Goal: Transaction & Acquisition: Book appointment/travel/reservation

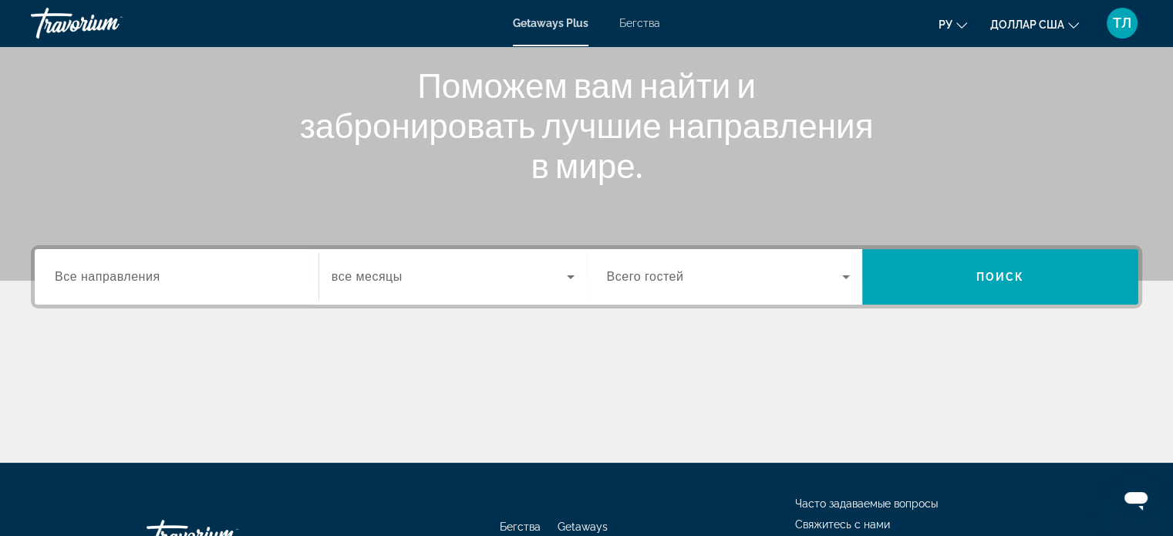
scroll to position [191, 0]
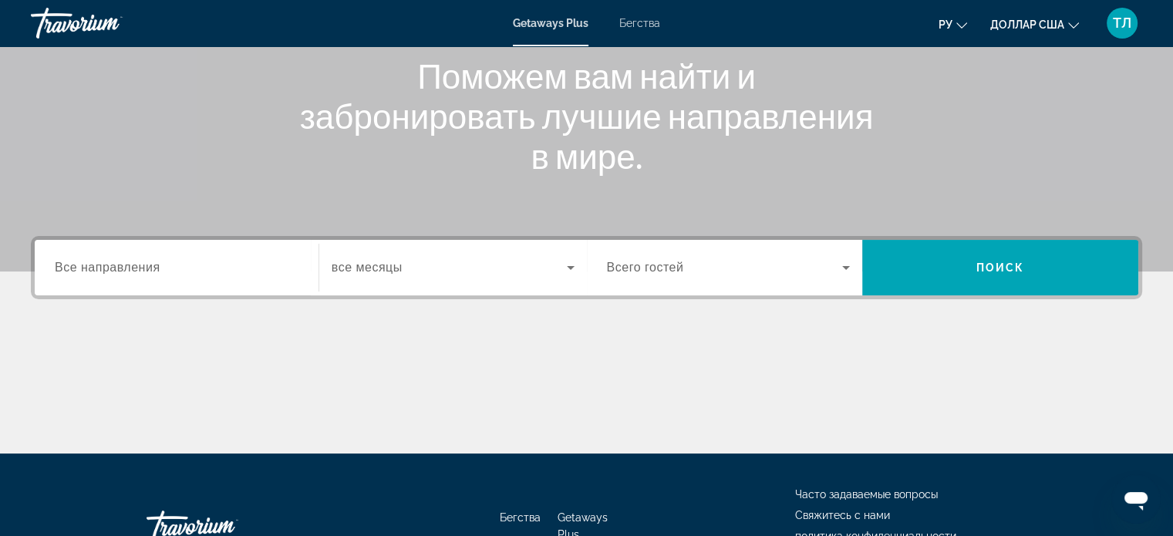
click at [62, 261] on span "Все направления" at bounding box center [108, 267] width 106 height 13
click at [62, 260] on input "Destination Все направления" at bounding box center [177, 268] width 244 height 19
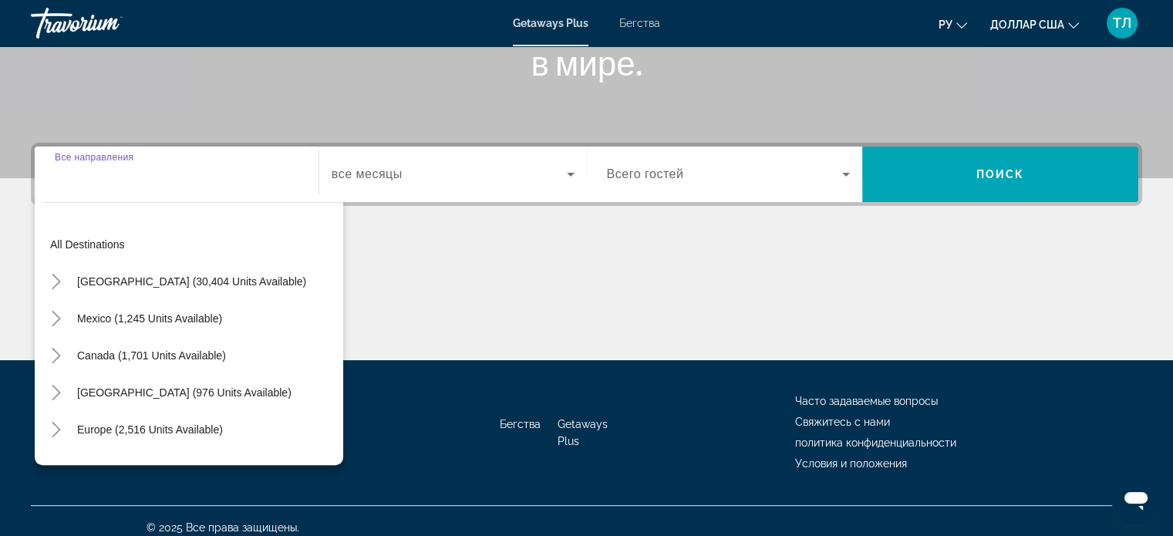
scroll to position [297, 0]
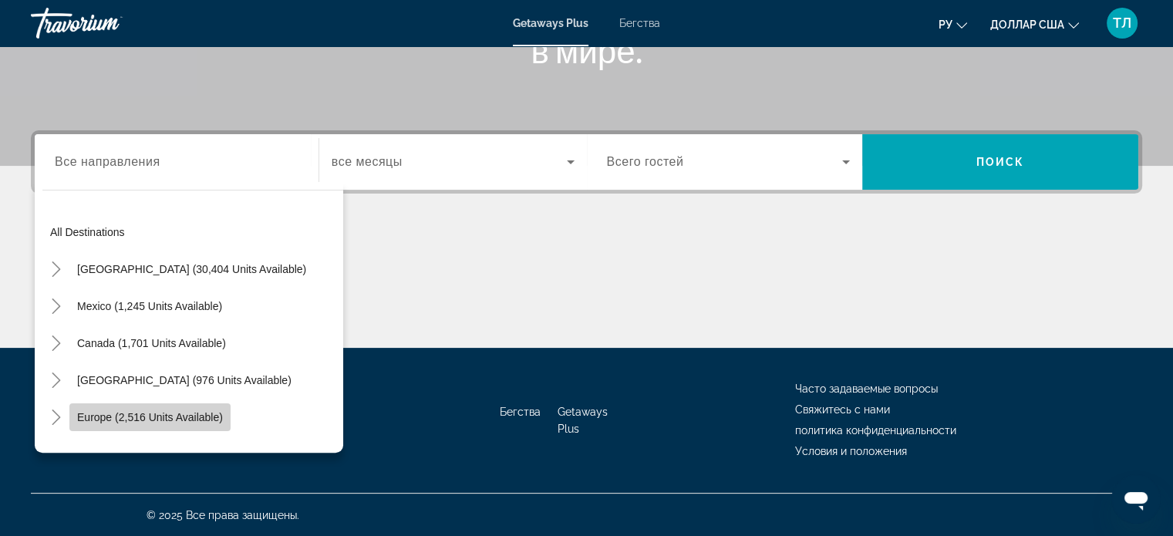
click at [133, 412] on span "Europe (2,516 units available)" at bounding box center [150, 417] width 146 height 12
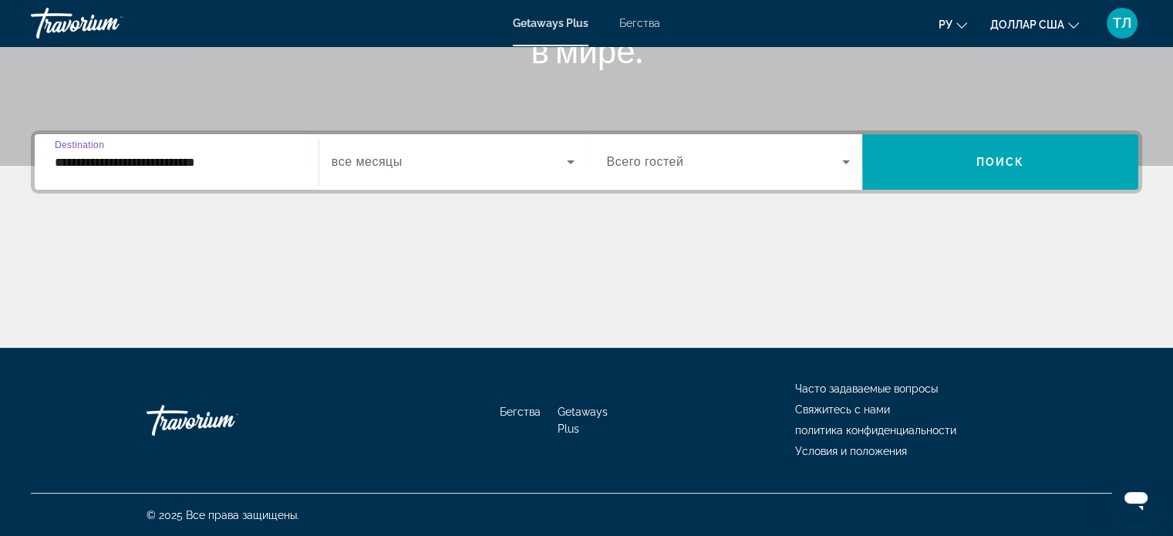
click at [211, 165] on input "**********" at bounding box center [177, 162] width 244 height 19
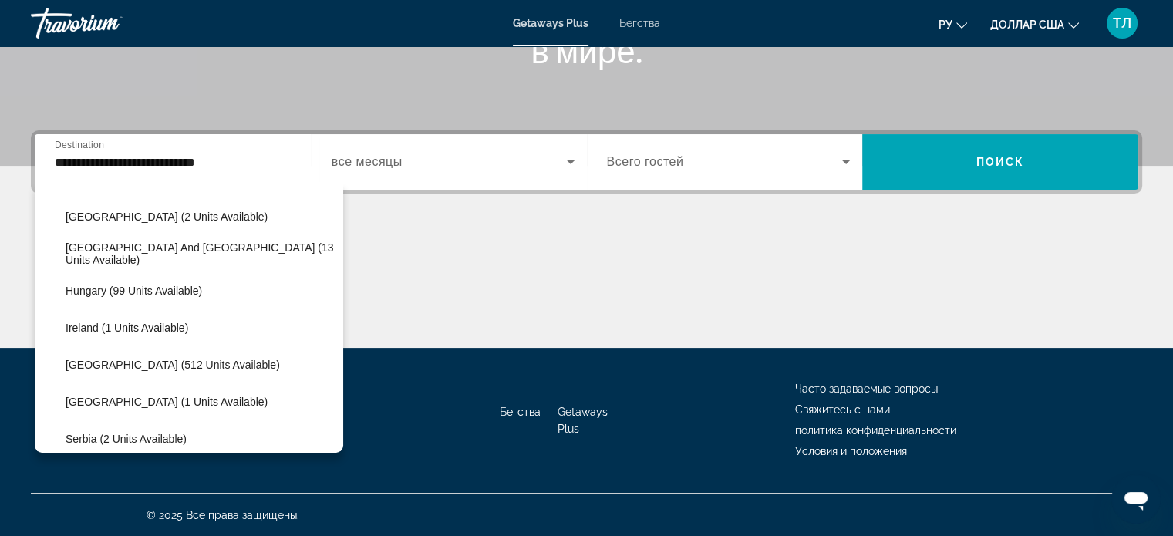
scroll to position [463, 0]
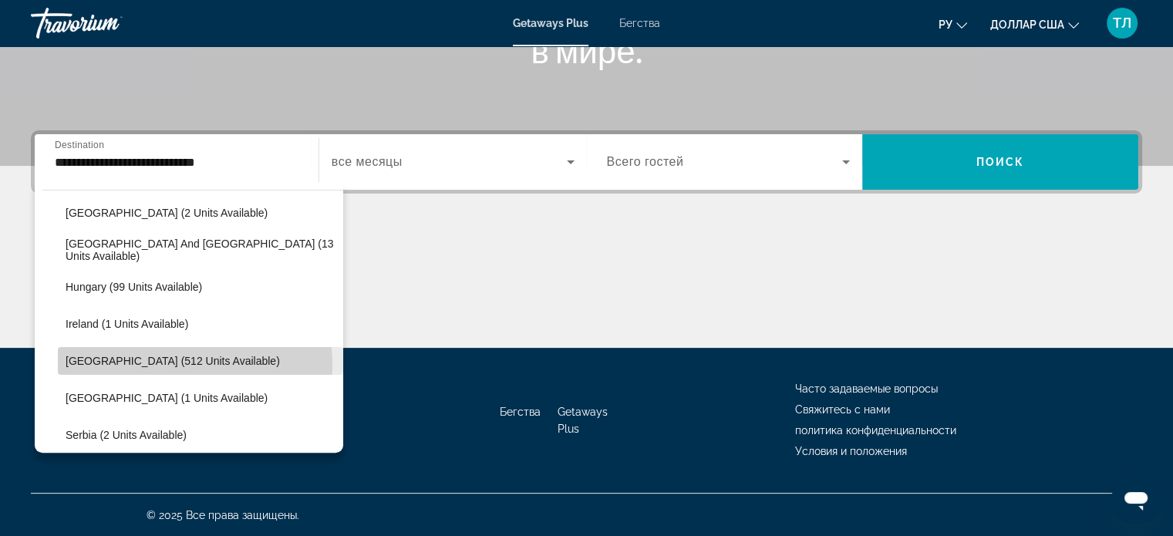
click at [165, 363] on span "Italy (512 units available)" at bounding box center [173, 361] width 214 height 12
type input "**********"
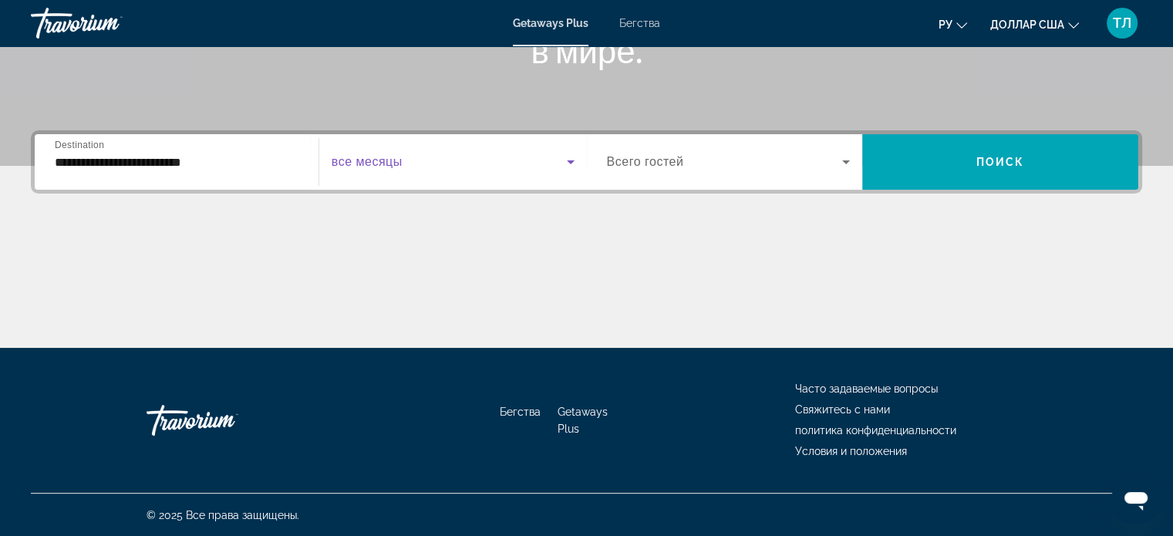
click at [566, 161] on icon "Виджет поиска" at bounding box center [570, 162] width 19 height 19
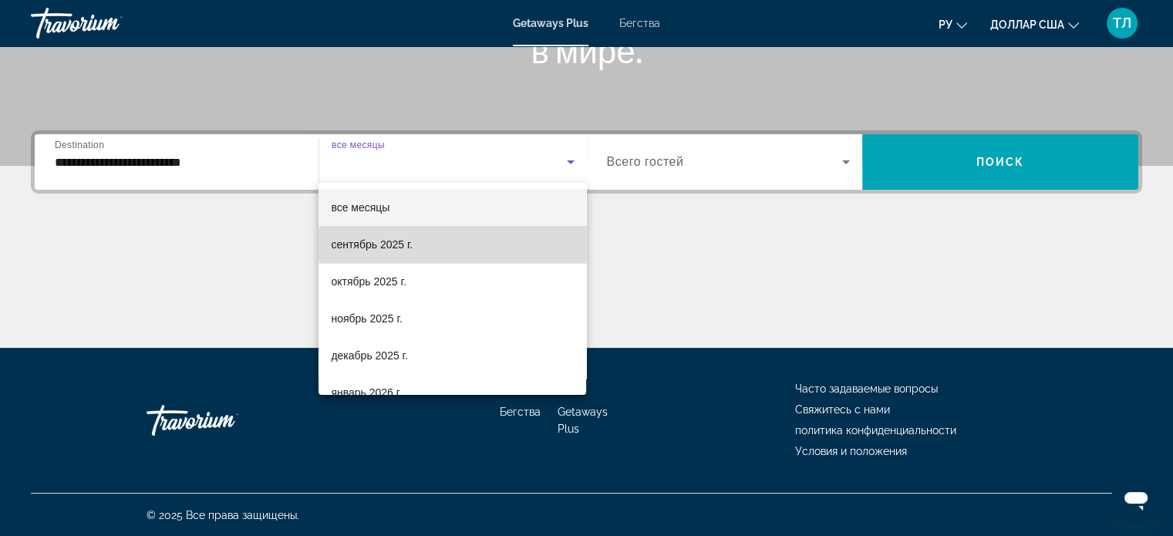
click at [456, 244] on mat-option "сентябрь 2025 г." at bounding box center [453, 244] width 268 height 37
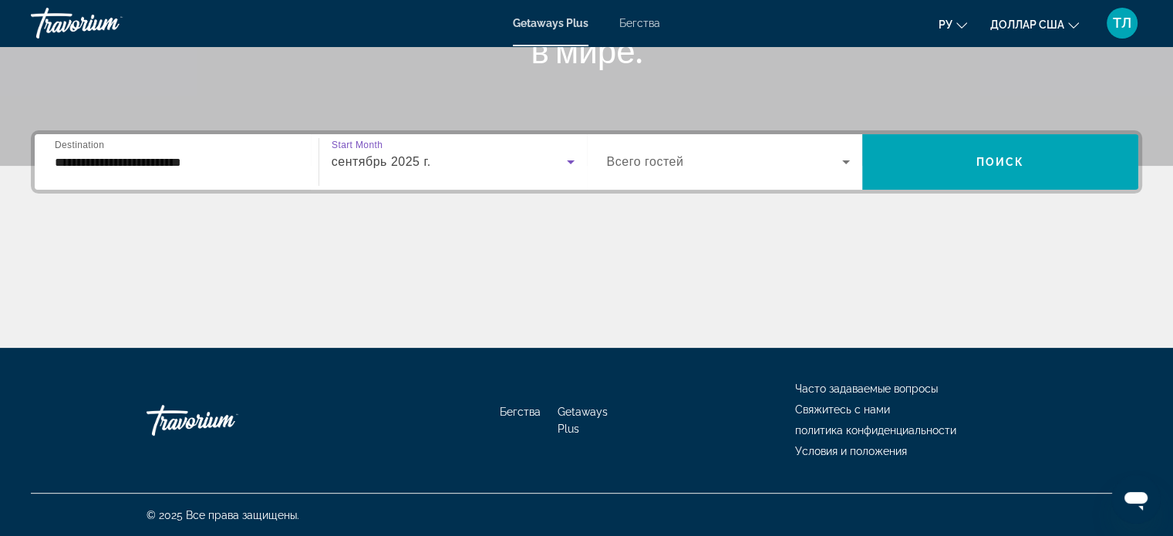
click at [845, 162] on icon "Виджет поиска" at bounding box center [846, 162] width 8 height 4
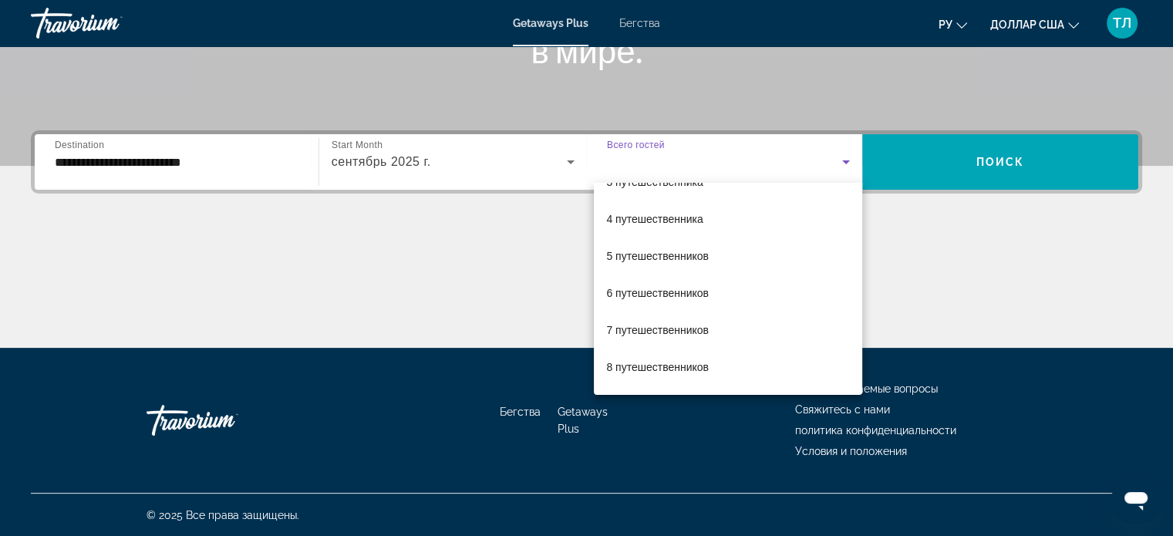
scroll to position [0, 0]
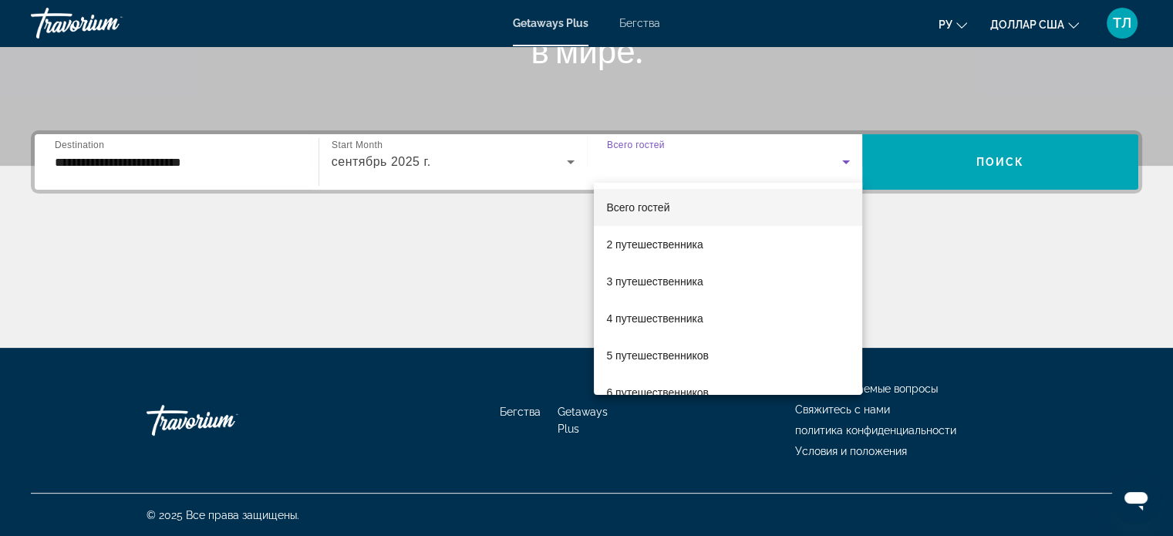
click at [656, 171] on div at bounding box center [586, 268] width 1173 height 536
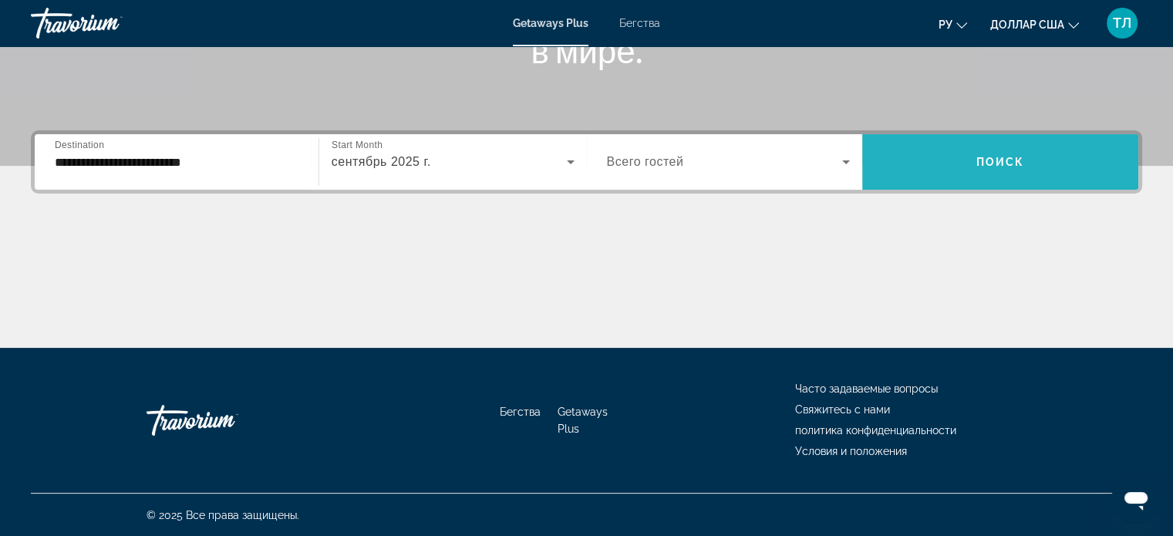
click at [969, 160] on span "Виджет поиска" at bounding box center [1000, 161] width 276 height 37
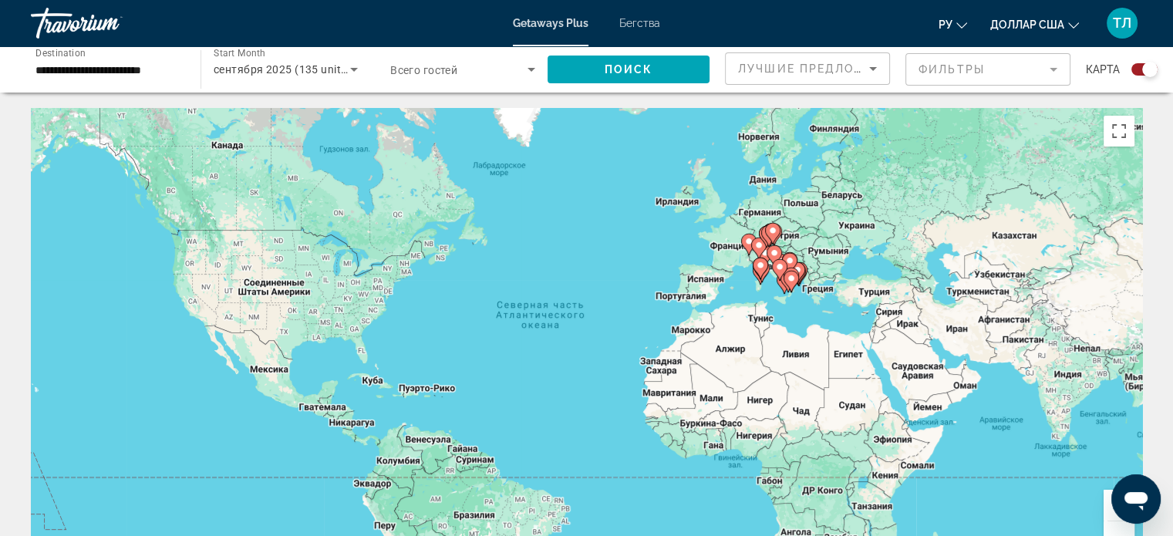
click at [780, 270] on image "Основное содержание" at bounding box center [779, 266] width 9 height 9
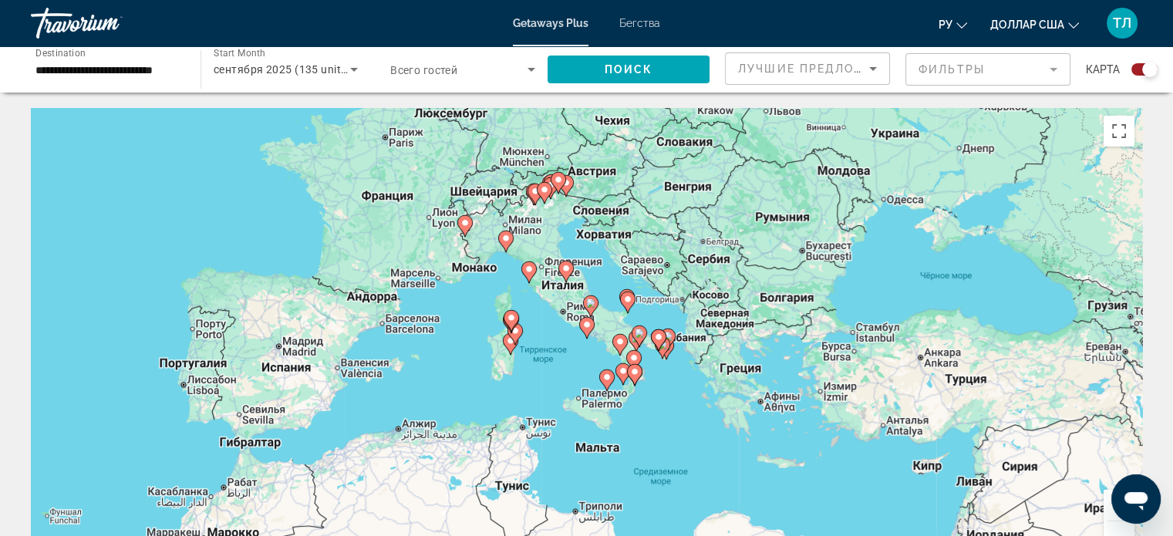
click at [504, 248] on icon "Основное содержание" at bounding box center [505, 242] width 15 height 22
type input "**********"
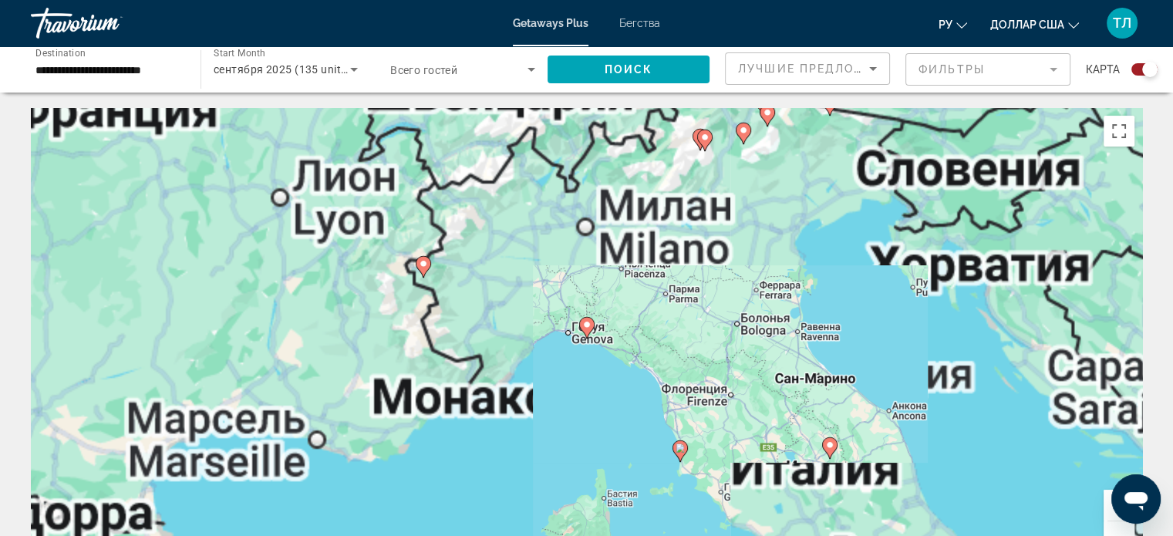
click at [588, 334] on icon "Основное содержание" at bounding box center [586, 328] width 15 height 22
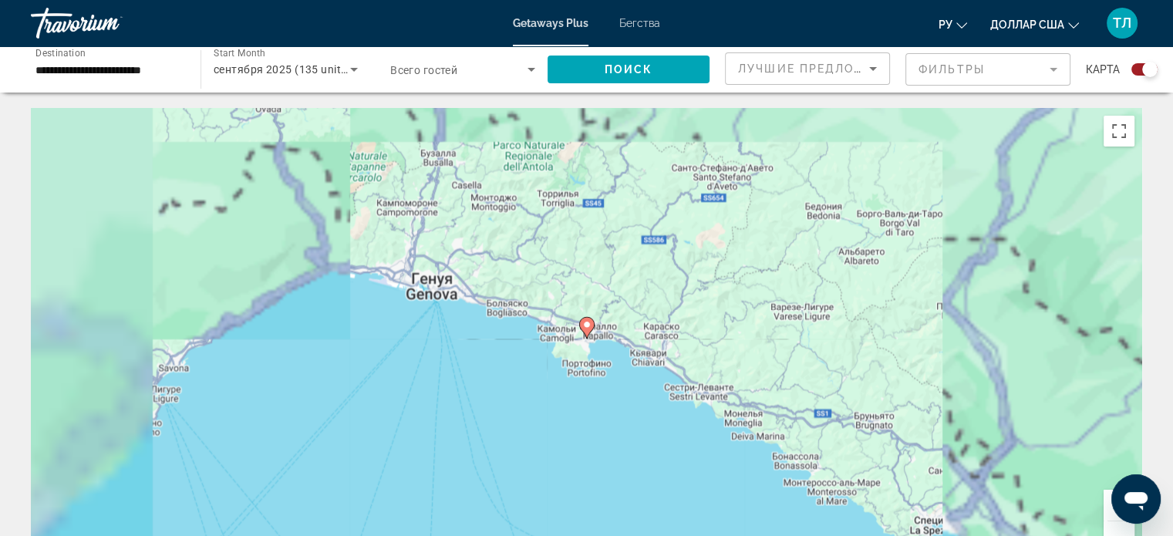
click at [588, 334] on icon "Основное содержание" at bounding box center [586, 328] width 15 height 22
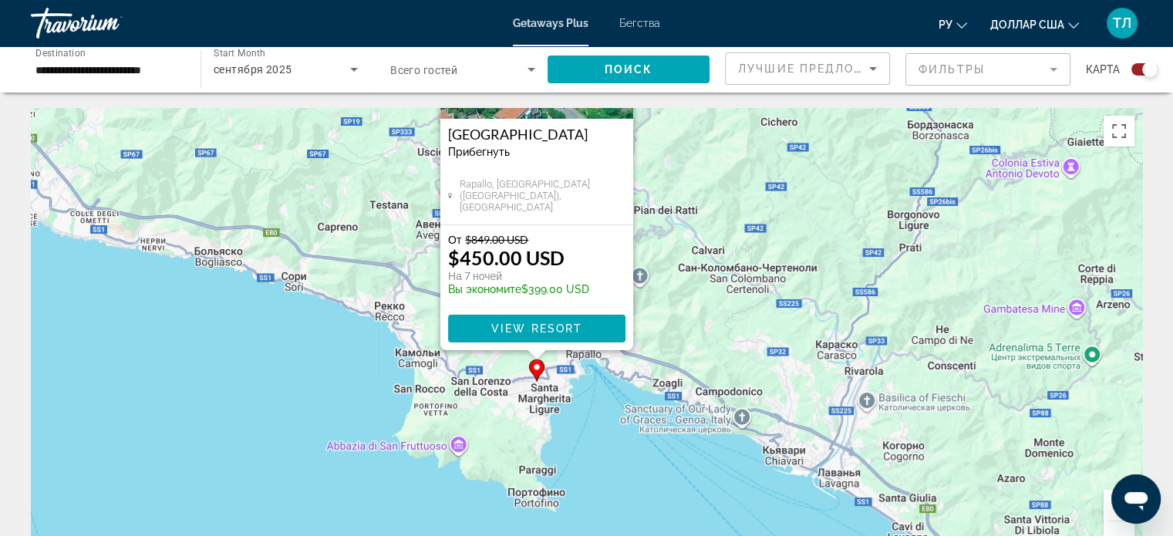
drag, startPoint x: 765, startPoint y: 289, endPoint x: 716, endPoint y: 107, distance: 188.4
click at [716, 108] on div "Чтобы активировать перетаскивание с помощью клавиатуры, нажмите Alt + Ввод. Пос…" at bounding box center [586, 339] width 1111 height 463
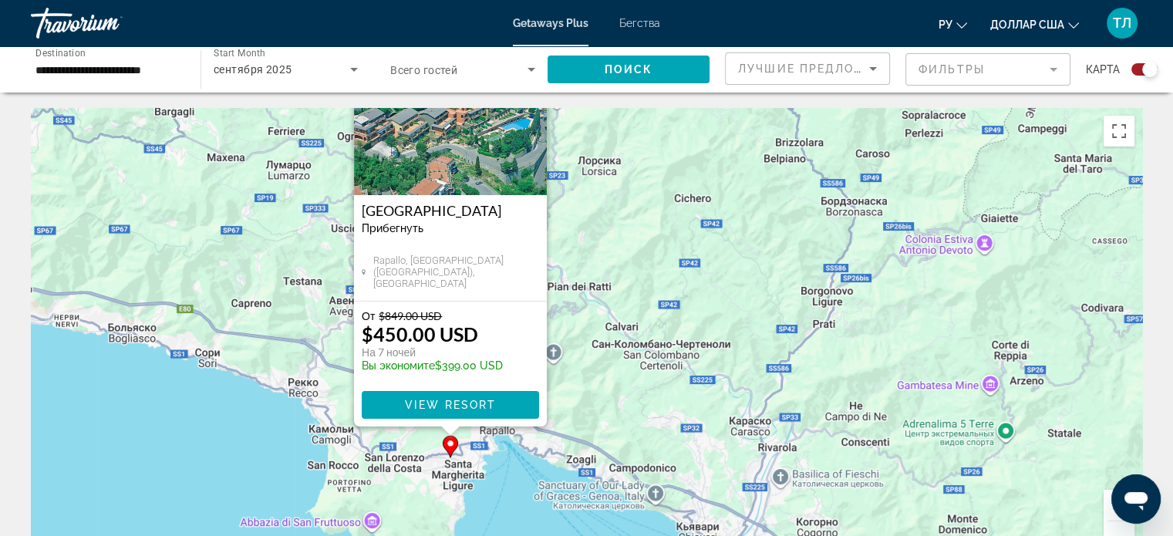
drag, startPoint x: 637, startPoint y: 329, endPoint x: 549, endPoint y: 432, distance: 135.1
click at [549, 432] on div "Чтобы активировать перетаскивание с помощью клавиатуры, нажмите Alt + Ввод. Пос…" at bounding box center [586, 339] width 1111 height 463
click at [447, 209] on h3 "Portofino Est Residence" at bounding box center [450, 210] width 177 height 15
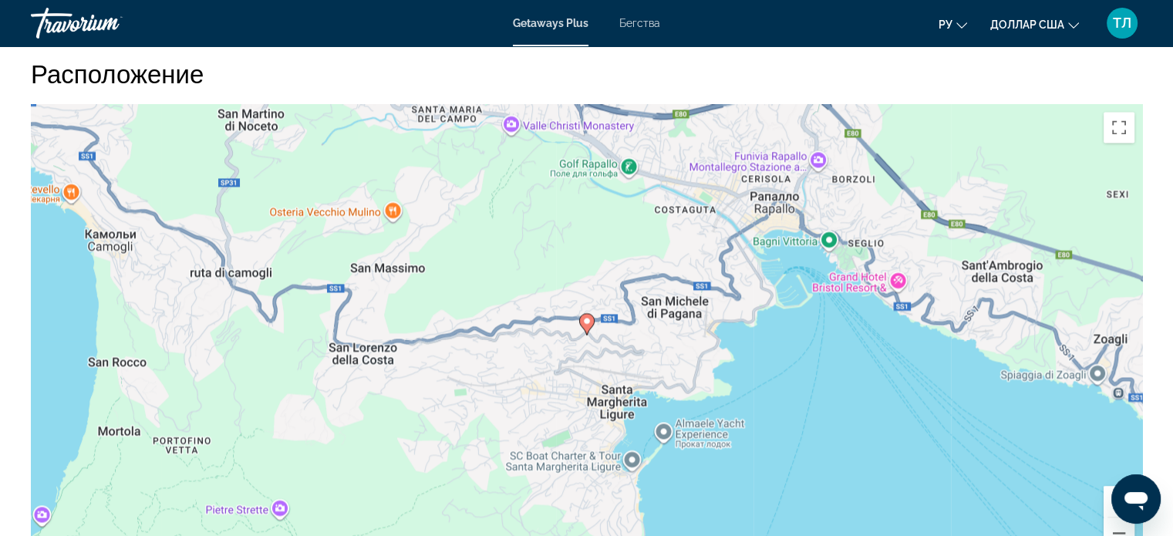
scroll to position [2402, 0]
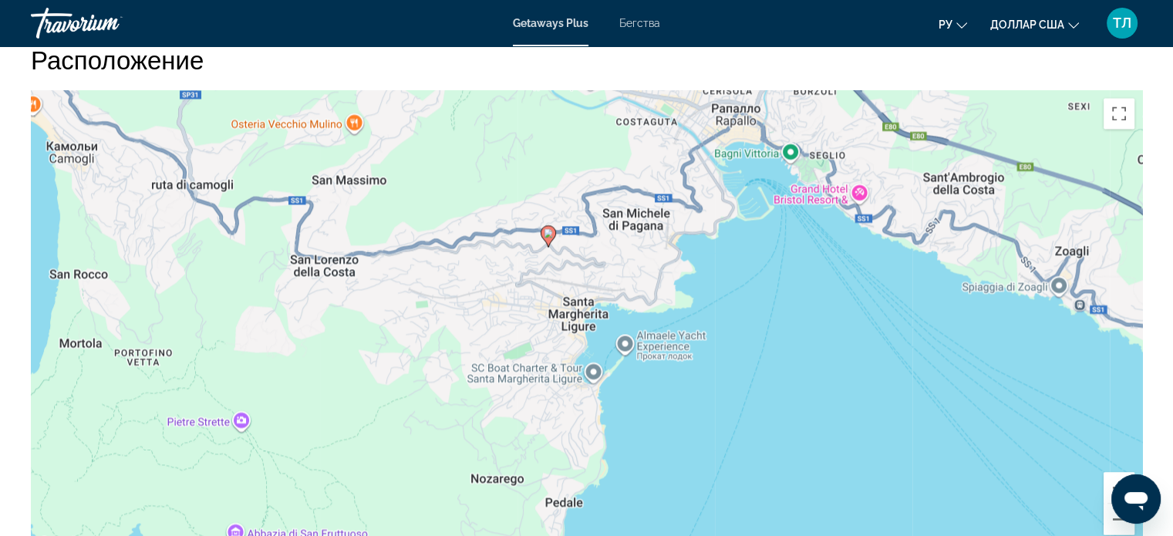
drag, startPoint x: 983, startPoint y: 340, endPoint x: 944, endPoint y: 265, distance: 85.2
click at [944, 265] on div "Чтобы активировать перетаскивание с помощью клавиатуры, нажмите Alt + Ввод. Пос…" at bounding box center [586, 321] width 1111 height 463
click at [1120, 472] on button "Увеличить" at bounding box center [1119, 487] width 31 height 31
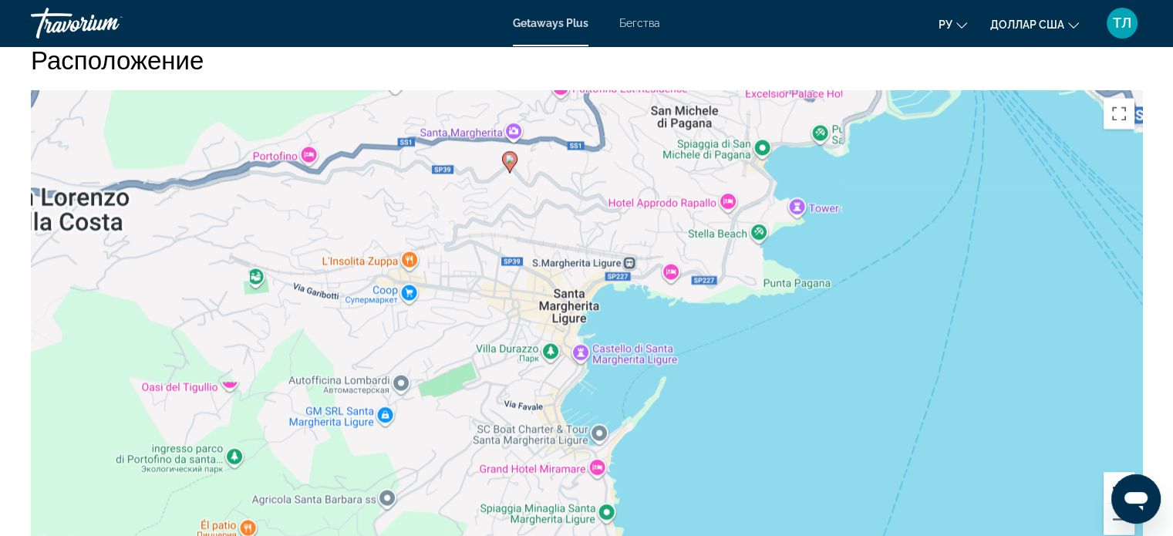
click at [1120, 472] on button "Увеличить" at bounding box center [1119, 487] width 31 height 31
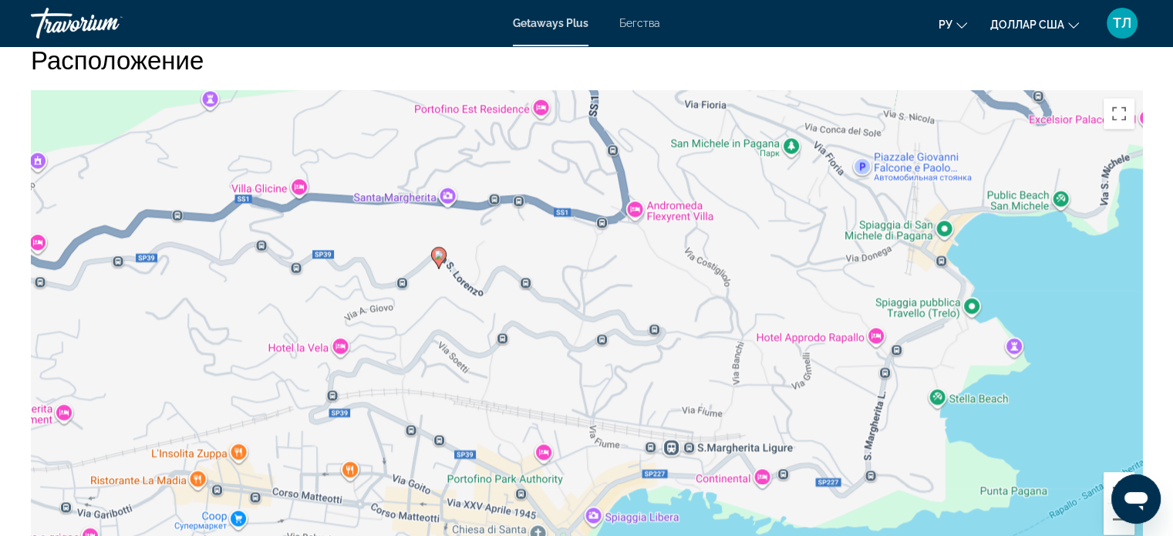
drag, startPoint x: 559, startPoint y: 166, endPoint x: 559, endPoint y: 458, distance: 292.3
click at [559, 458] on div "Чтобы активировать перетаскивание с помощью клавиатуры, нажмите Alt + Ввод. Пос…" at bounding box center [586, 321] width 1111 height 463
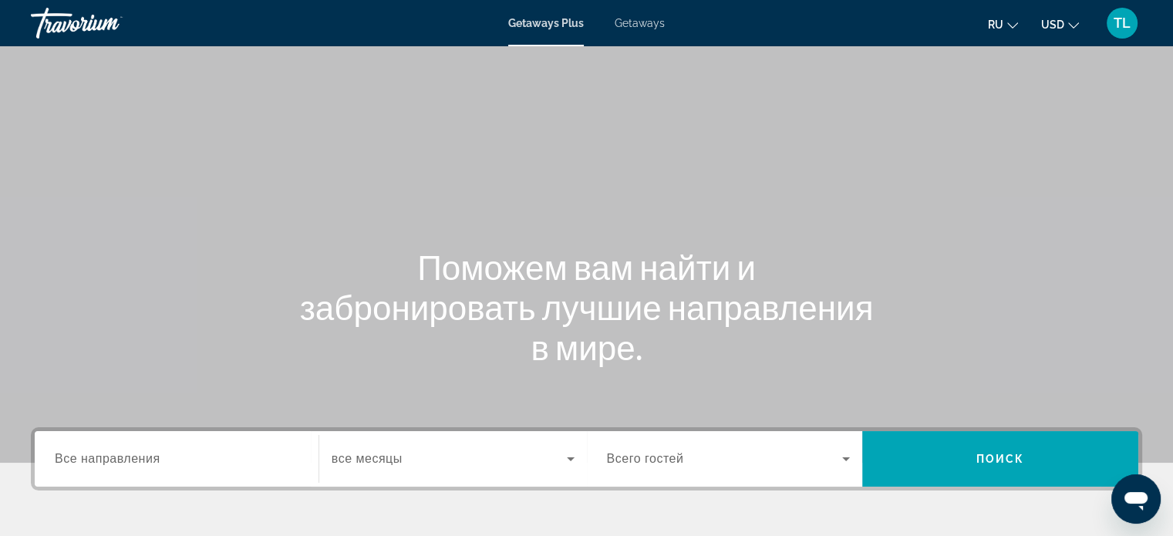
click at [69, 462] on span "Все направления" at bounding box center [108, 458] width 106 height 13
click at [69, 462] on input "Destination Все направления" at bounding box center [177, 459] width 244 height 19
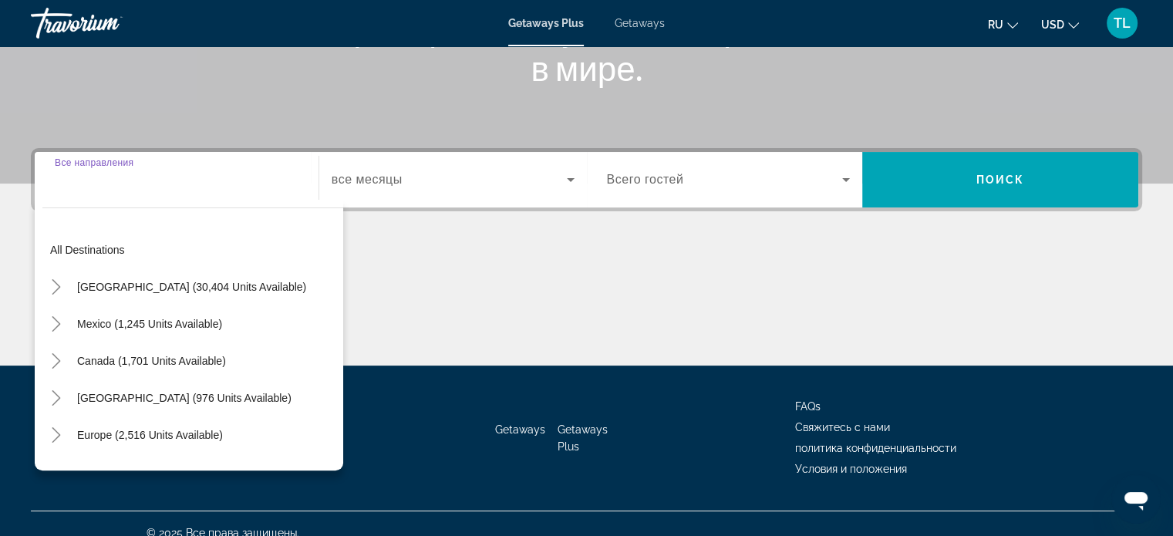
scroll to position [297, 0]
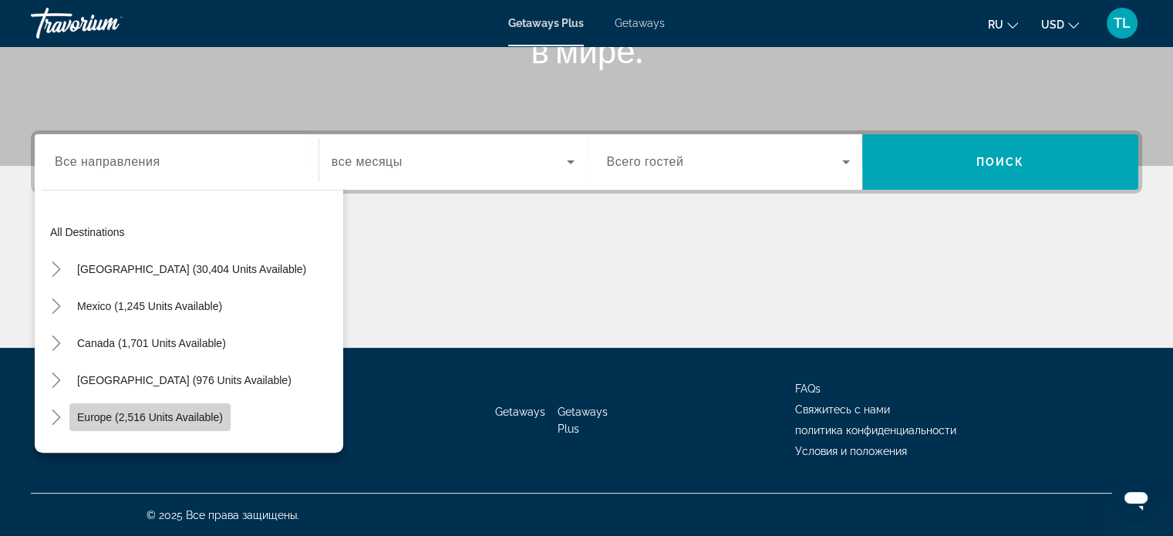
click at [104, 416] on span "Europe (2,516 units available)" at bounding box center [150, 417] width 146 height 12
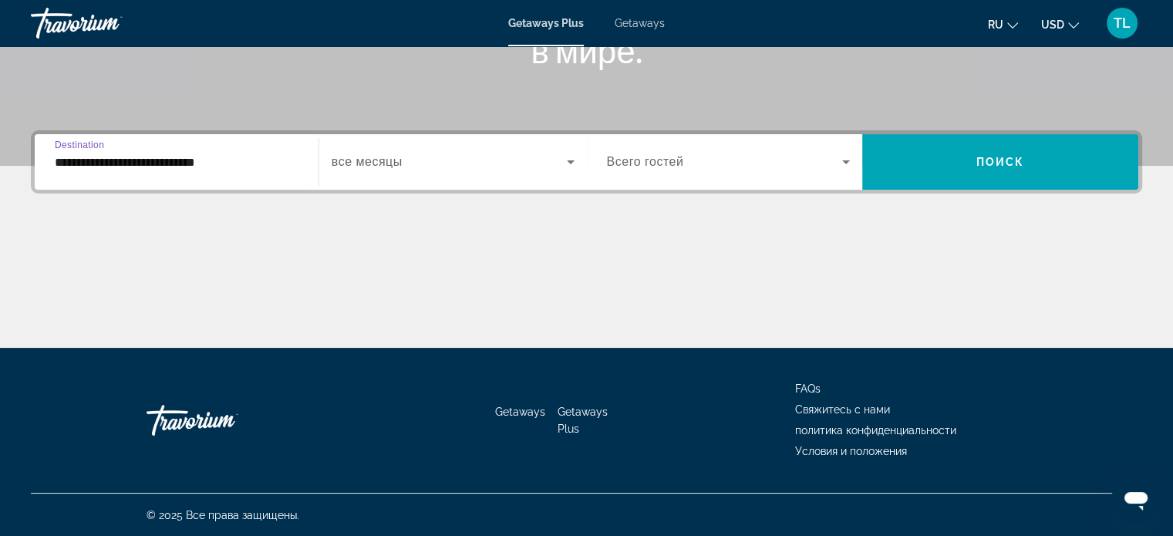
click at [199, 163] on input "**********" at bounding box center [177, 162] width 244 height 19
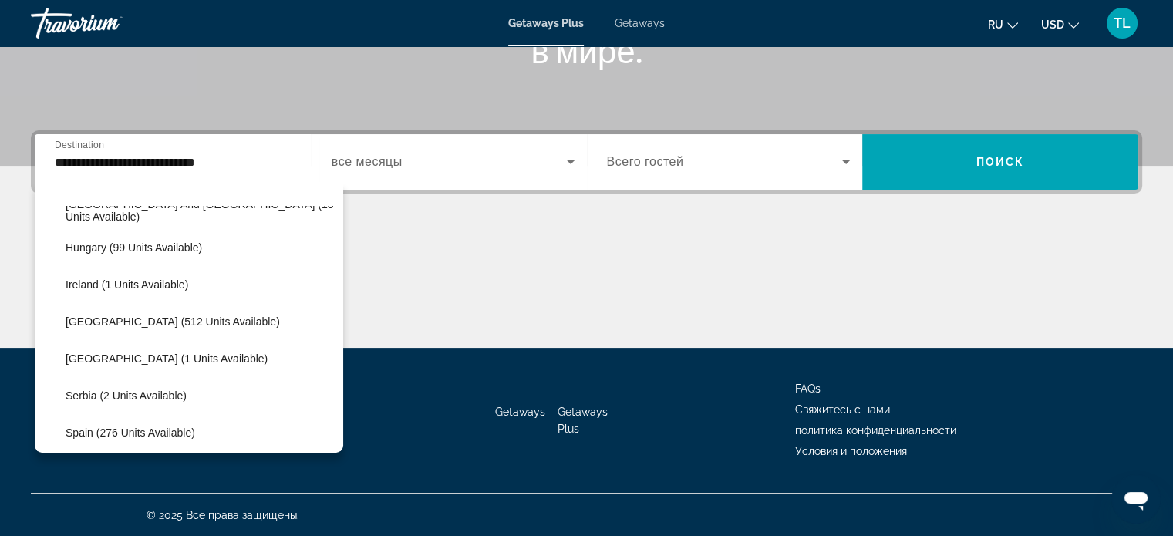
scroll to position [507, 0]
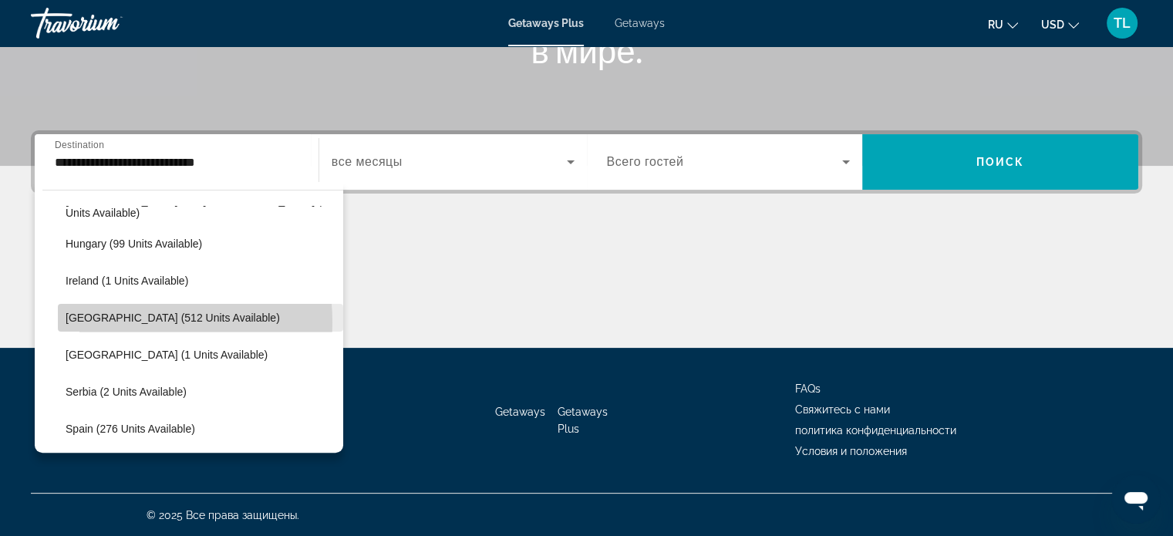
click at [107, 321] on span "Italy (512 units available)" at bounding box center [173, 318] width 214 height 12
type input "**********"
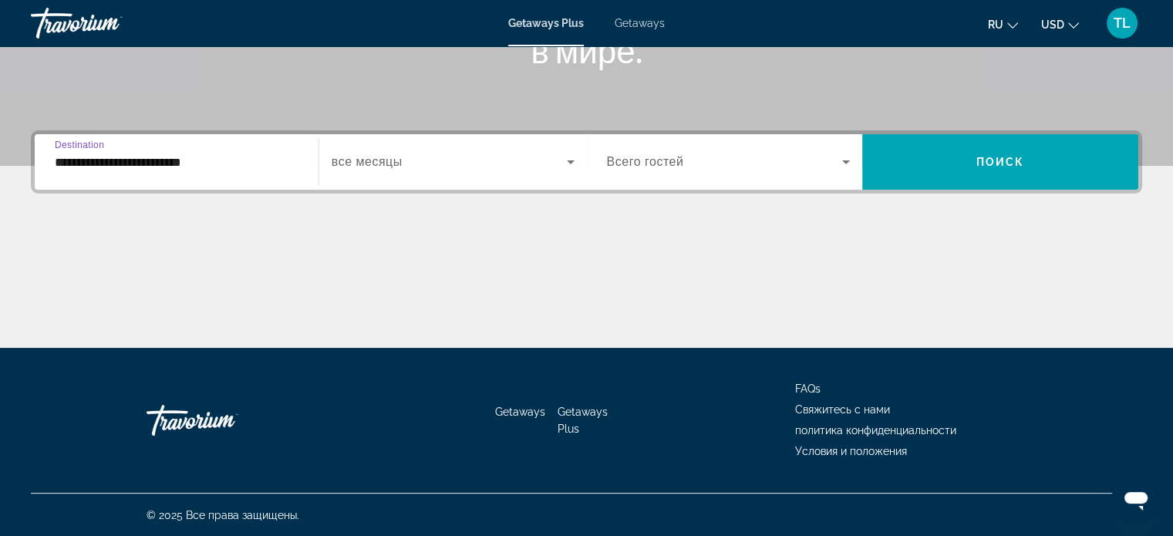
click at [571, 163] on icon "Search widget" at bounding box center [570, 162] width 19 height 19
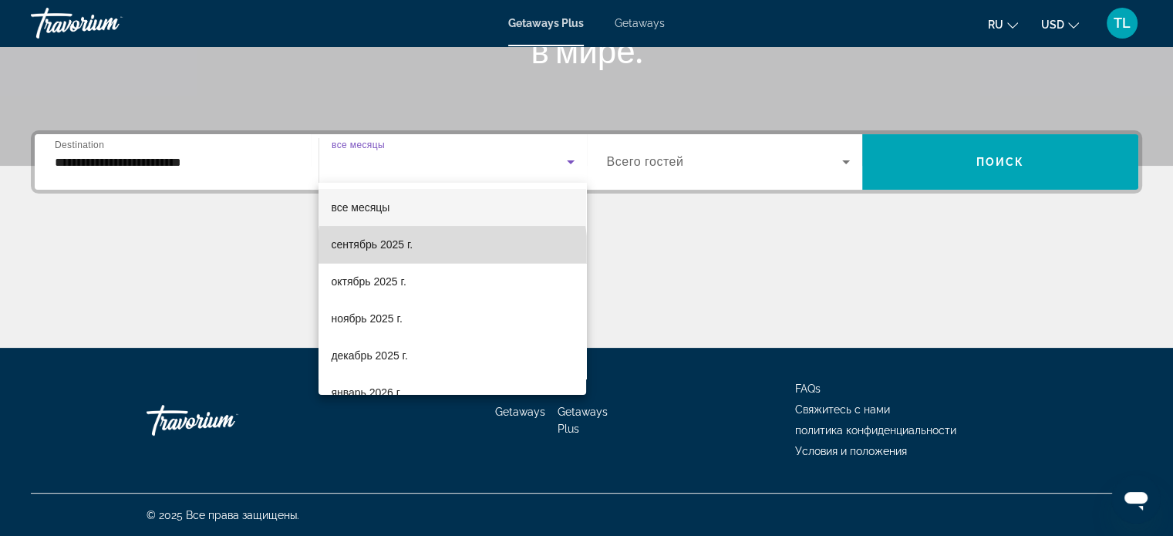
click at [452, 251] on mat-option "сентябрь 2025 г." at bounding box center [453, 244] width 268 height 37
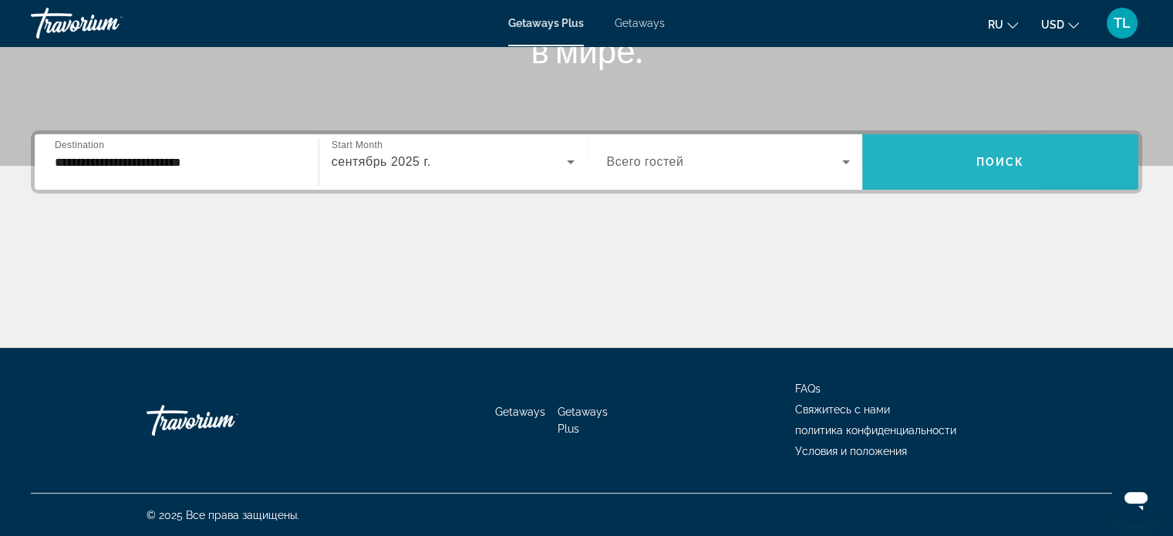
click at [895, 153] on span "Search widget" at bounding box center [1000, 161] width 276 height 37
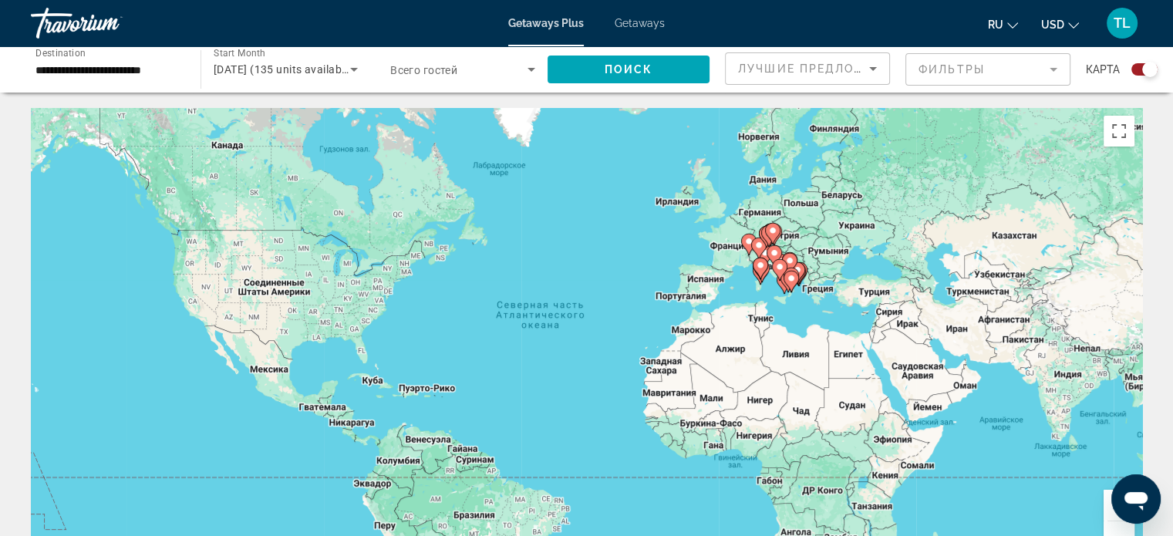
click at [790, 249] on div "Чтобы активировать перетаскивание с помощью клавиатуры, нажмите Alt + Ввод. Пос…" at bounding box center [586, 339] width 1111 height 463
click at [770, 249] on image "Main content" at bounding box center [774, 252] width 9 height 9
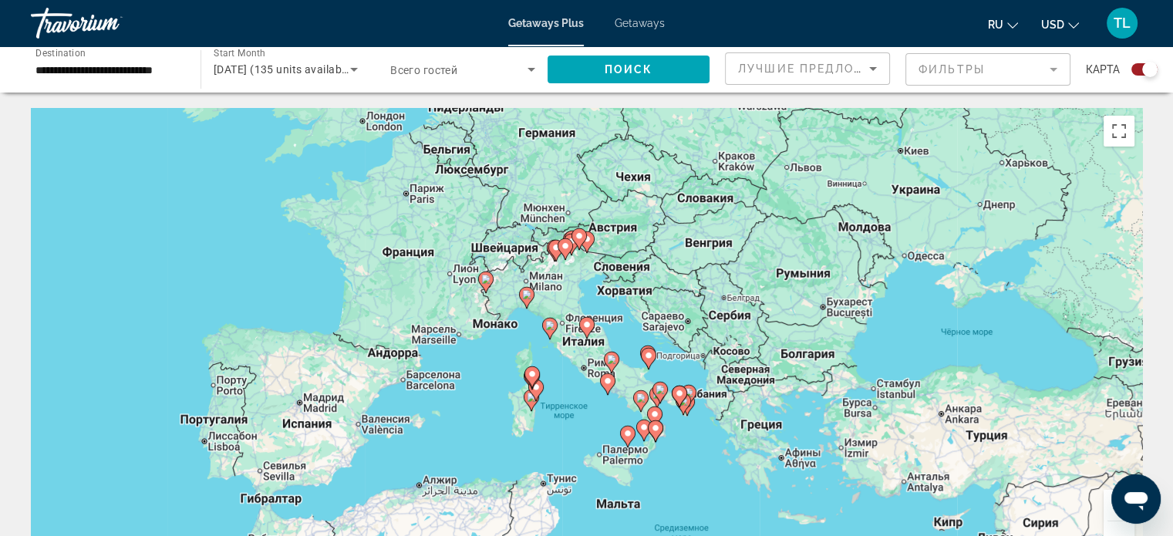
click at [575, 280] on div "Чтобы активировать перетаскивание с помощью клавиатуры, нажмите Alt + Ввод. Пос…" at bounding box center [586, 339] width 1111 height 463
click at [556, 246] on image "Main content" at bounding box center [555, 247] width 9 height 9
type input "**********"
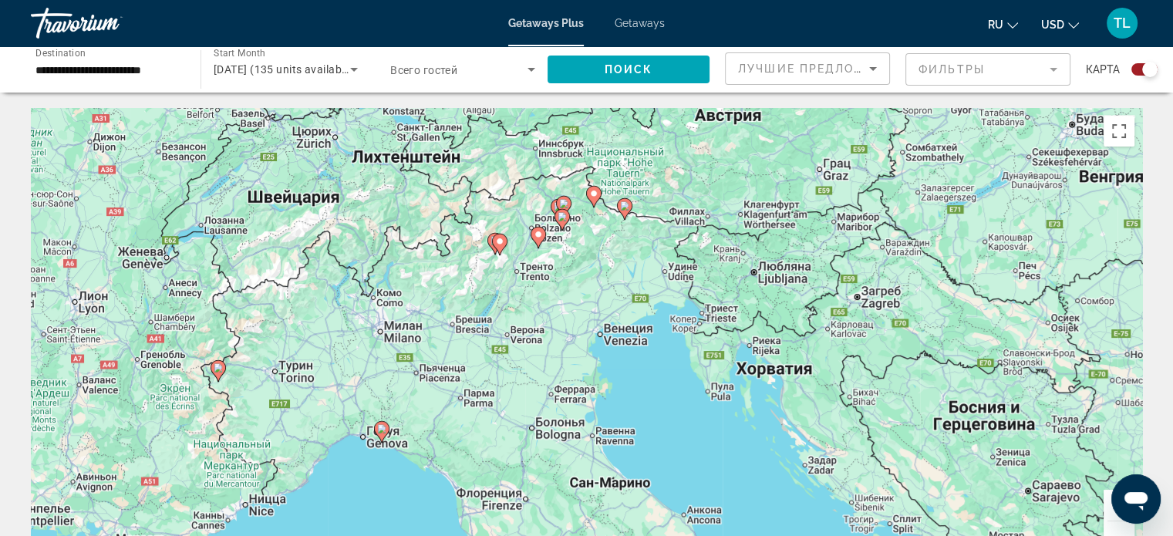
drag, startPoint x: 467, startPoint y: 460, endPoint x: 373, endPoint y: 372, distance: 128.2
click at [373, 372] on div "Чтобы активировать перетаскивание с помощью клавиатуры, нажмите Alt + Ввод. Пос…" at bounding box center [586, 339] width 1111 height 463
click at [495, 252] on gmp-advanced-marker "Main content" at bounding box center [499, 244] width 15 height 23
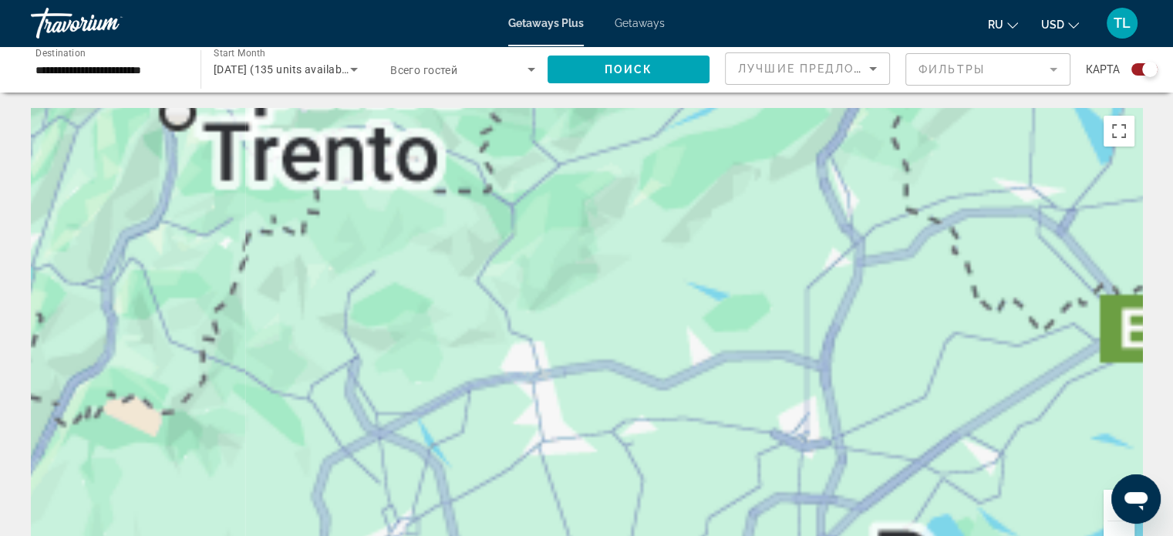
drag, startPoint x: 379, startPoint y: 203, endPoint x: 544, endPoint y: 551, distance: 385.7
click at [544, 535] on html "**********" at bounding box center [586, 268] width 1173 height 536
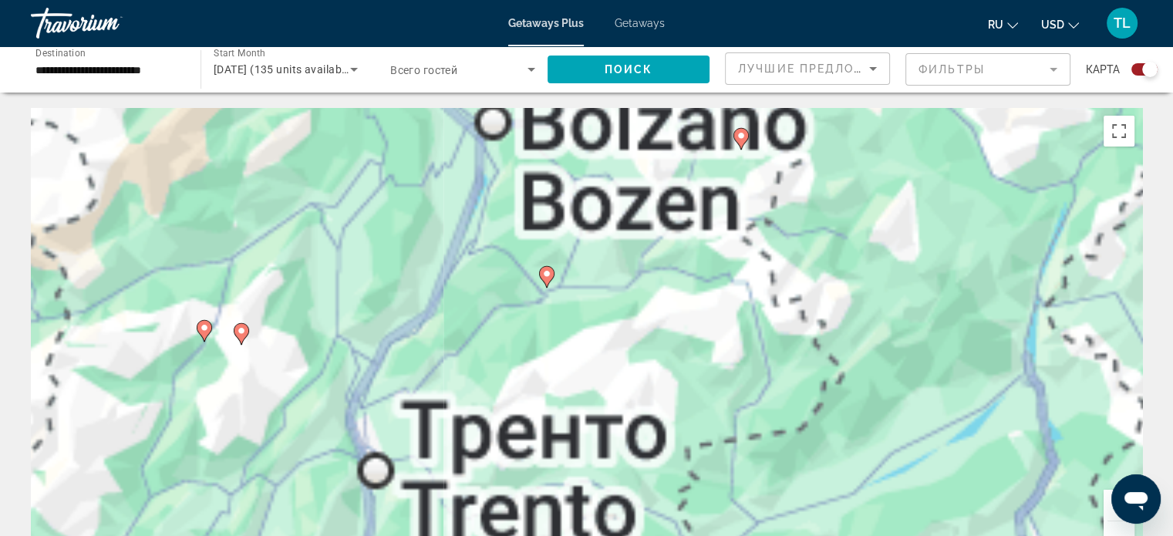
drag, startPoint x: 459, startPoint y: 245, endPoint x: 651, endPoint y: 572, distance: 379.2
click at [651, 535] on html "**********" at bounding box center [586, 268] width 1173 height 536
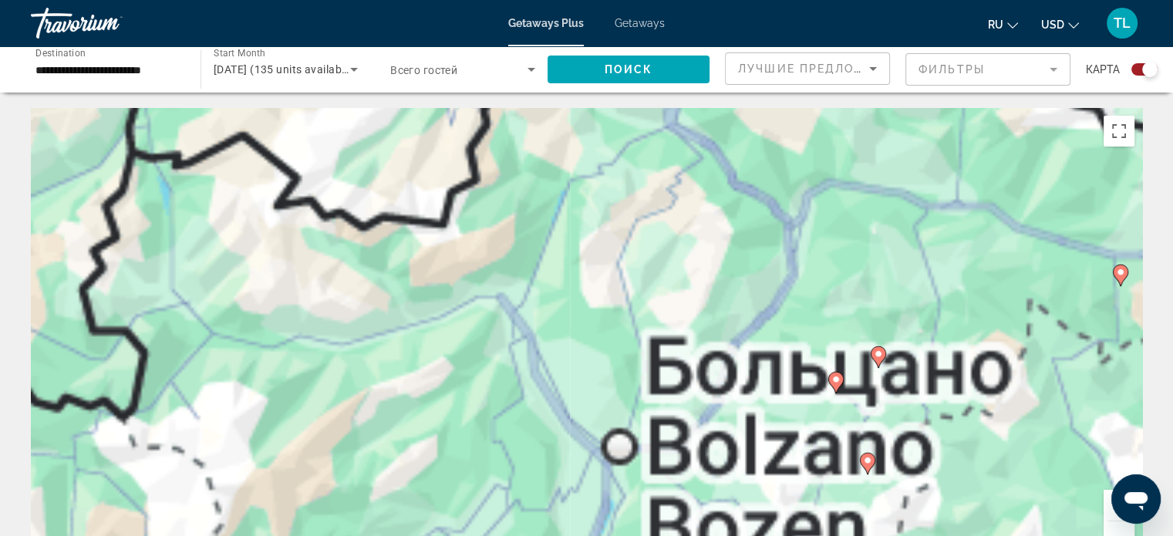
drag, startPoint x: 437, startPoint y: 245, endPoint x: 566, endPoint y: 572, distance: 351.4
click at [566, 535] on html "**********" at bounding box center [586, 268] width 1173 height 536
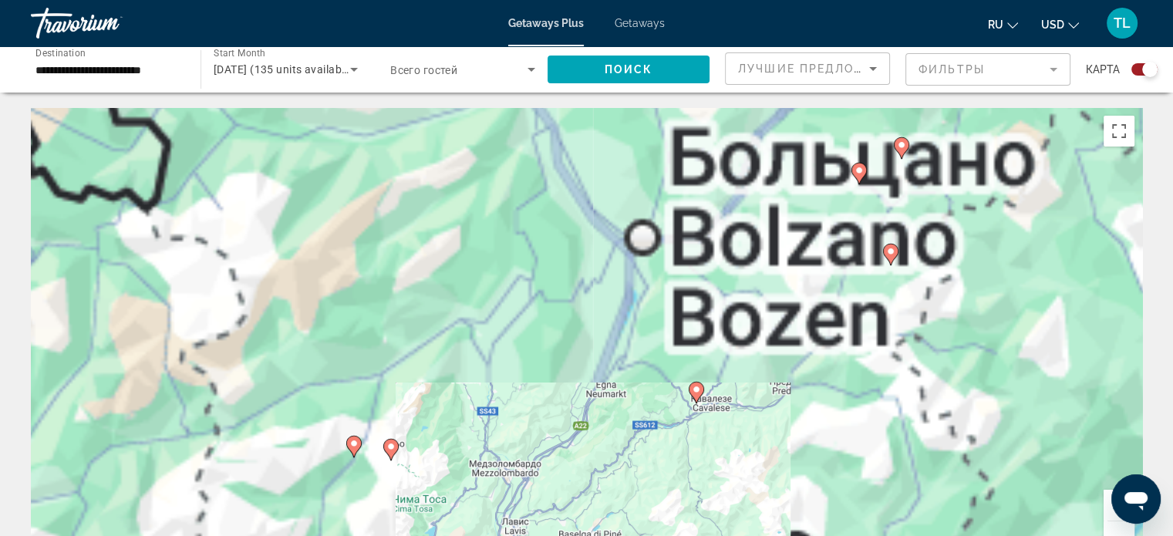
drag, startPoint x: 816, startPoint y: 188, endPoint x: 839, endPoint y: -78, distance: 267.1
click at [839, 0] on html "**********" at bounding box center [586, 268] width 1173 height 536
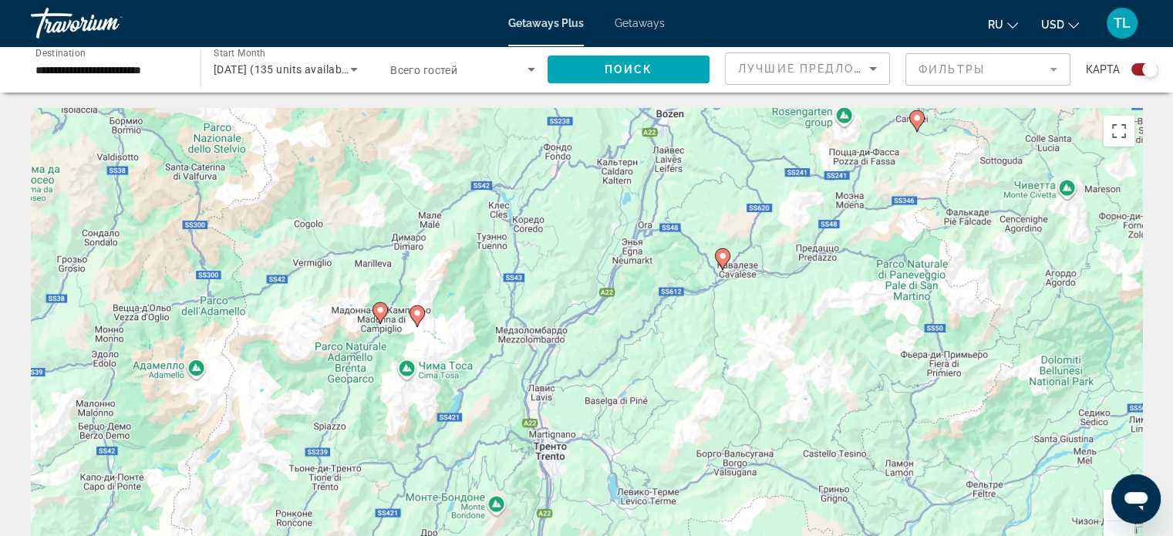
click at [1080, 413] on div "Для навигации используйте клавиши со стрелками. Чтобы активировать перетаскиван…" at bounding box center [586, 339] width 1111 height 463
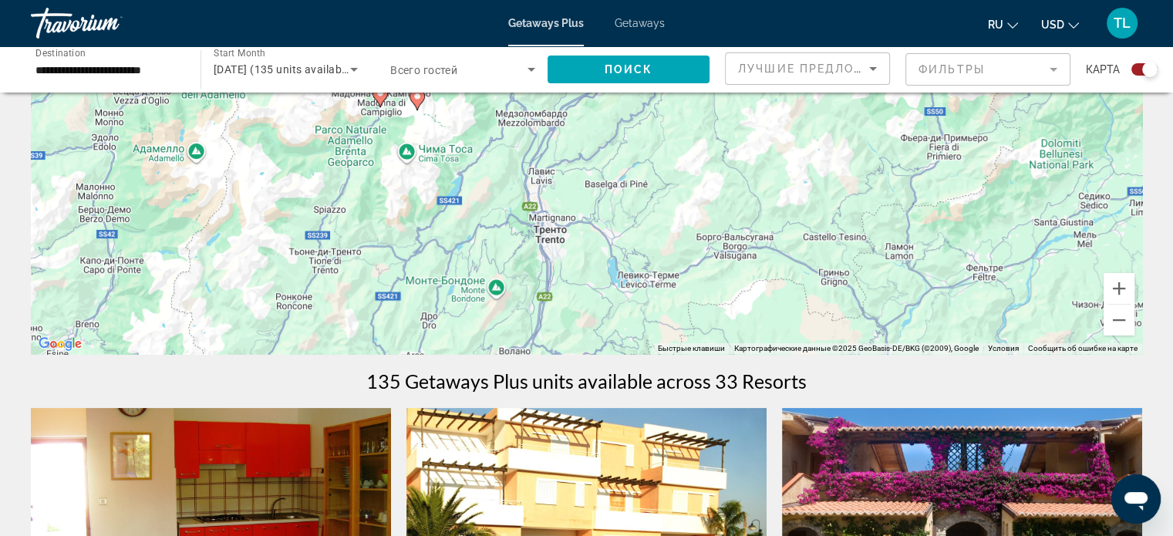
scroll to position [228, 0]
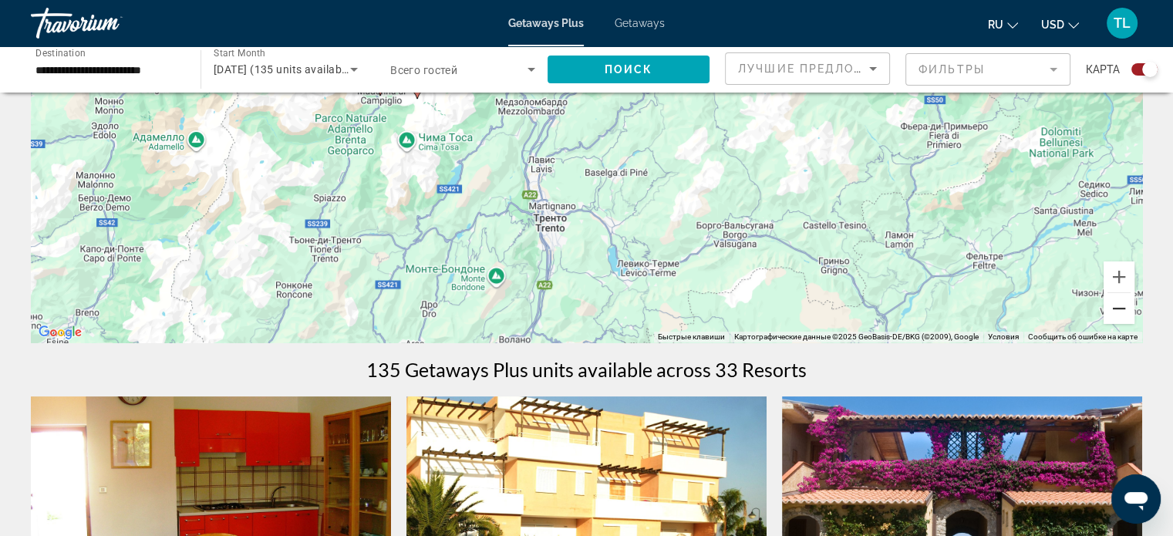
click at [1117, 306] on button "Уменьшить" at bounding box center [1119, 308] width 31 height 31
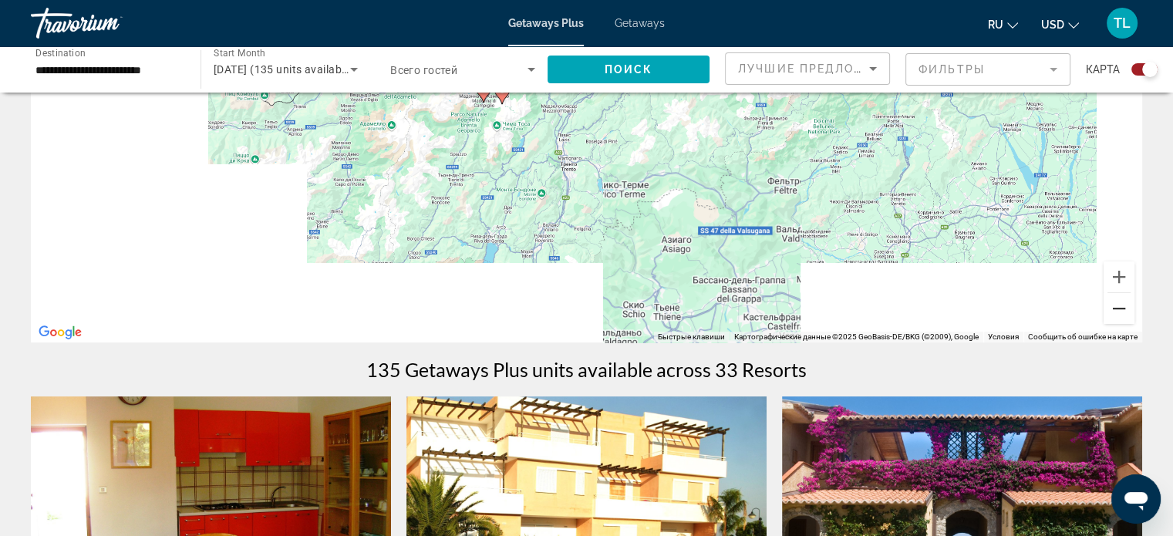
click at [1117, 306] on button "Уменьшить" at bounding box center [1119, 308] width 31 height 31
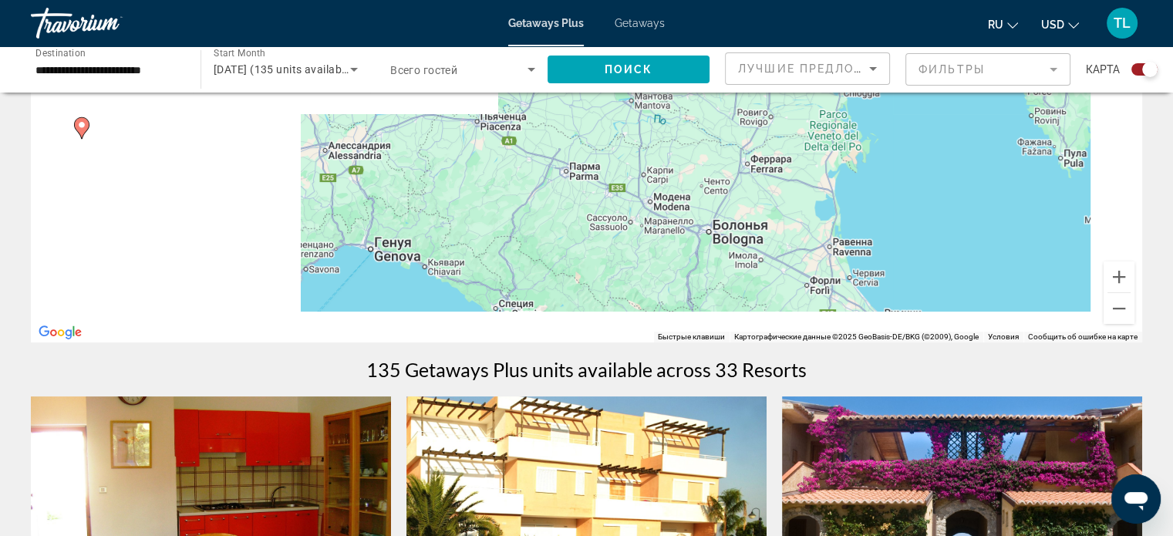
drag, startPoint x: 1083, startPoint y: 241, endPoint x: 1184, endPoint y: -13, distance: 273.8
click at [1173, 0] on html "**********" at bounding box center [586, 40] width 1173 height 536
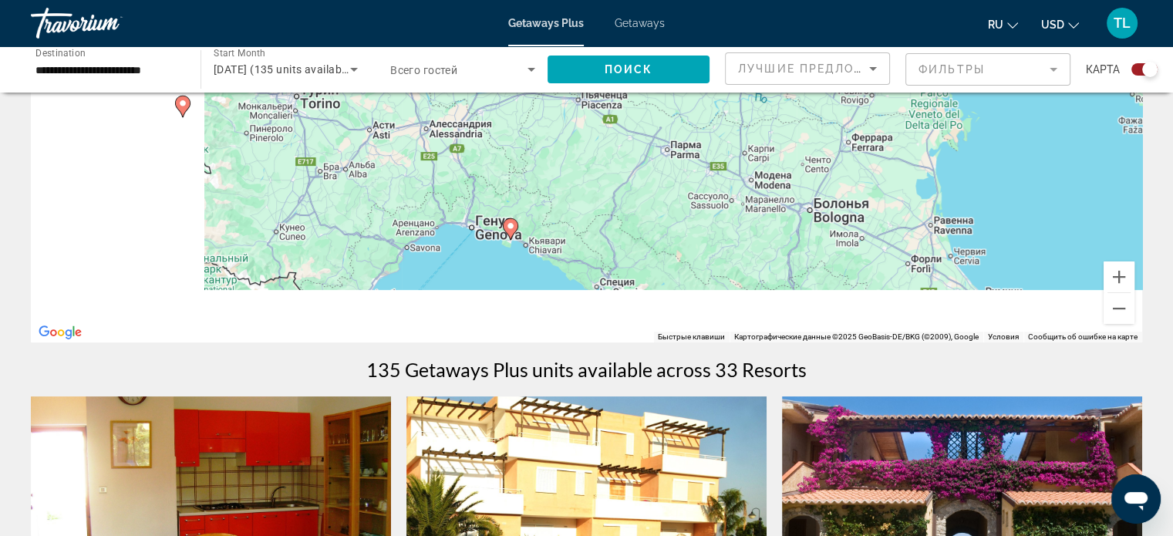
drag, startPoint x: 587, startPoint y: 224, endPoint x: 689, endPoint y: 245, distance: 104.7
click at [689, 245] on div "Для навигации используйте клавиши со стрелками. Чтобы активировать перетаскиван…" at bounding box center [586, 111] width 1111 height 463
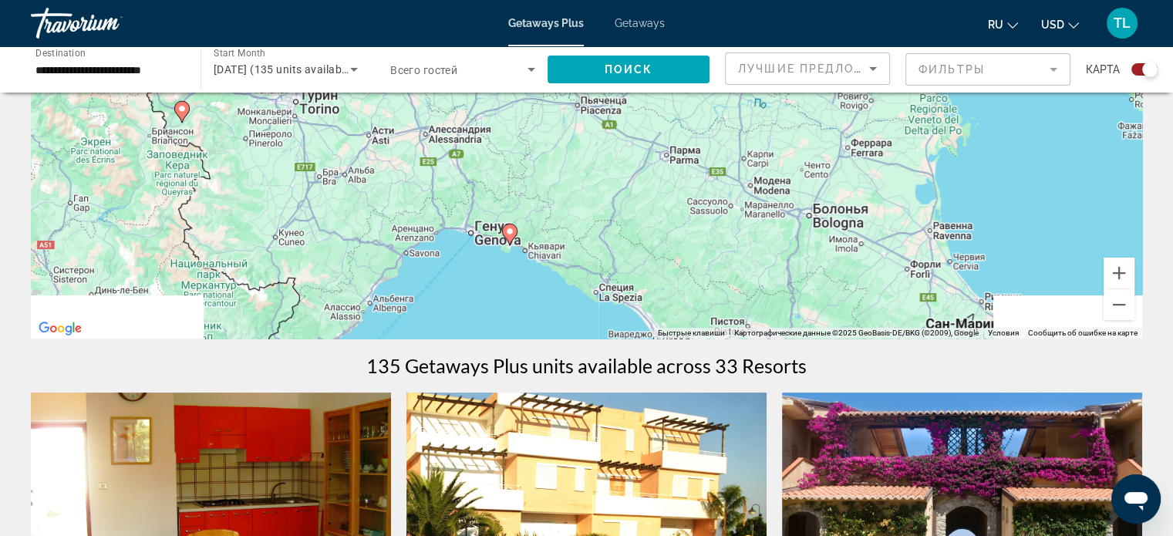
scroll to position [236, 0]
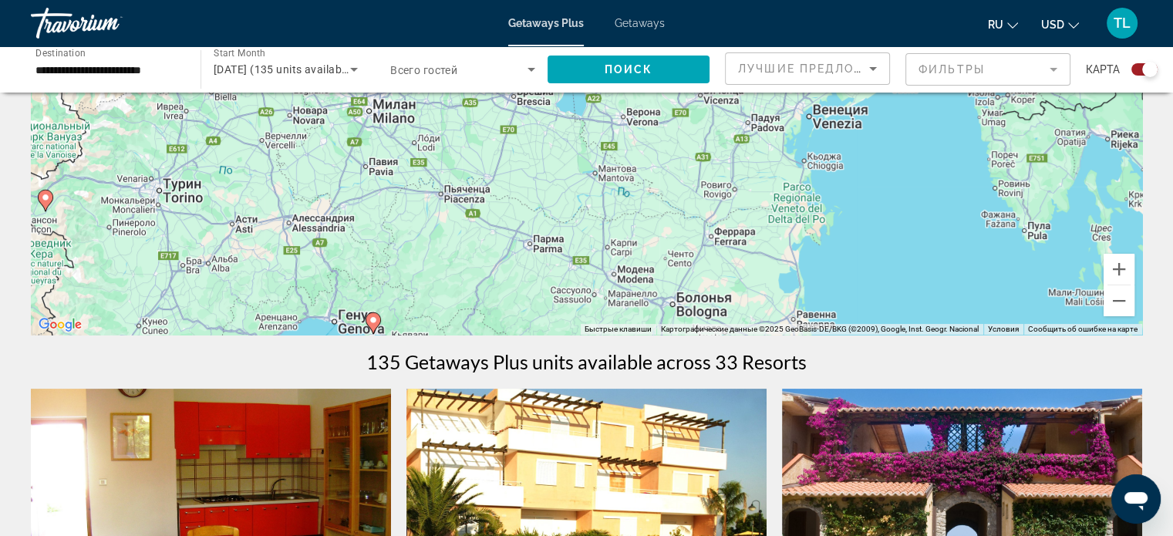
drag, startPoint x: 706, startPoint y: 228, endPoint x: 569, endPoint y: 328, distance: 168.9
click at [569, 328] on div "Для навигации используйте клавиши со стрелками. Чтобы активировать перетаскиван…" at bounding box center [586, 103] width 1111 height 463
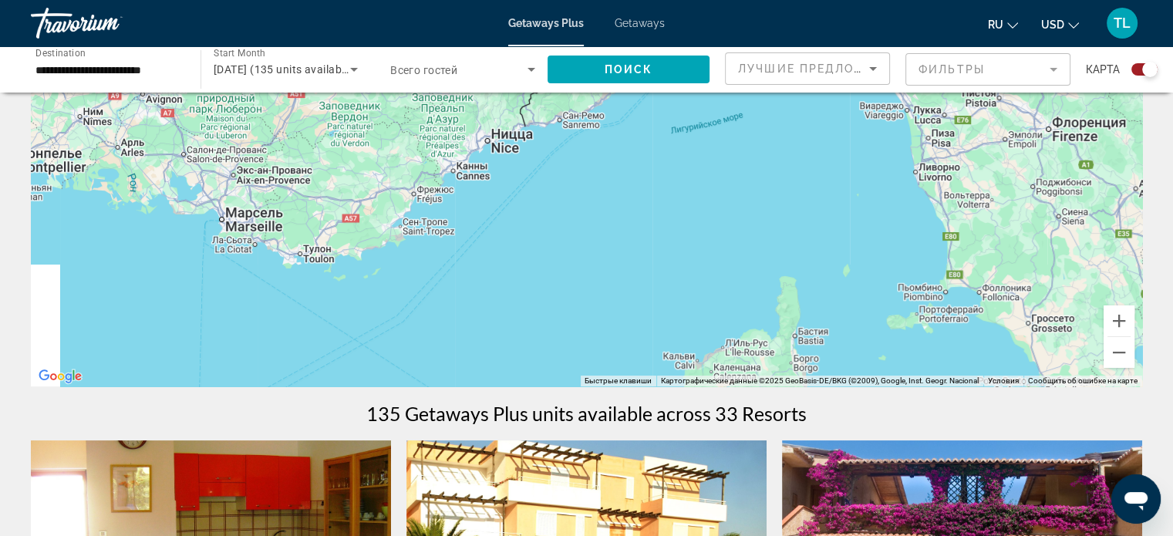
scroll to position [0, 0]
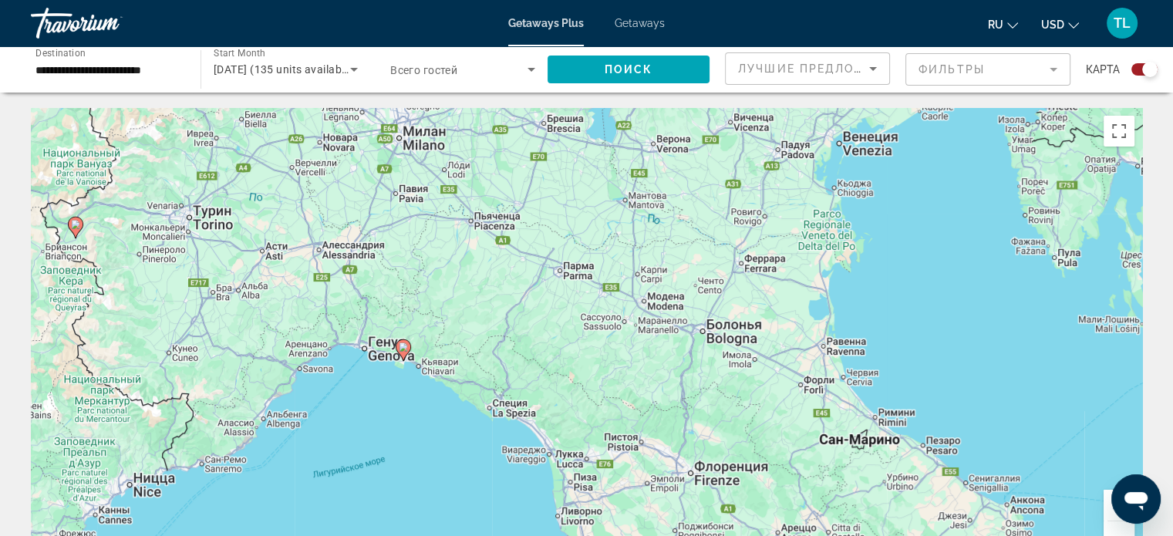
drag, startPoint x: 418, startPoint y: 177, endPoint x: 450, endPoint y: 203, distance: 40.6
click at [450, 203] on div "Для навигации используйте клавиши со стрелками. Чтобы активировать перетаскиван…" at bounding box center [586, 339] width 1111 height 463
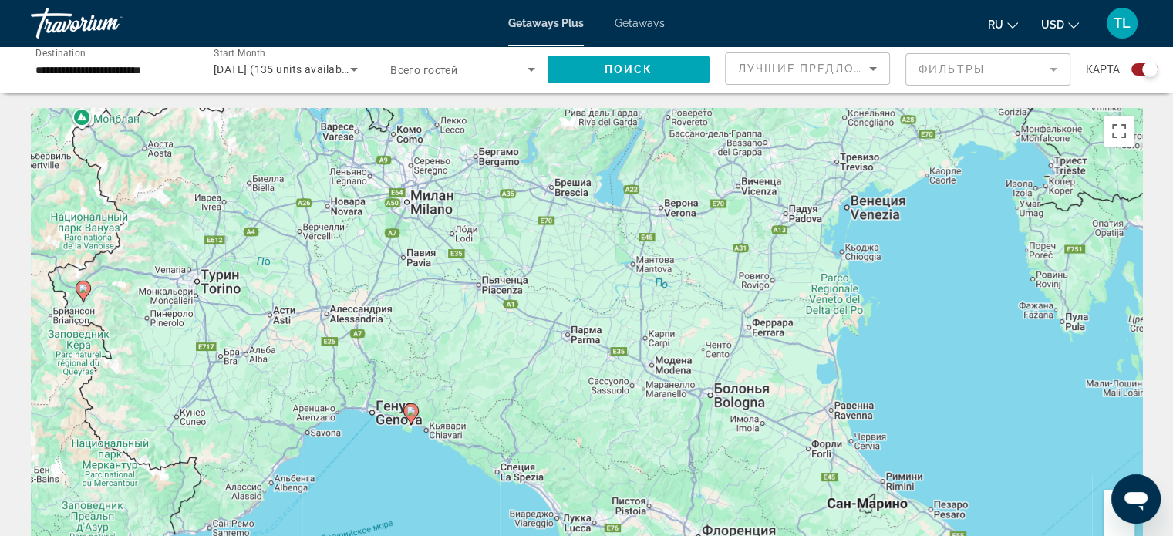
drag, startPoint x: 538, startPoint y: 161, endPoint x: 544, endPoint y: 245, distance: 84.3
click at [544, 245] on div "Для навигации используйте клавиши со стрелками. Чтобы активировать перетаскиван…" at bounding box center [586, 339] width 1111 height 463
click at [643, 25] on span "Getaways" at bounding box center [640, 23] width 50 height 12
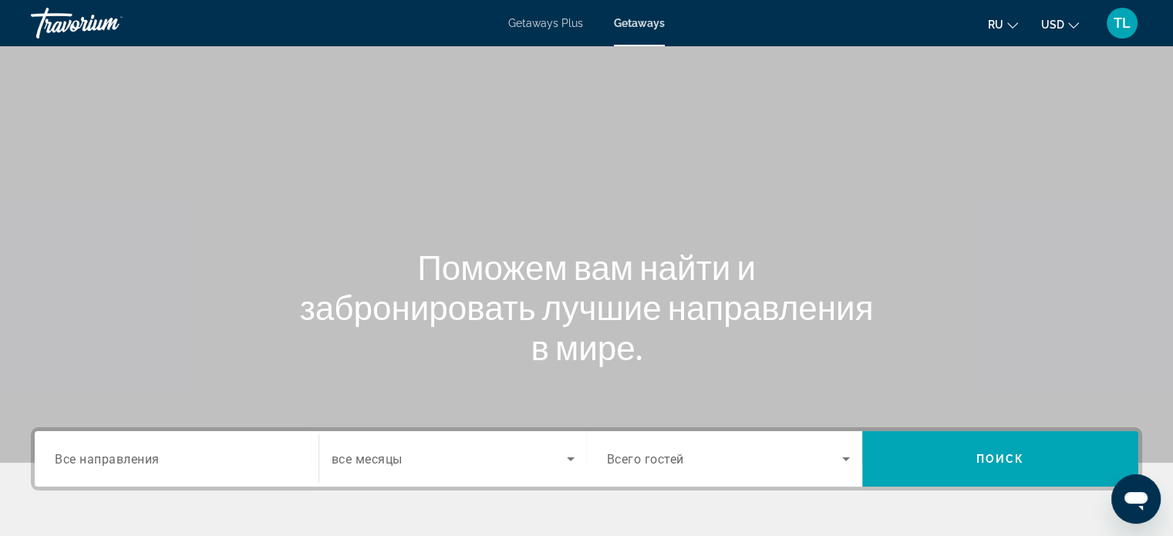
click at [62, 443] on div "Search widget" at bounding box center [177, 459] width 244 height 44
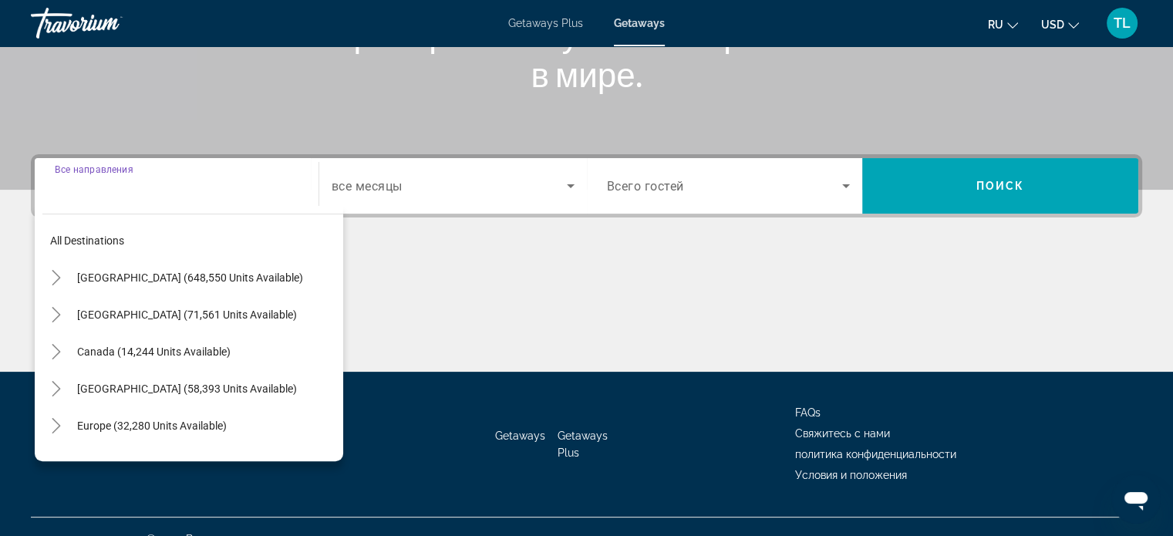
scroll to position [297, 0]
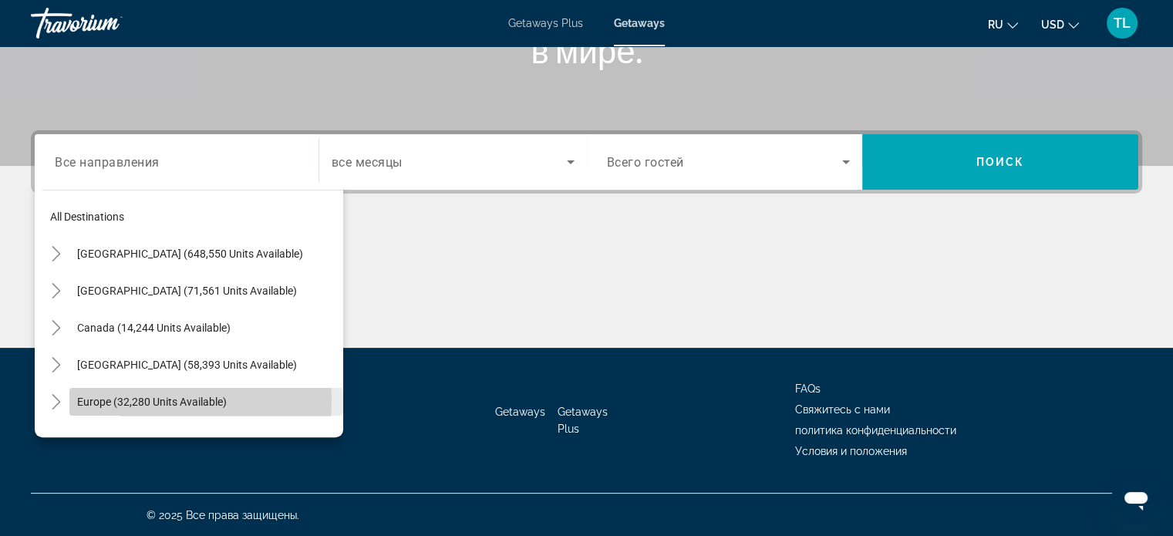
click at [127, 400] on span "Europe (32,280 units available)" at bounding box center [152, 402] width 150 height 12
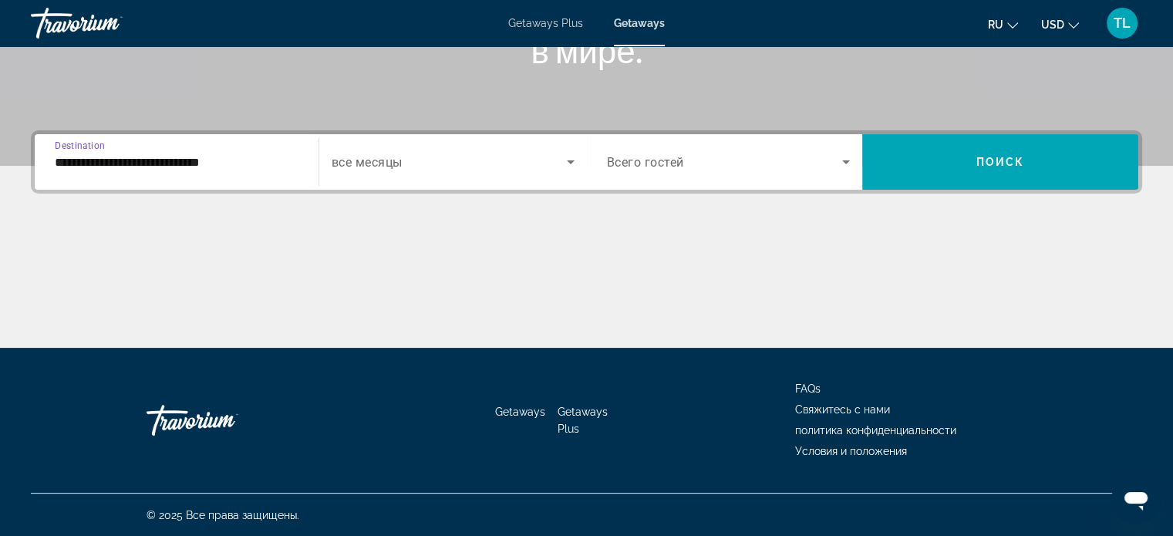
click at [169, 153] on input "**********" at bounding box center [177, 162] width 244 height 19
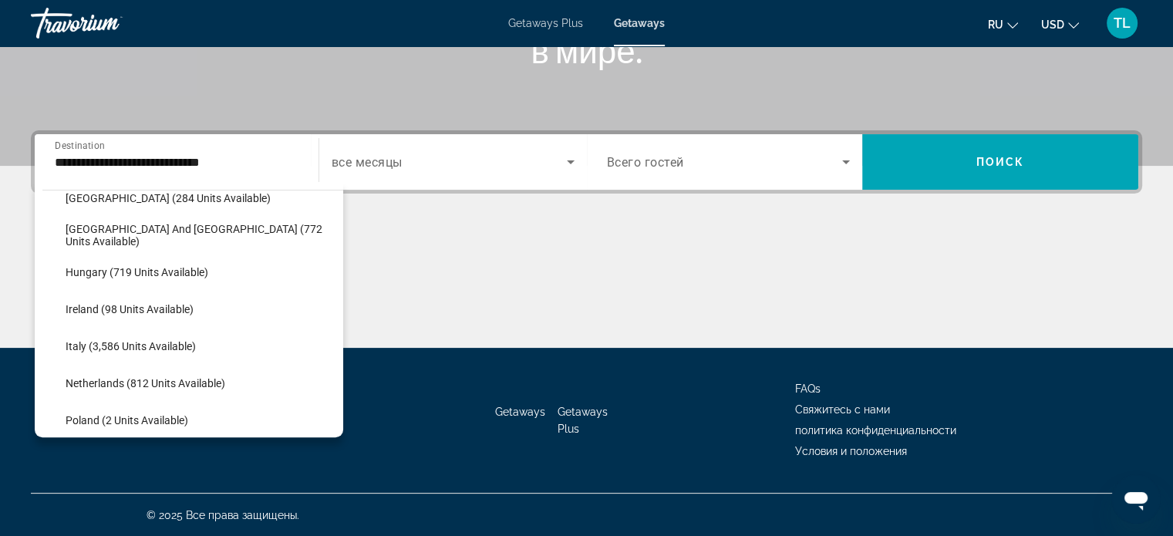
scroll to position [508, 0]
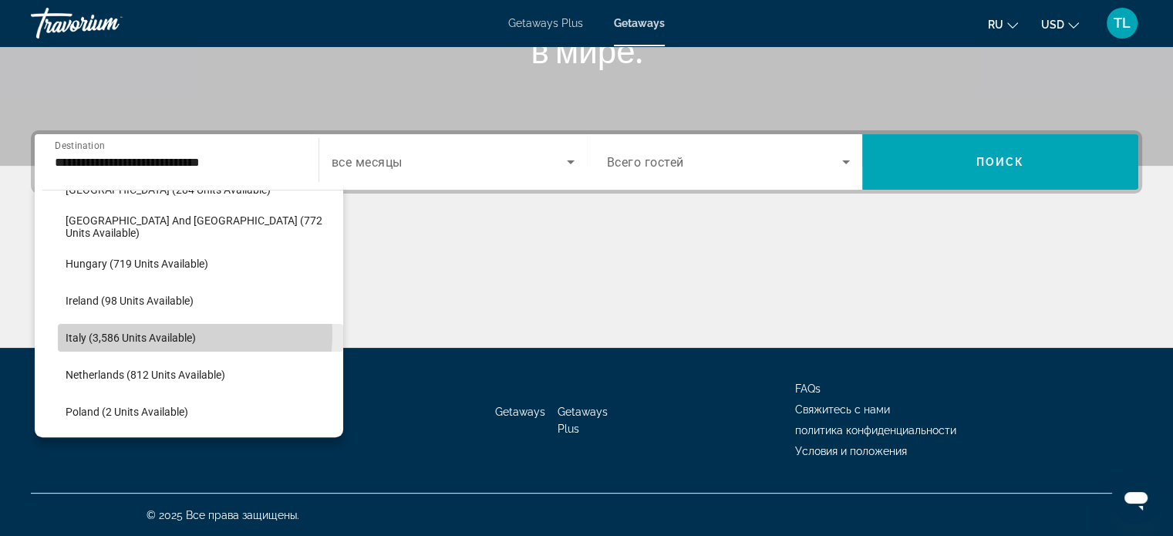
click at [153, 332] on span "Italy (3,586 units available)" at bounding box center [131, 338] width 130 height 12
type input "**********"
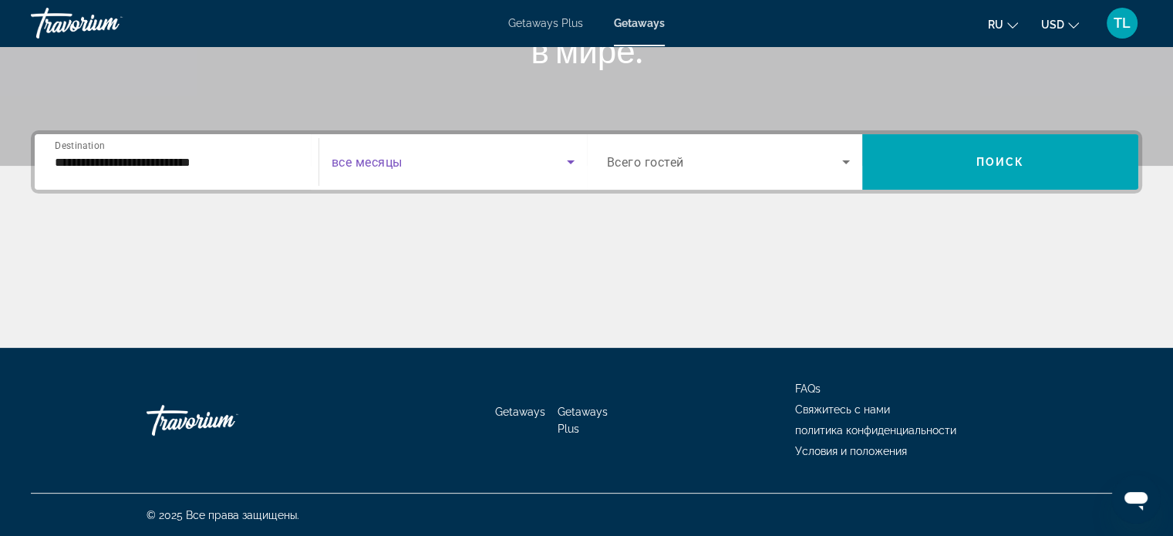
click at [568, 164] on icon "Search widget" at bounding box center [570, 162] width 19 height 19
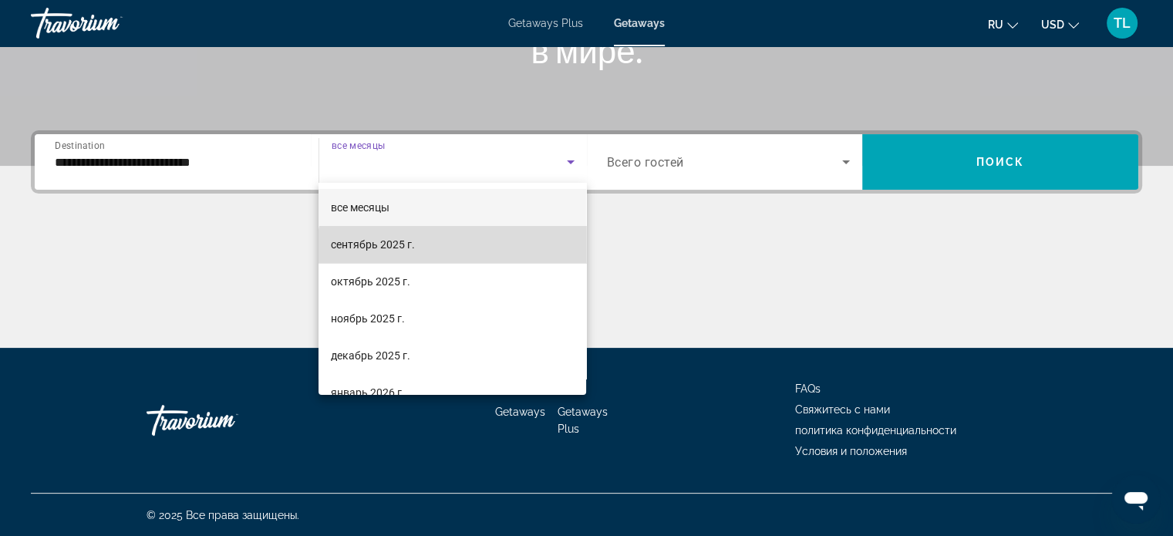
click at [458, 250] on mat-option "сентябрь 2025 г." at bounding box center [453, 244] width 268 height 37
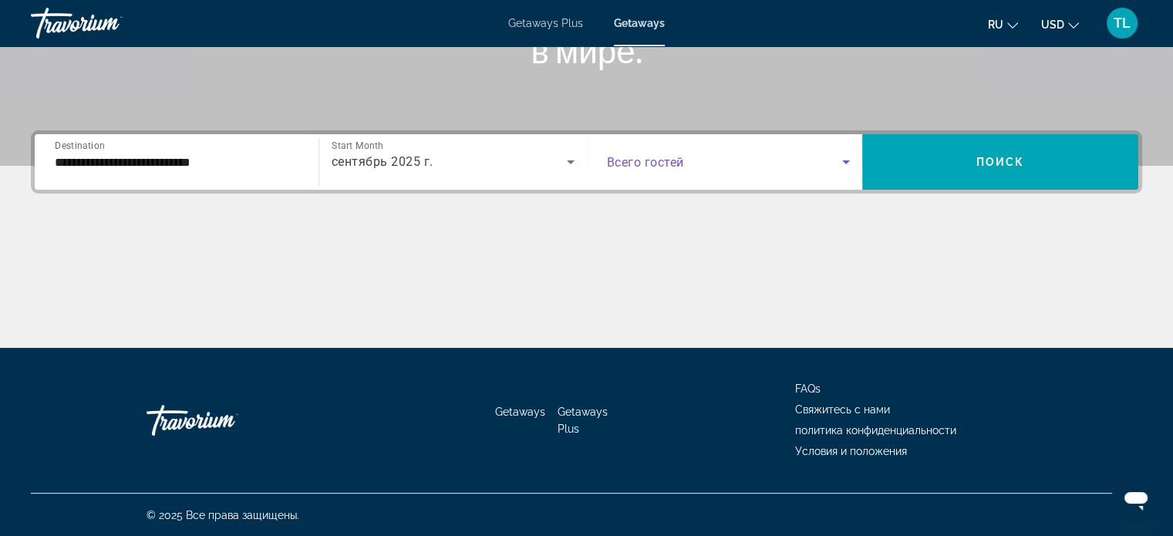
click at [843, 160] on icon "Search widget" at bounding box center [846, 162] width 8 height 4
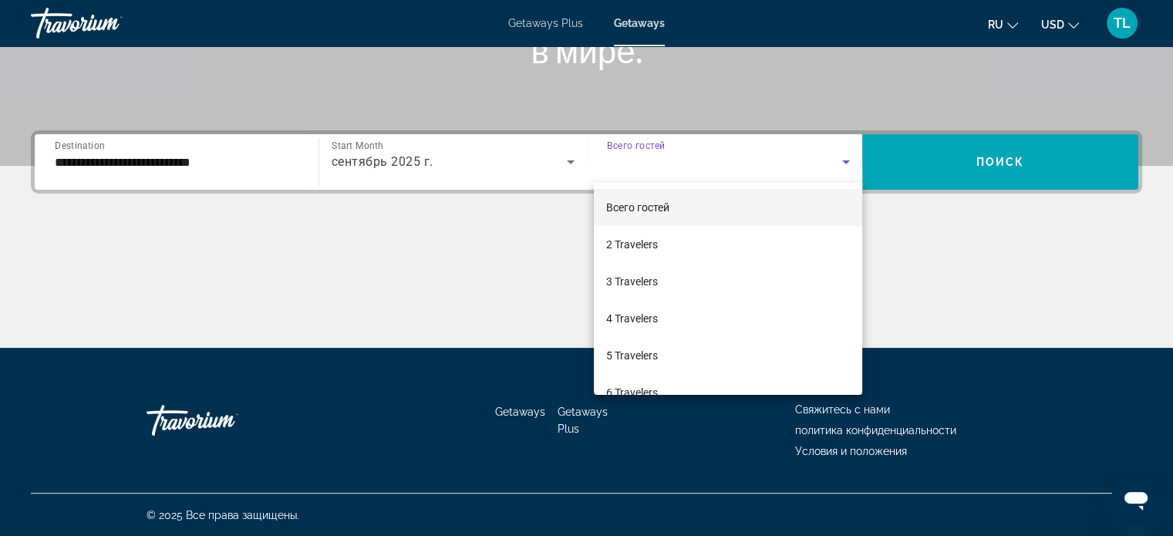
click at [935, 151] on div at bounding box center [586, 268] width 1173 height 536
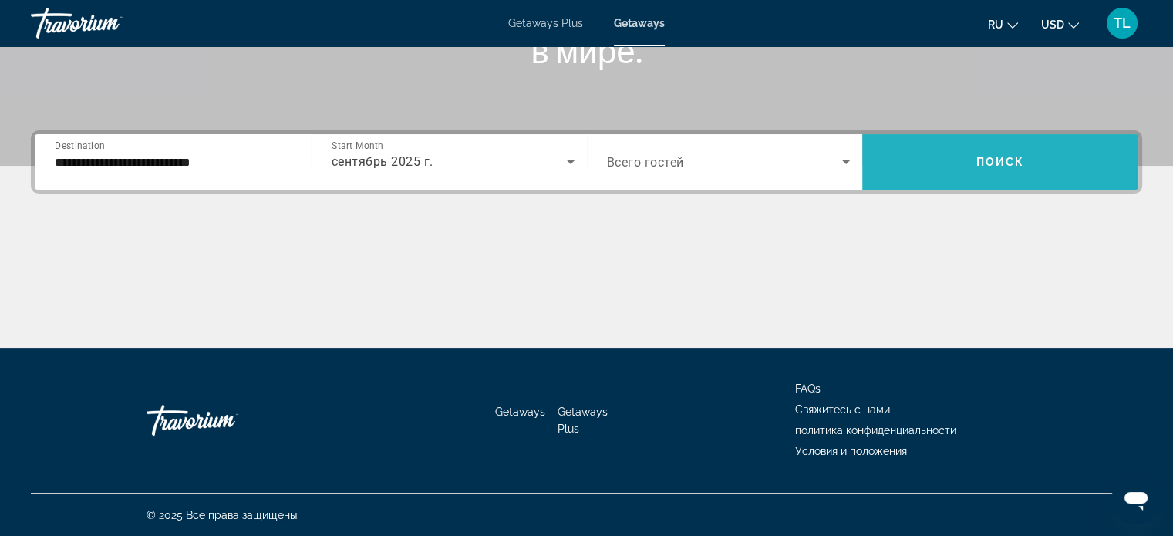
click at [942, 163] on span "Search widget" at bounding box center [1000, 161] width 276 height 37
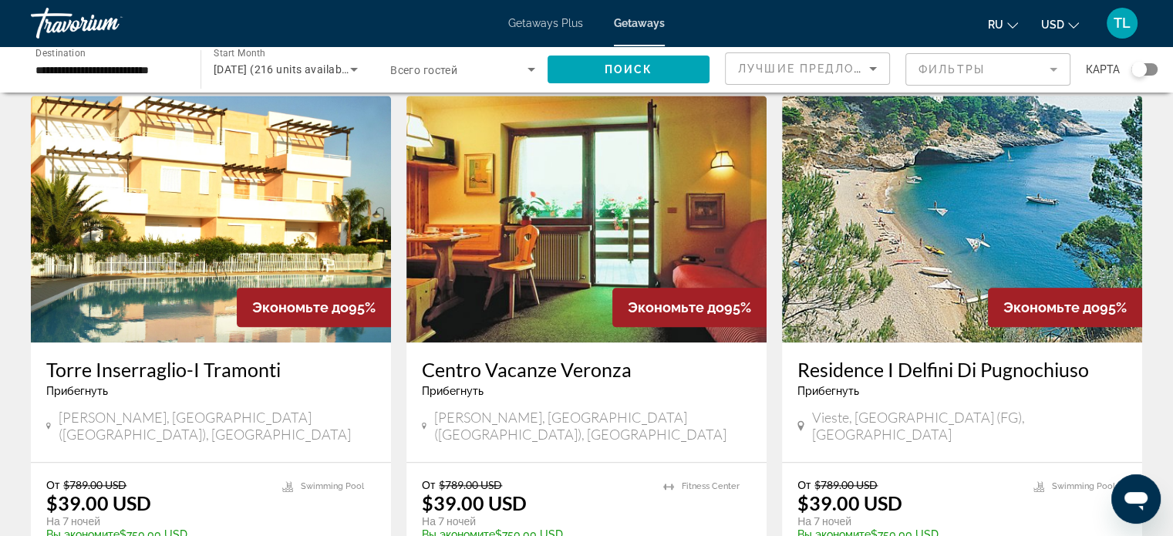
scroll to position [1687, 0]
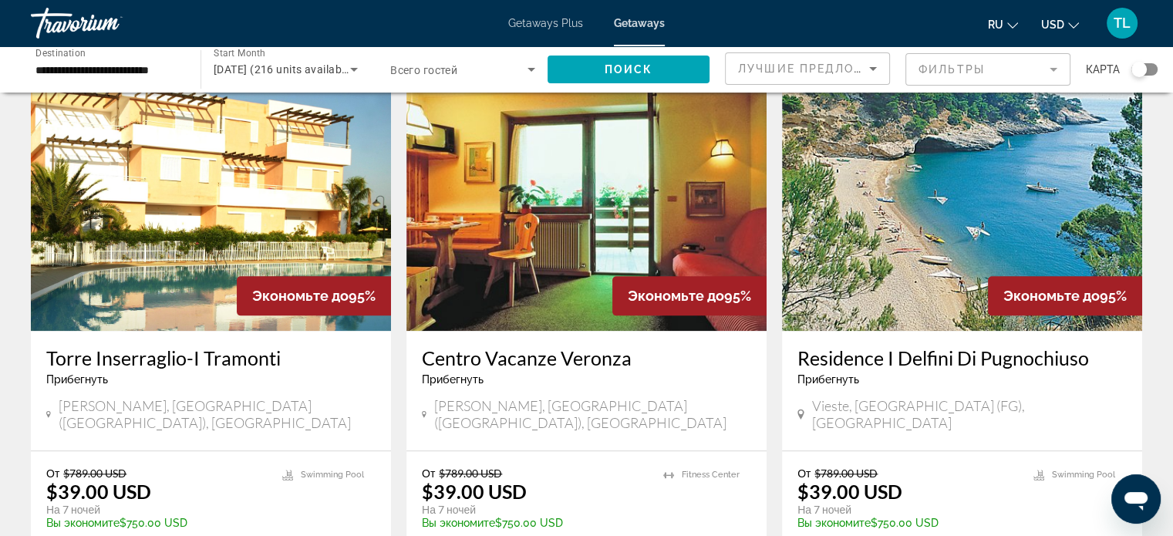
click at [915, 346] on h3 "Residence I Delfini Di Pugnochiuso" at bounding box center [961, 357] width 329 height 23
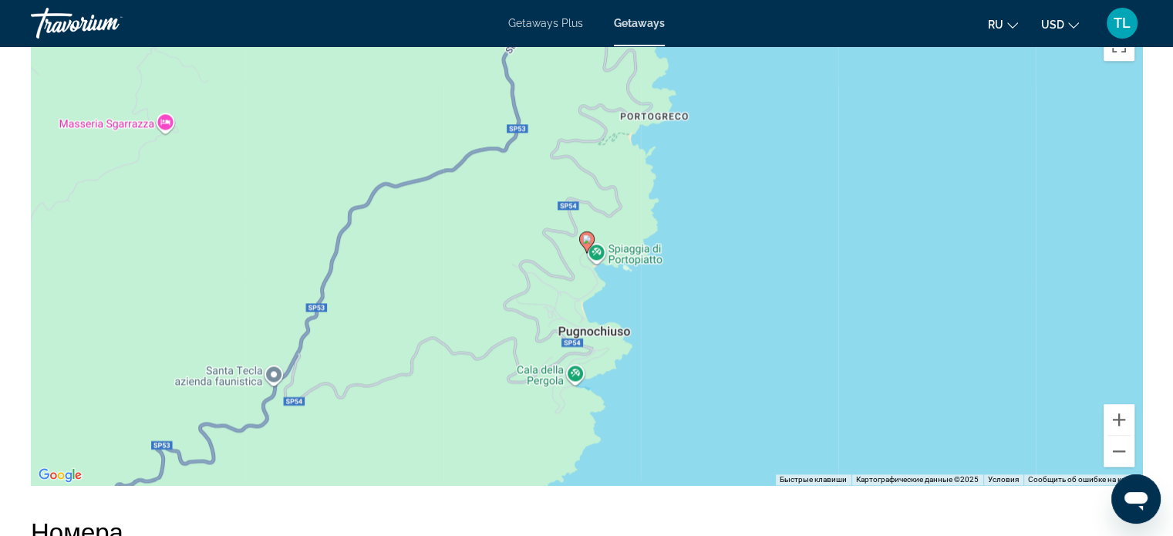
scroll to position [1915, 0]
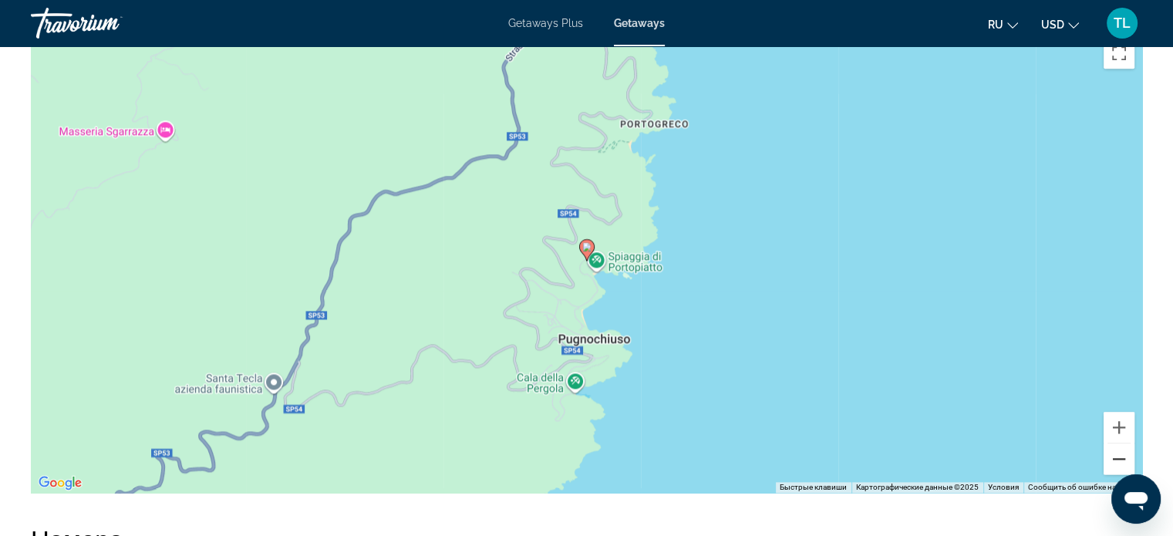
click at [1119, 456] on button "Уменьшить" at bounding box center [1119, 458] width 31 height 31
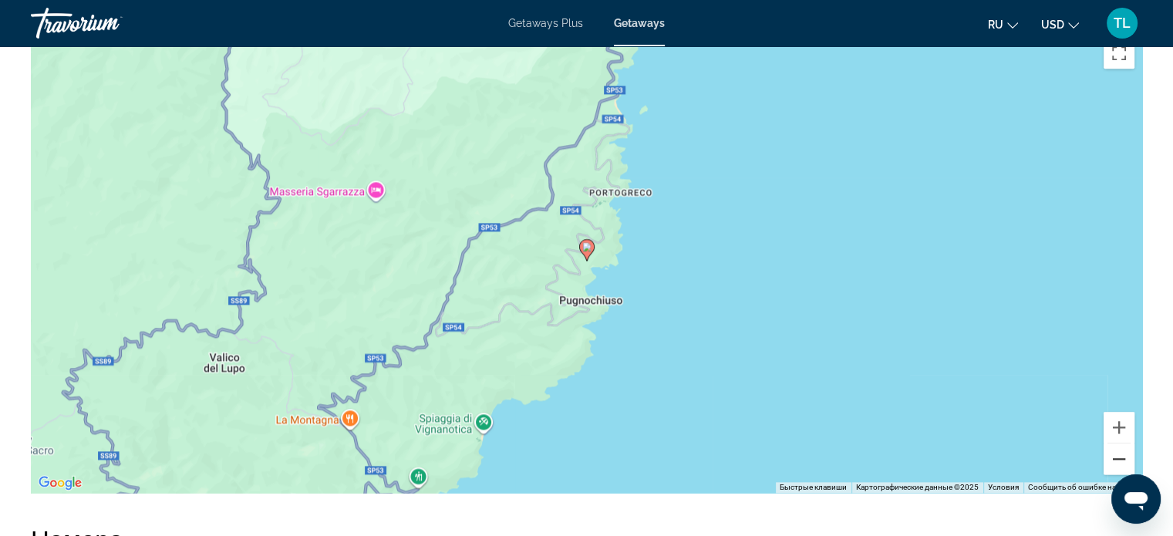
click at [1119, 456] on button "Уменьшить" at bounding box center [1119, 458] width 31 height 31
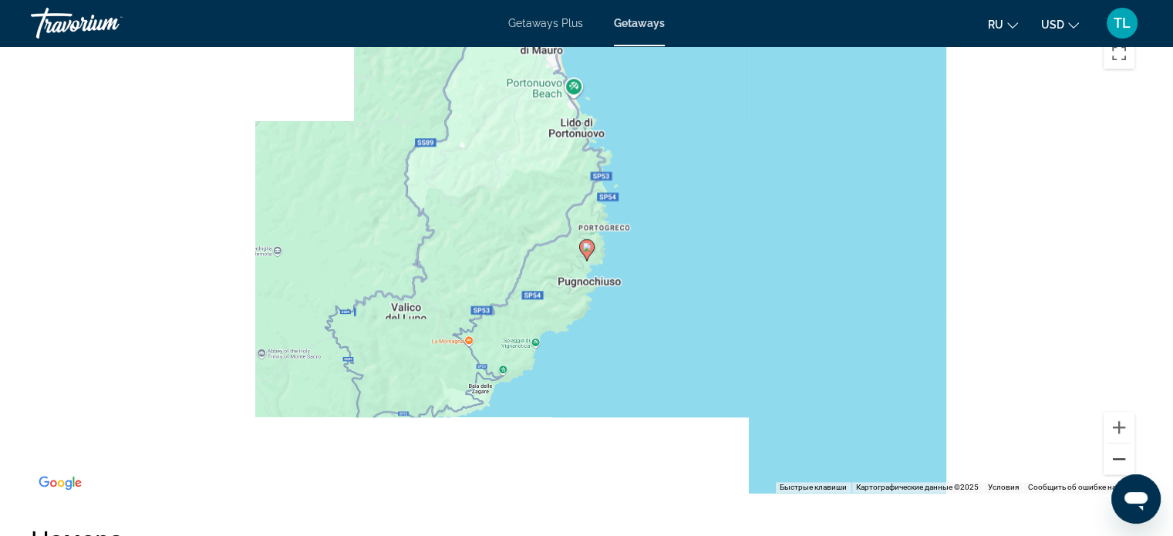
click at [1119, 456] on button "Уменьшить" at bounding box center [1119, 458] width 31 height 31
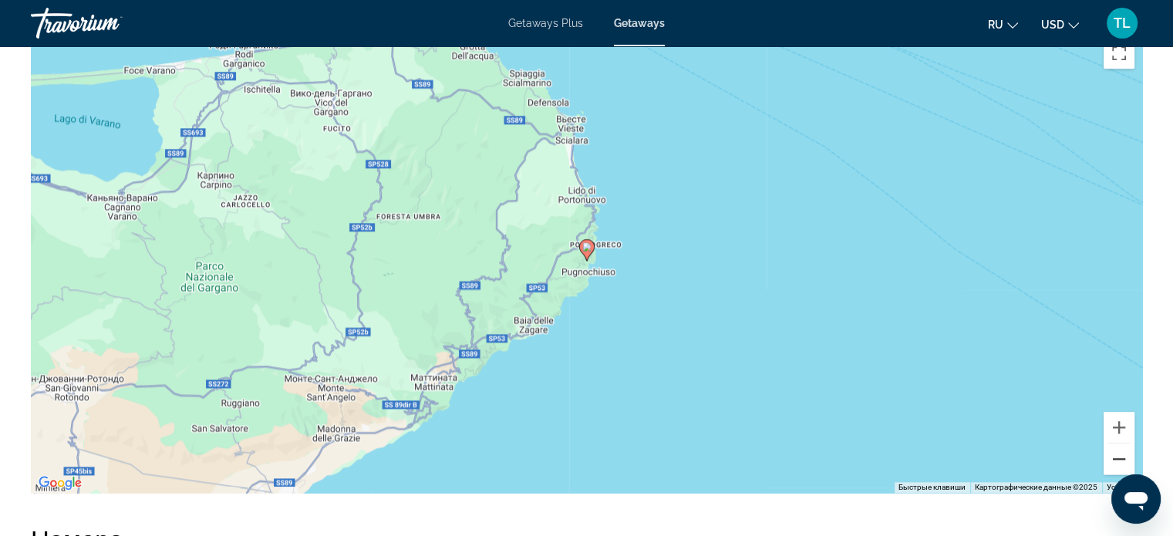
click at [1119, 456] on button "Уменьшить" at bounding box center [1119, 458] width 31 height 31
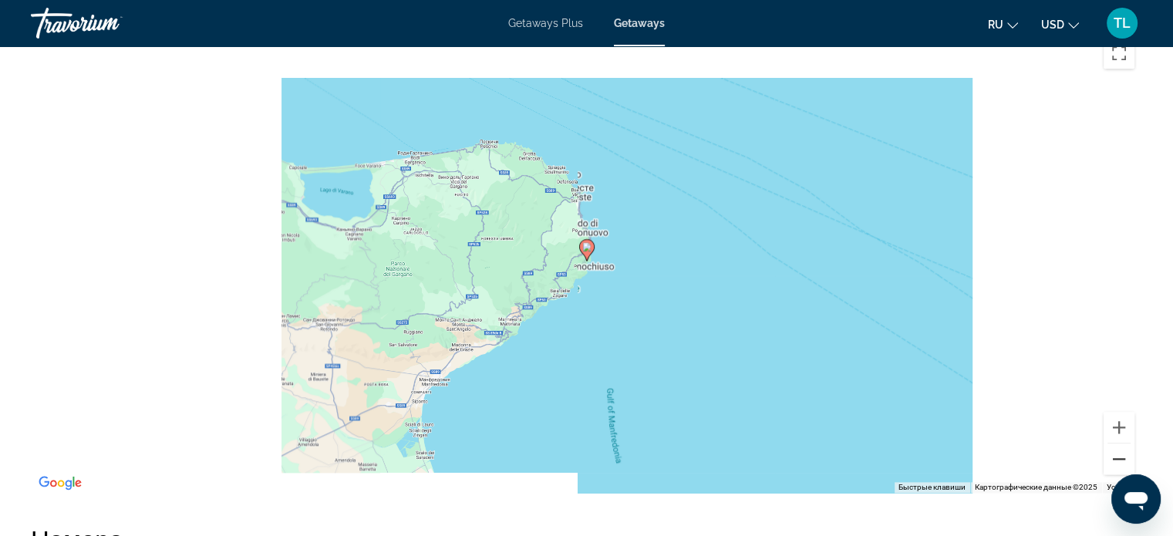
click at [1119, 456] on button "Уменьшить" at bounding box center [1119, 458] width 31 height 31
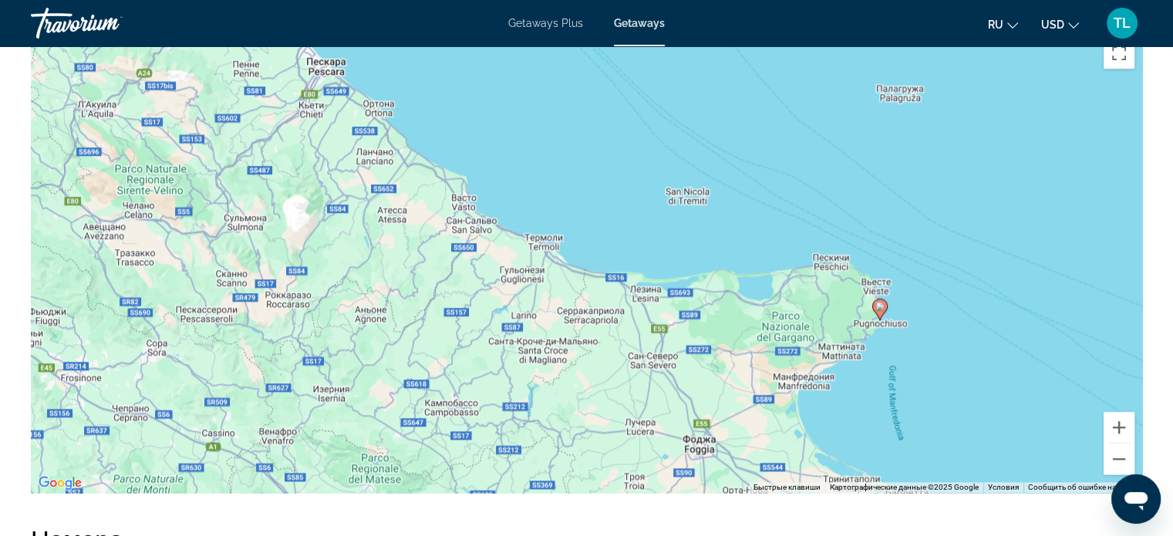
drag, startPoint x: 302, startPoint y: 408, endPoint x: 597, endPoint y: 425, distance: 295.9
click at [597, 425] on div "Чтобы активировать перетаскивание с помощью клавиатуры, нажмите Alt + Ввод. Пос…" at bounding box center [586, 261] width 1111 height 463
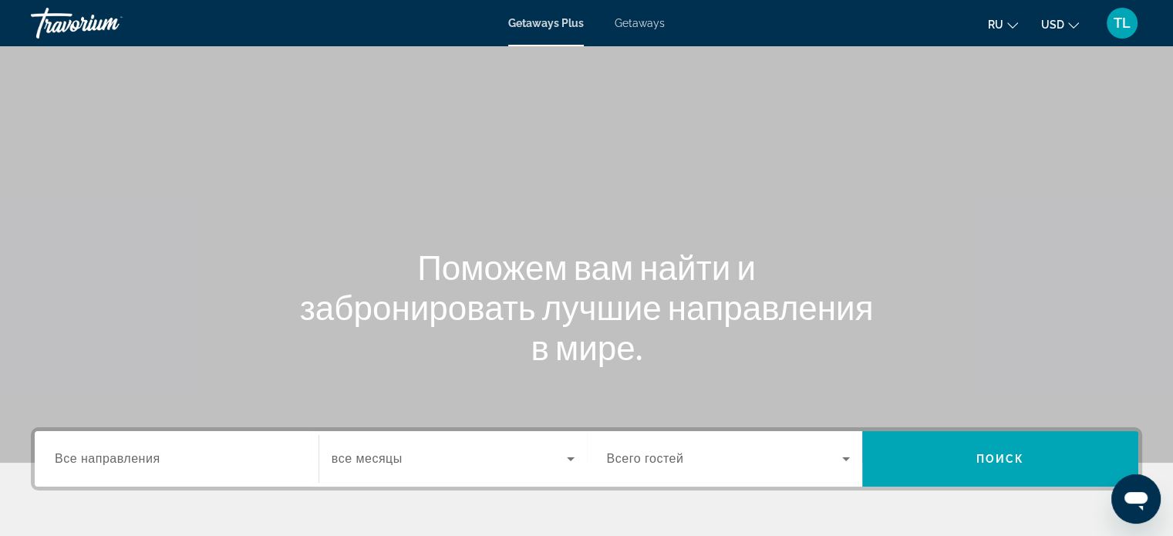
click at [59, 454] on span "Все направления" at bounding box center [108, 458] width 106 height 13
click at [59, 454] on input "Destination Все направления" at bounding box center [177, 459] width 244 height 19
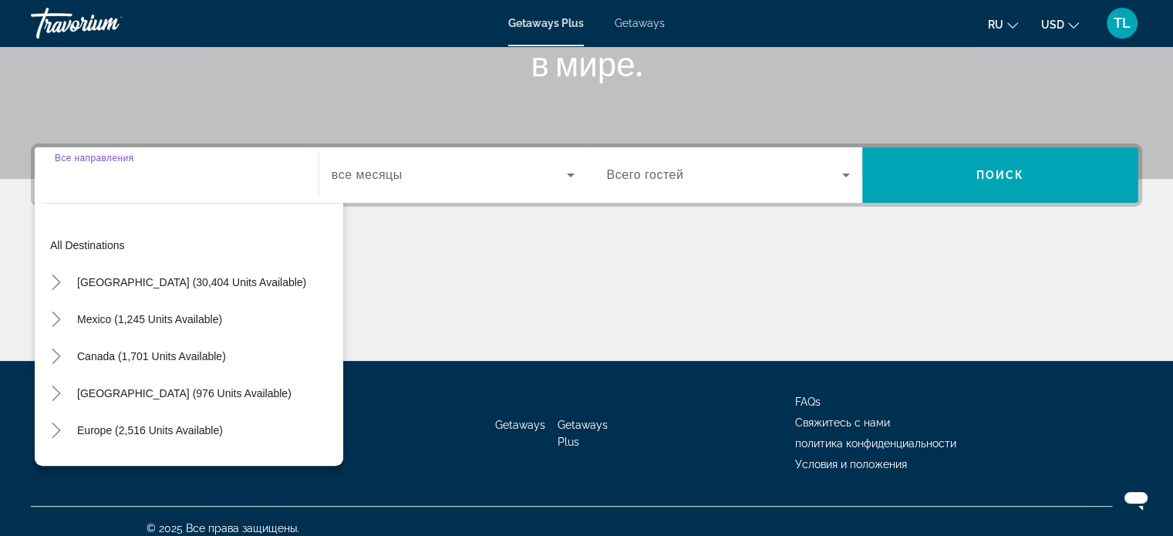
scroll to position [297, 0]
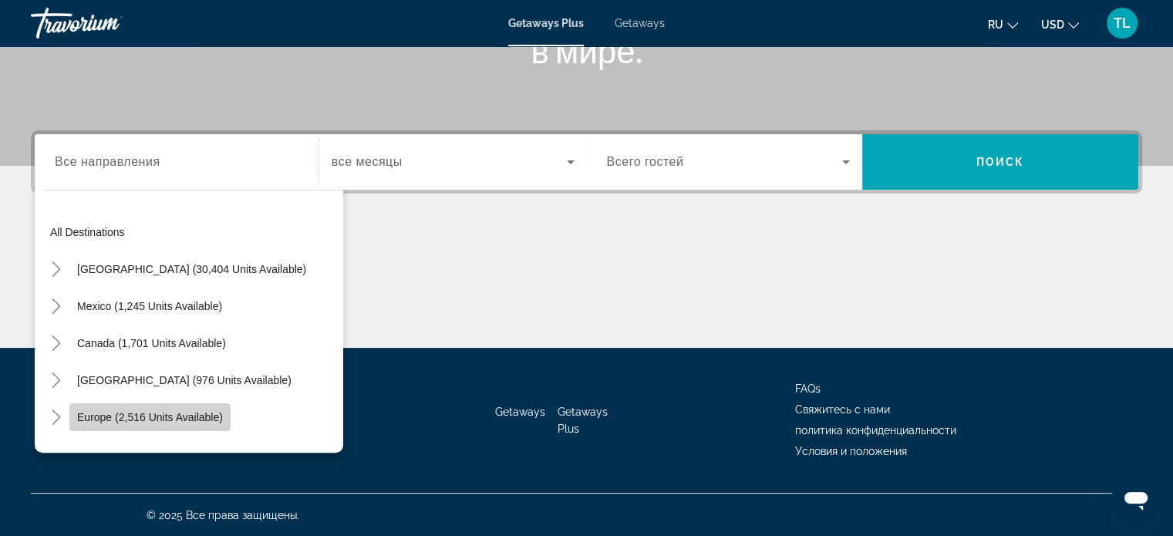
click at [194, 419] on span "Europe (2,516 units available)" at bounding box center [150, 417] width 146 height 12
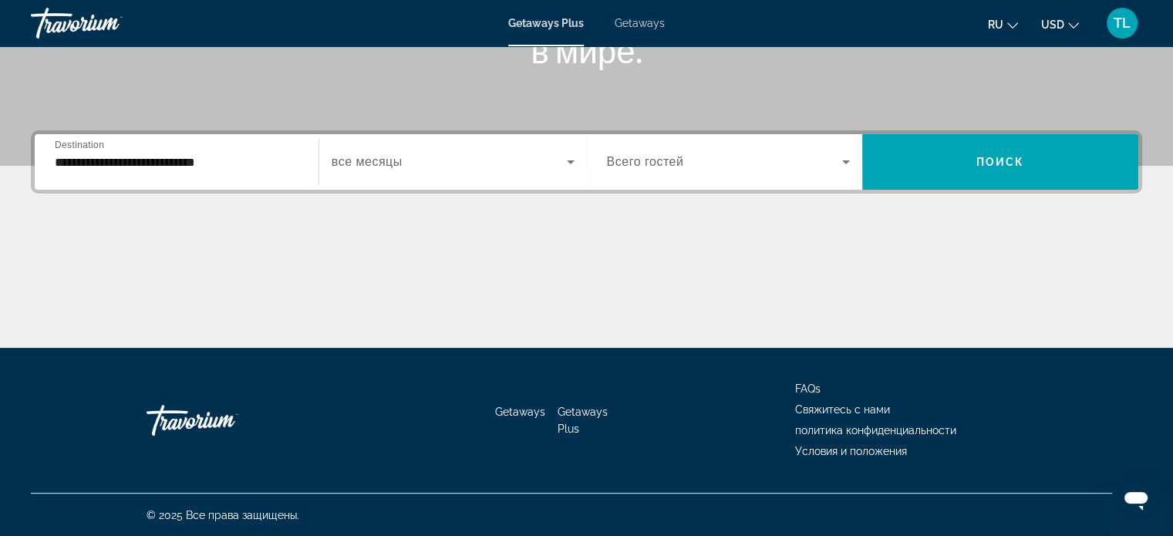
click at [231, 171] on div "**********" at bounding box center [177, 162] width 244 height 44
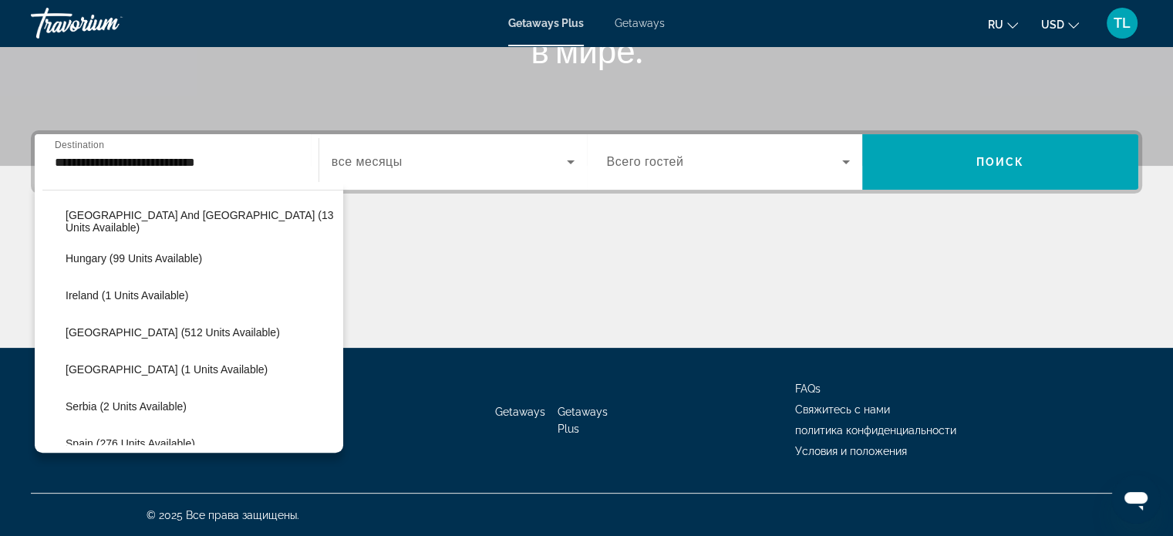
scroll to position [521, 0]
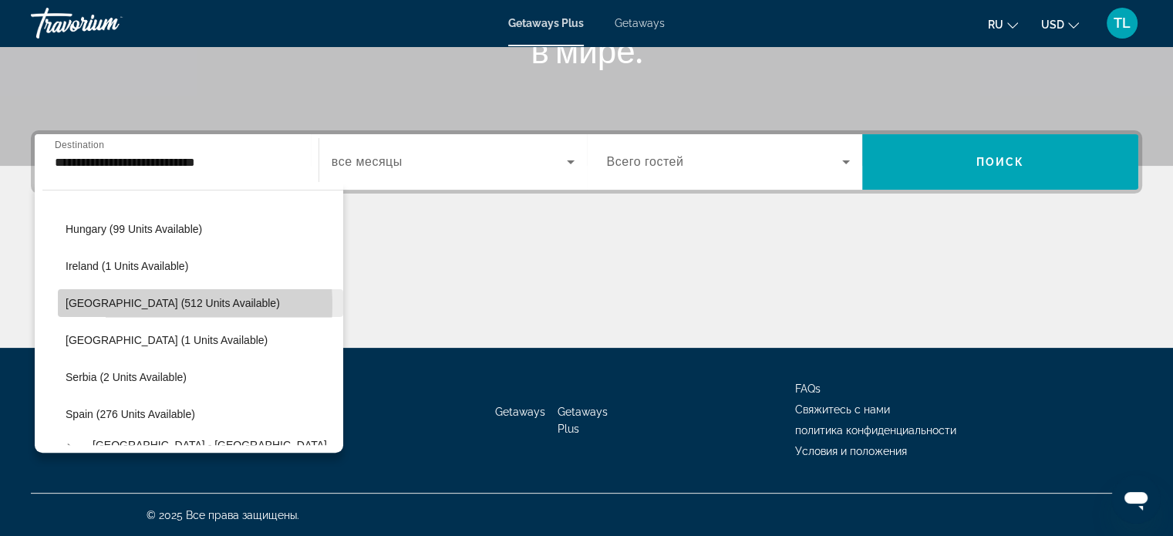
click at [120, 304] on span "Italy (512 units available)" at bounding box center [173, 303] width 214 height 12
type input "**********"
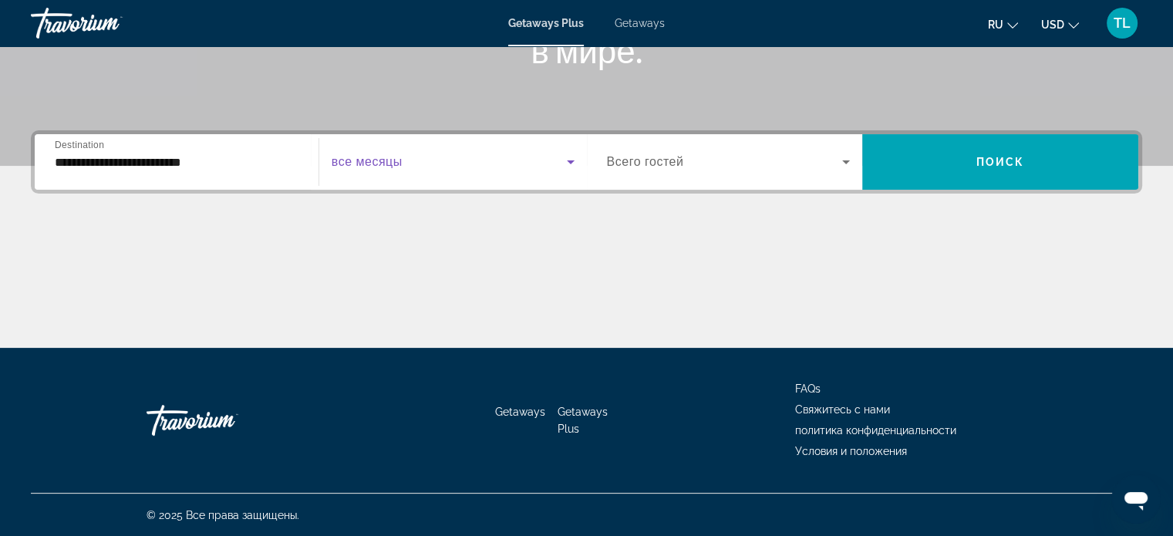
click at [571, 165] on icon "Search widget" at bounding box center [570, 162] width 19 height 19
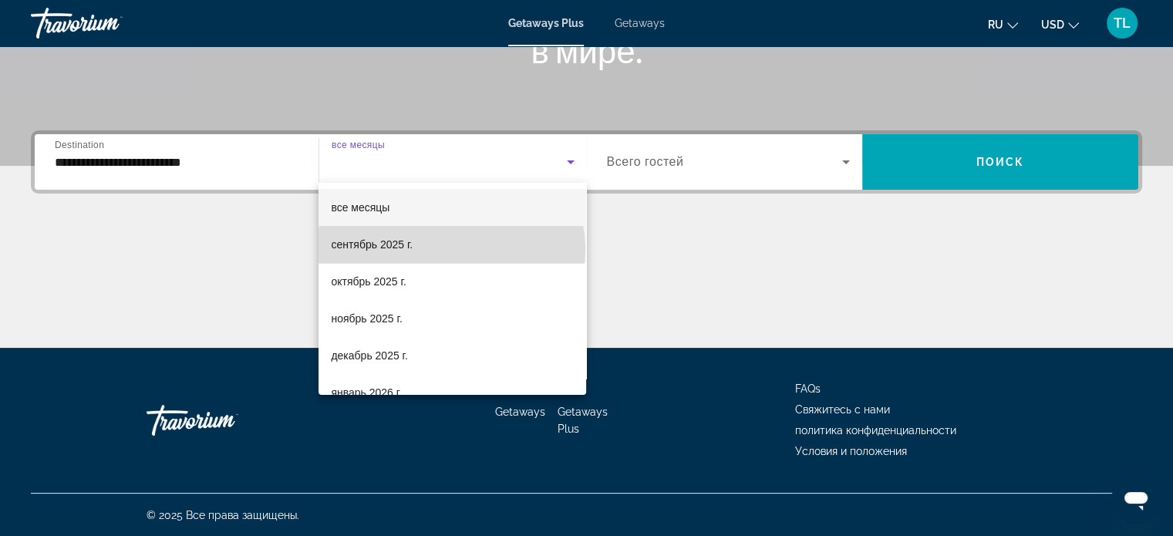
click at [451, 249] on mat-option "сентябрь 2025 г." at bounding box center [453, 244] width 268 height 37
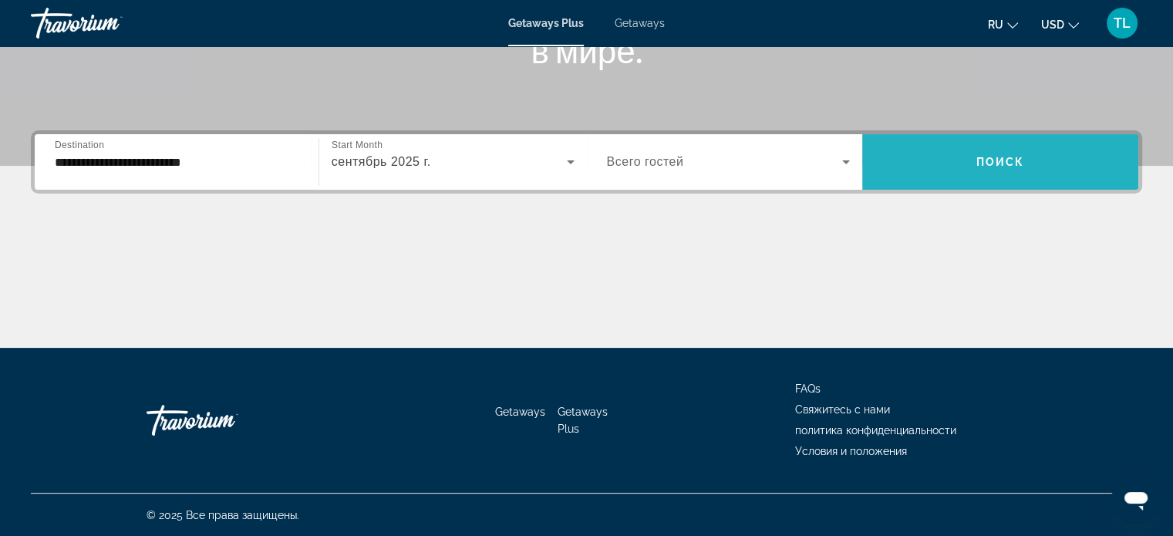
click at [947, 164] on span "Search widget" at bounding box center [1000, 161] width 276 height 37
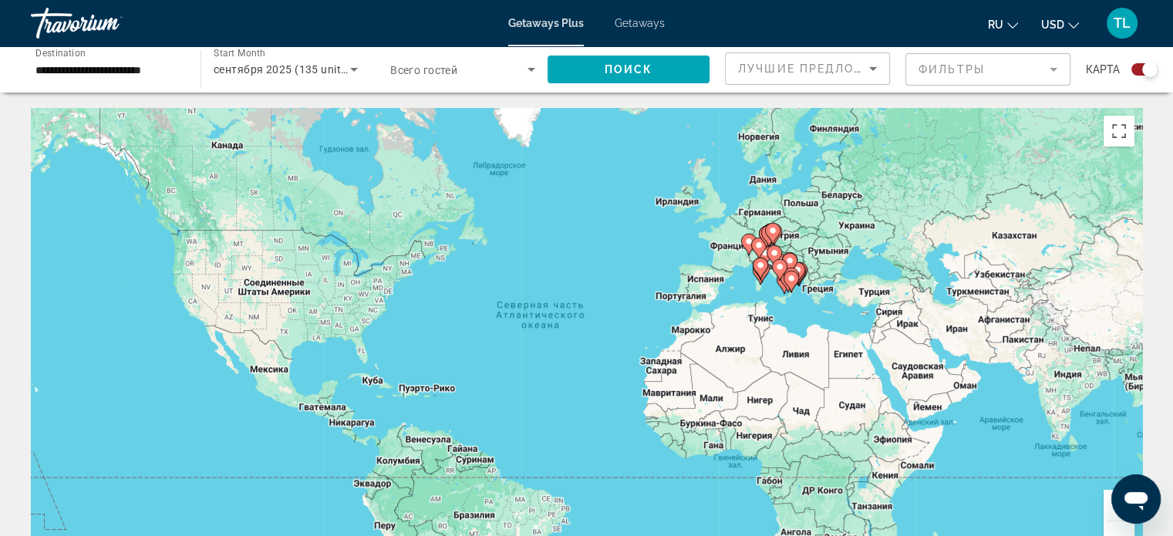
click at [642, 27] on span "Getaways" at bounding box center [640, 23] width 50 height 12
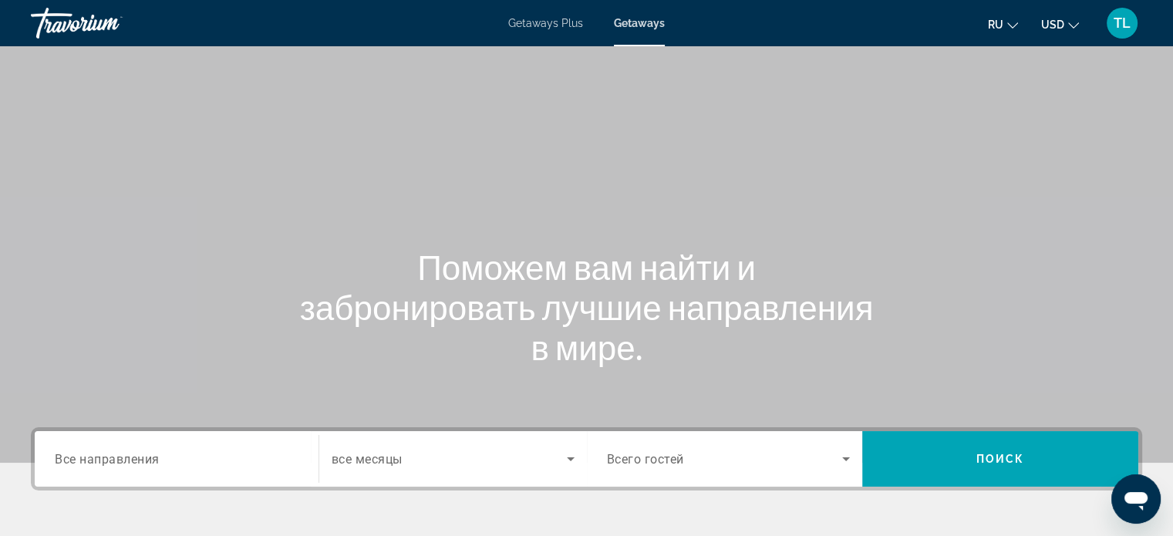
click at [46, 456] on div "Destination Все направления" at bounding box center [176, 459] width 268 height 44
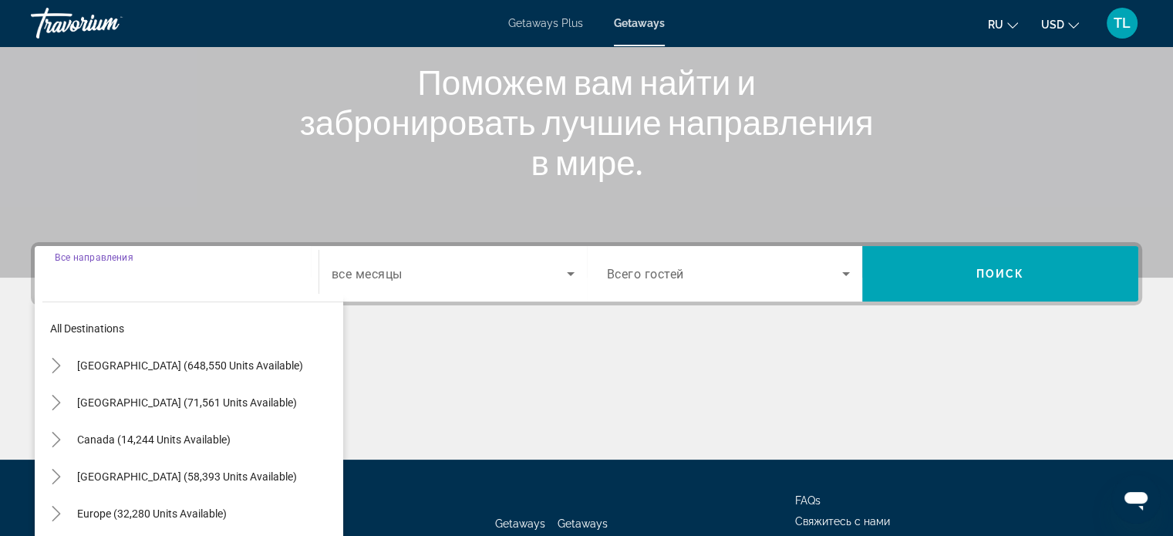
scroll to position [297, 0]
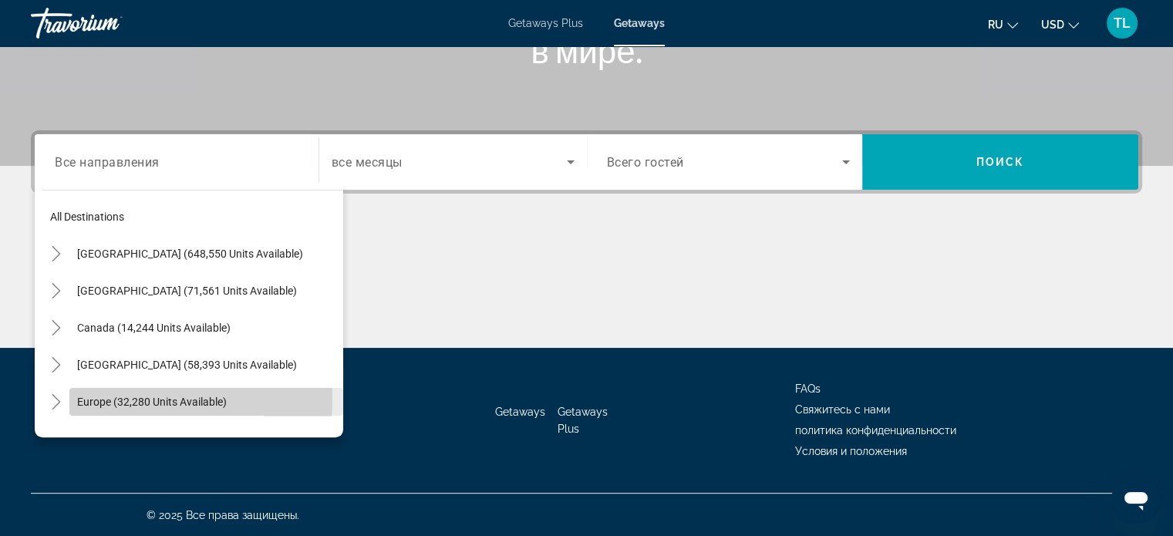
click at [102, 397] on span "Europe (32,280 units available)" at bounding box center [152, 402] width 150 height 12
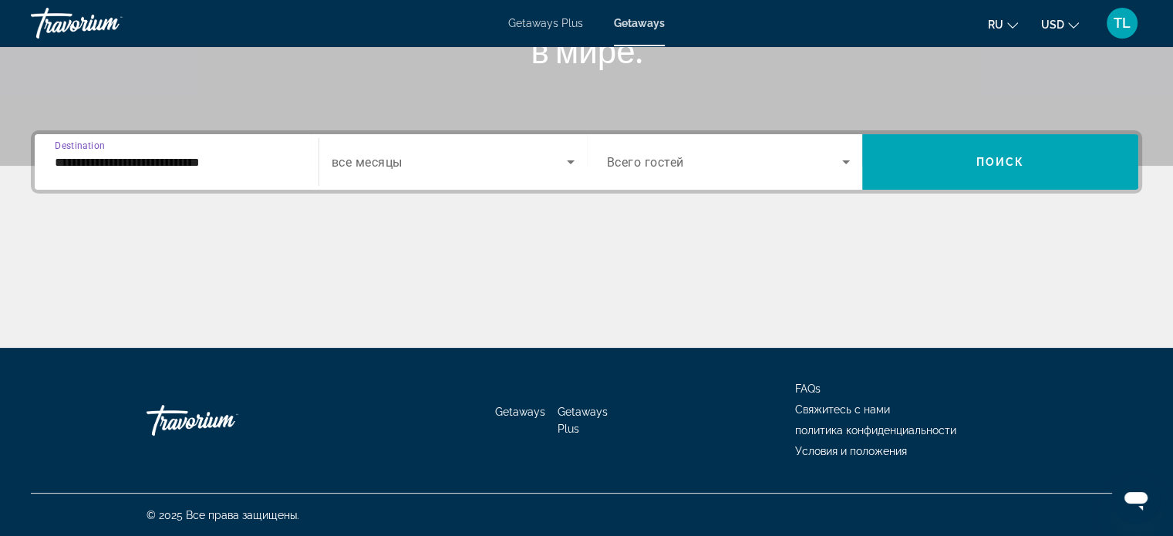
click at [201, 168] on input "**********" at bounding box center [177, 162] width 244 height 19
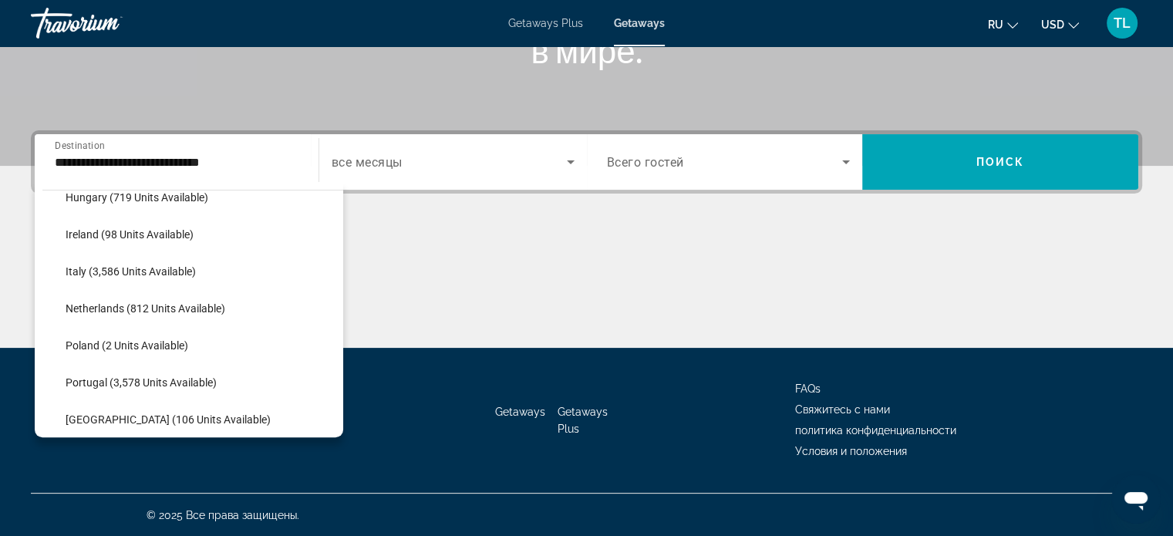
scroll to position [578, 0]
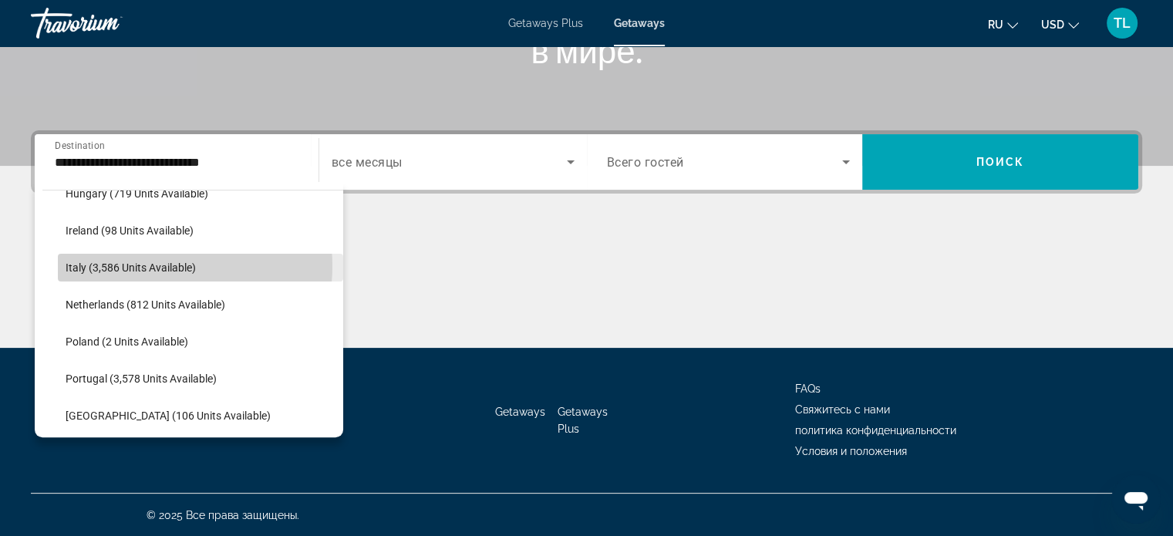
click at [154, 265] on span "Italy (3,586 units available)" at bounding box center [131, 267] width 130 height 12
type input "**********"
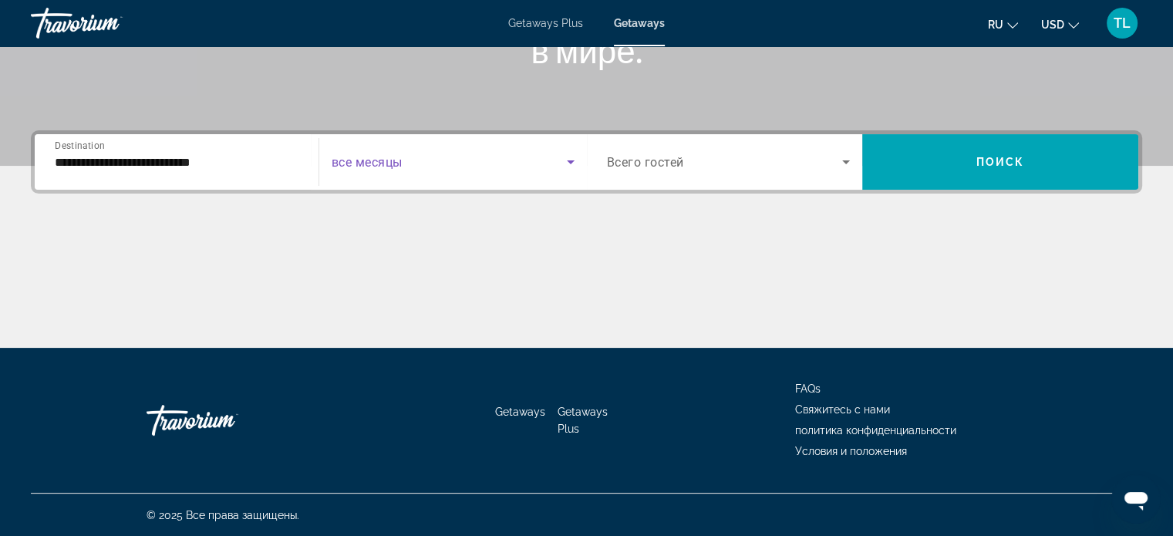
click at [562, 158] on icon "Search widget" at bounding box center [570, 162] width 19 height 19
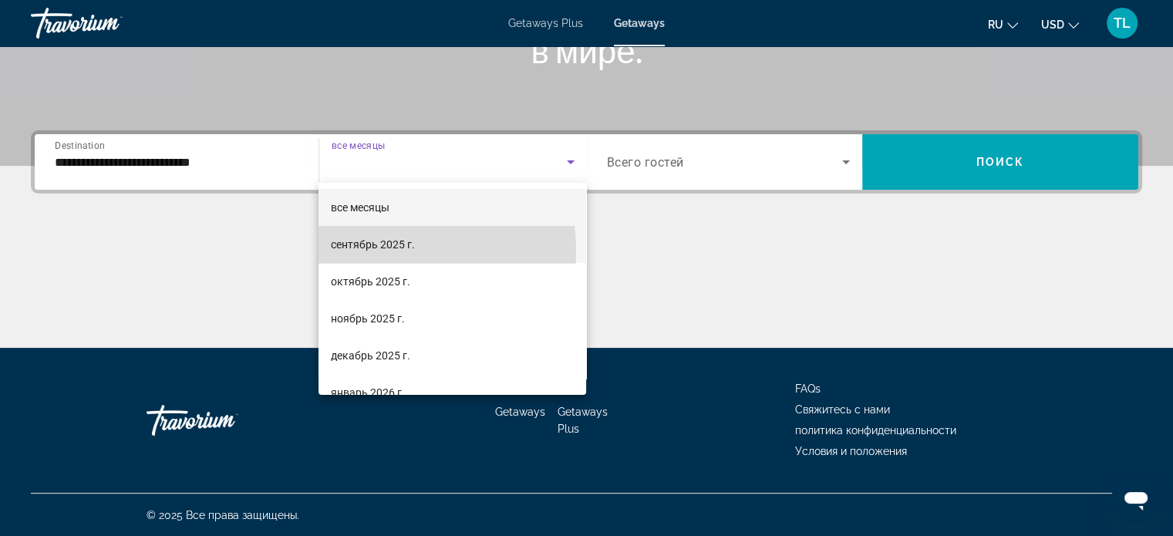
click at [357, 251] on span "сентябрь 2025 г." at bounding box center [373, 244] width 84 height 19
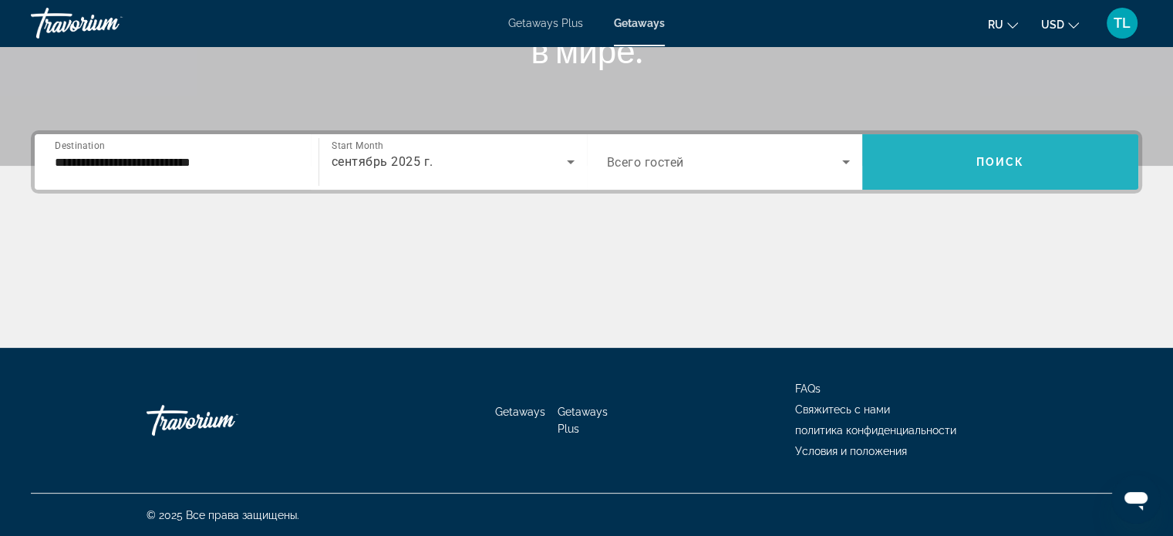
click at [1007, 156] on span "Поиск" at bounding box center [1000, 162] width 49 height 12
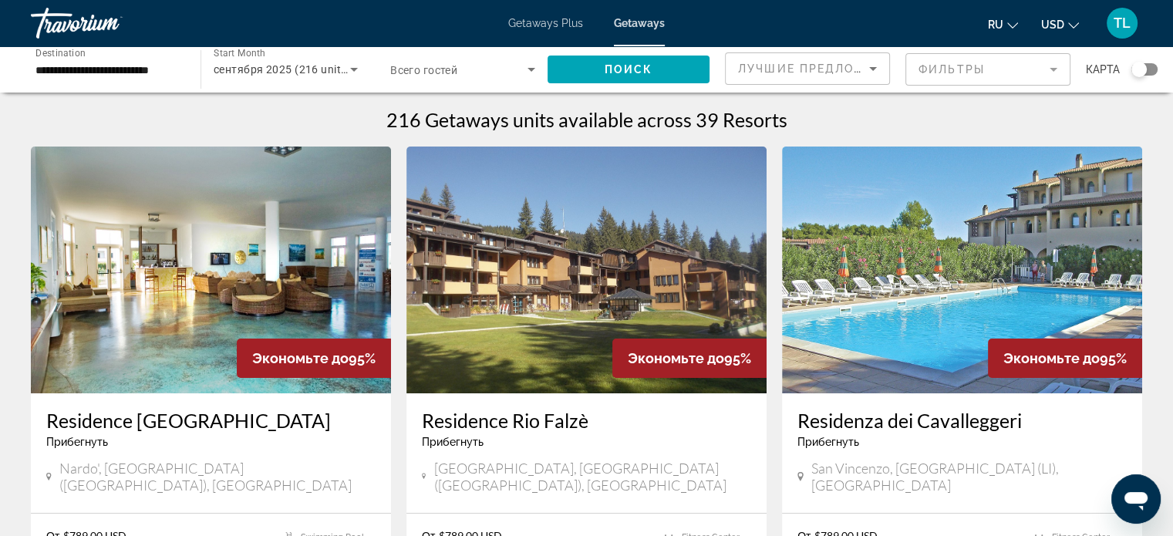
click at [1057, 69] on mat-form-field "Фильтры" at bounding box center [987, 69] width 165 height 32
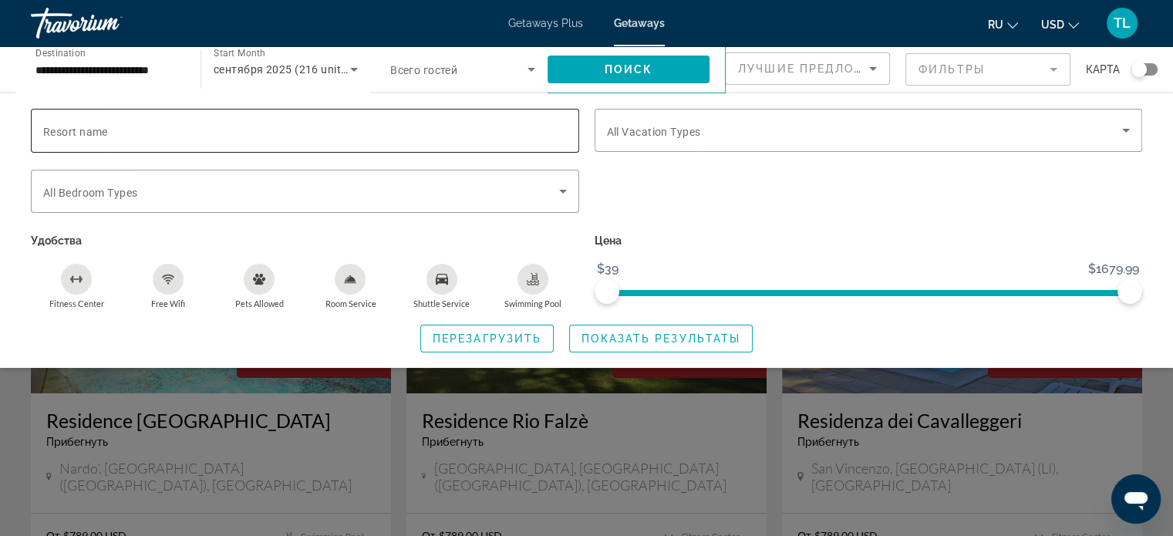
click at [45, 130] on span "Resort name" at bounding box center [75, 132] width 65 height 12
click at [45, 130] on input "Resort name" at bounding box center [305, 131] width 524 height 19
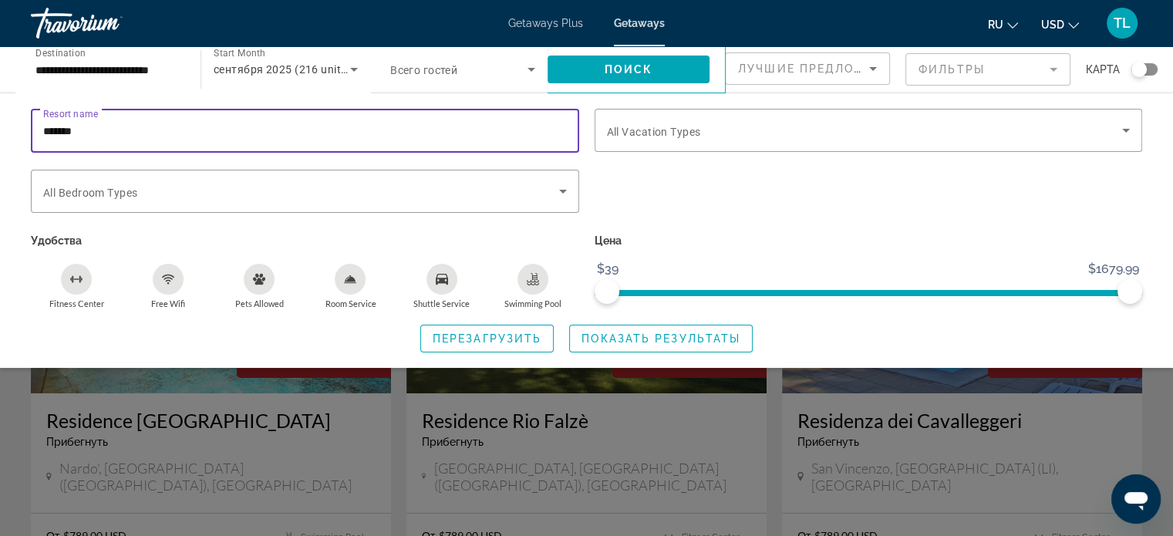
type input "*******"
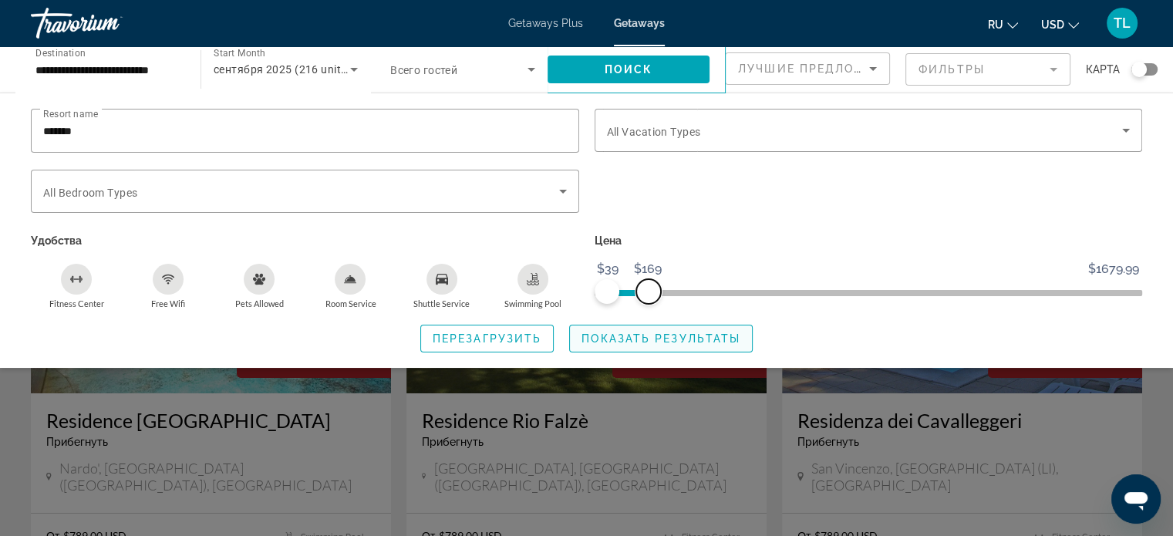
drag, startPoint x: 1130, startPoint y: 290, endPoint x: 648, endPoint y: 342, distance: 484.9
click at [648, 342] on div "Resort name ******* Vacation Types All Vacation Types Bedroom Types All Bedroom…" at bounding box center [586, 231] width 1173 height 244
click at [1105, 70] on span "карта" at bounding box center [1103, 70] width 34 height 22
click at [658, 79] on span "Search widget" at bounding box center [629, 69] width 162 height 37
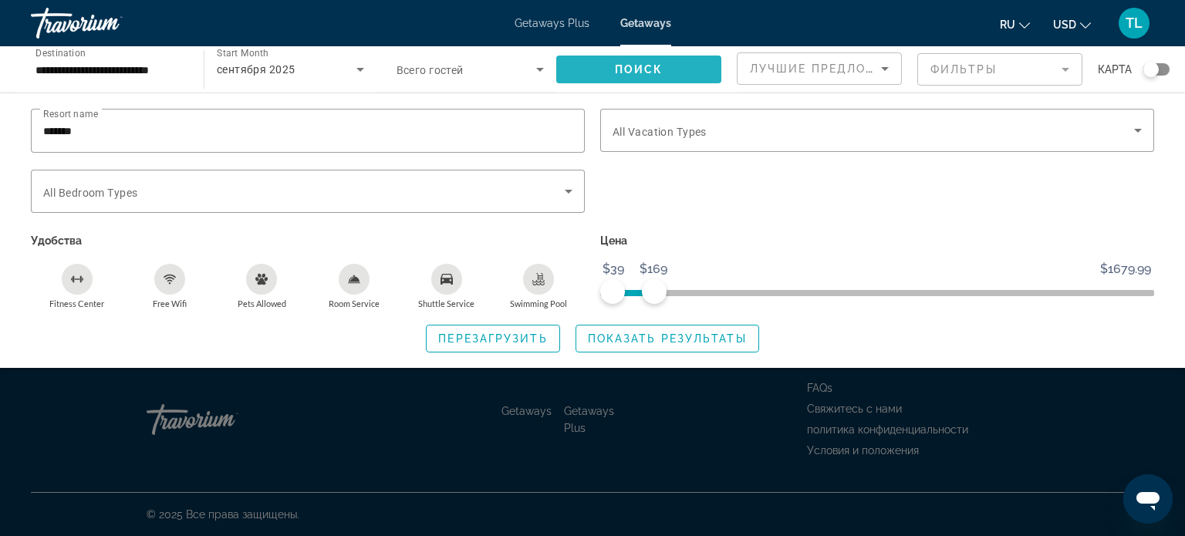
click at [652, 71] on span "Поиск" at bounding box center [639, 69] width 49 height 12
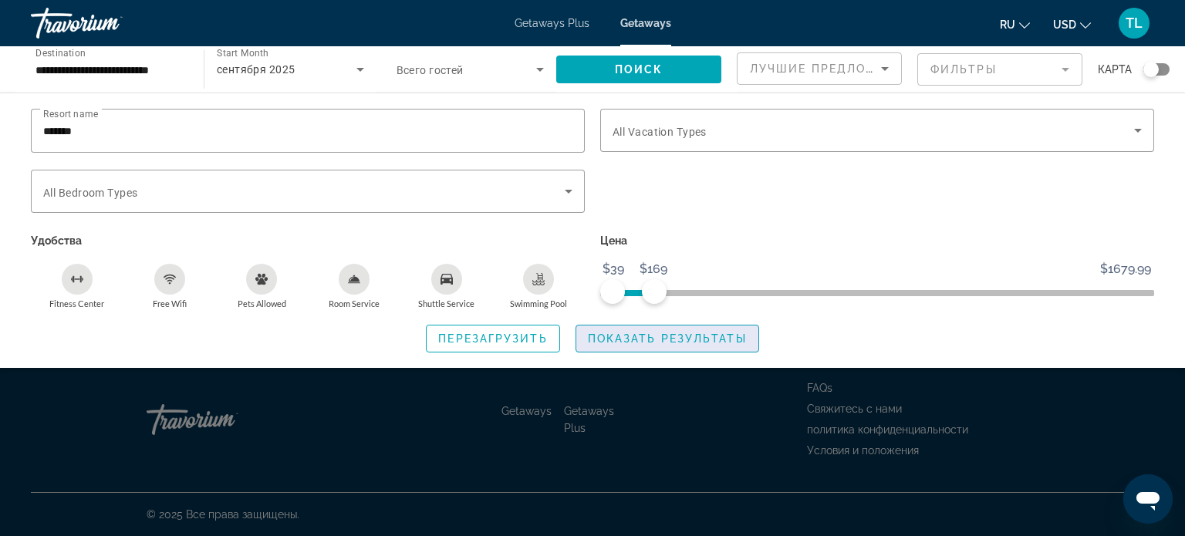
click at [665, 339] on span "Показать результаты" at bounding box center [667, 338] width 159 height 12
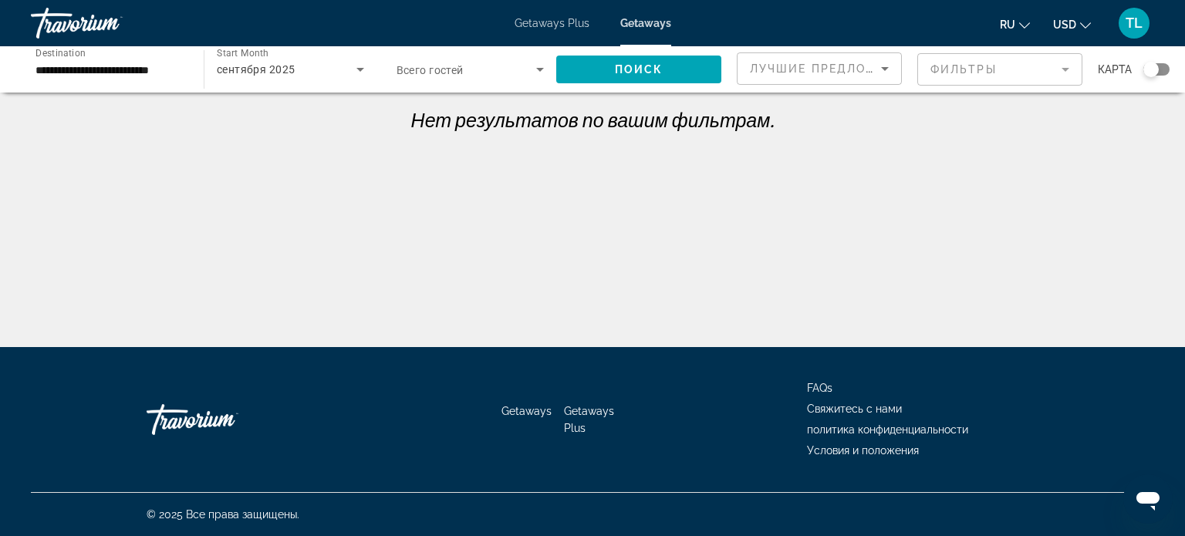
click at [983, 64] on mat-form-field "Фильтры" at bounding box center [999, 69] width 165 height 32
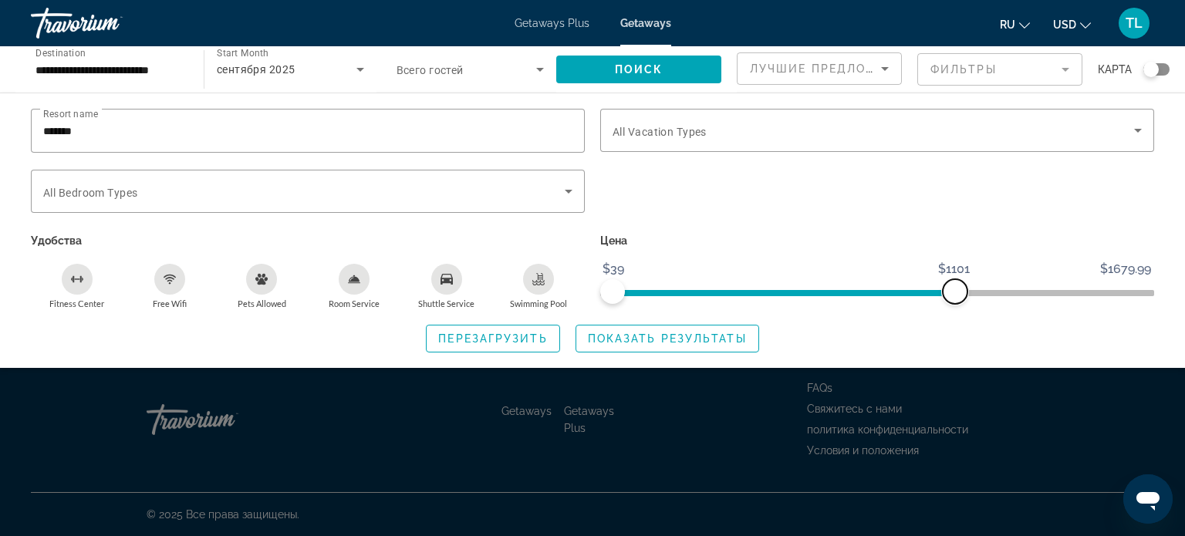
drag, startPoint x: 649, startPoint y: 292, endPoint x: 969, endPoint y: 232, distance: 324.9
click at [969, 232] on div "Цена $39 $1679.99 $39 $1101" at bounding box center [876, 269] width 569 height 79
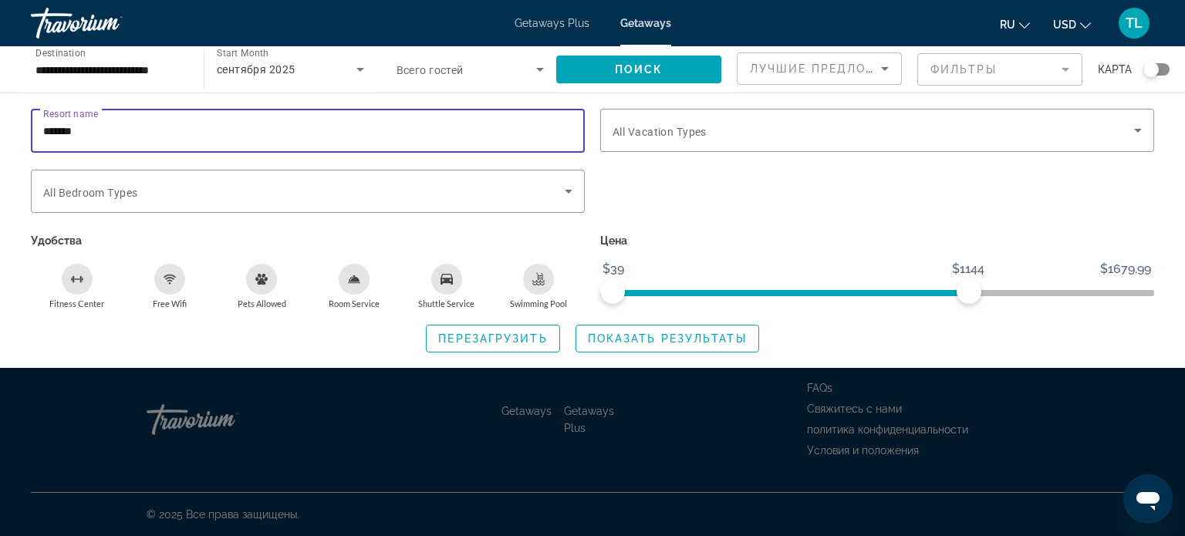
click at [85, 131] on input "*******" at bounding box center [307, 131] width 529 height 19
type input "*"
click at [47, 139] on input "Resort name" at bounding box center [307, 131] width 529 height 19
type input "*********"
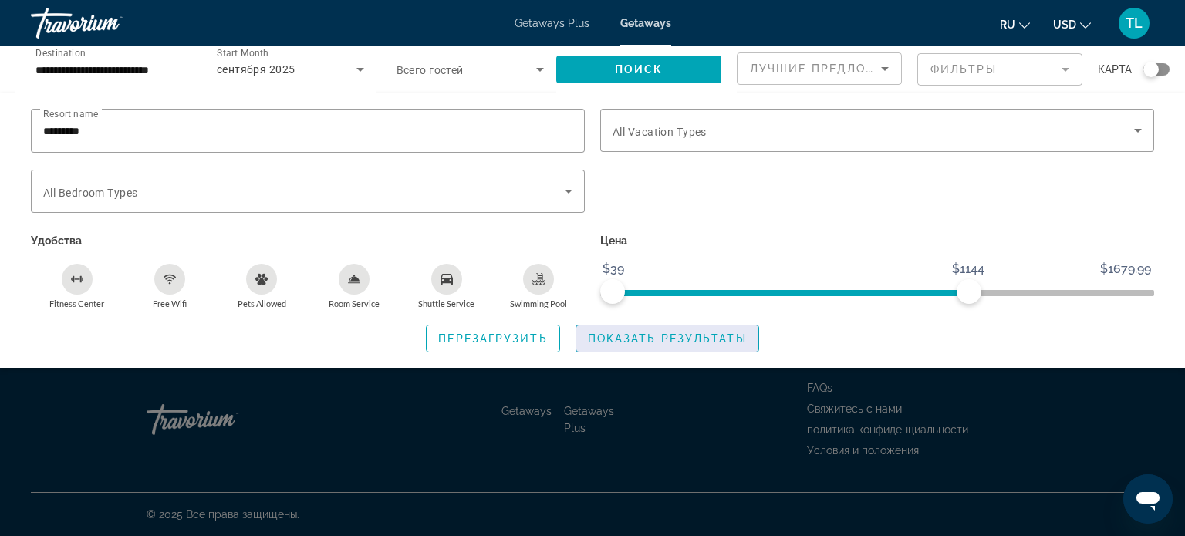
click at [616, 337] on span "Показать результаты" at bounding box center [667, 338] width 159 height 12
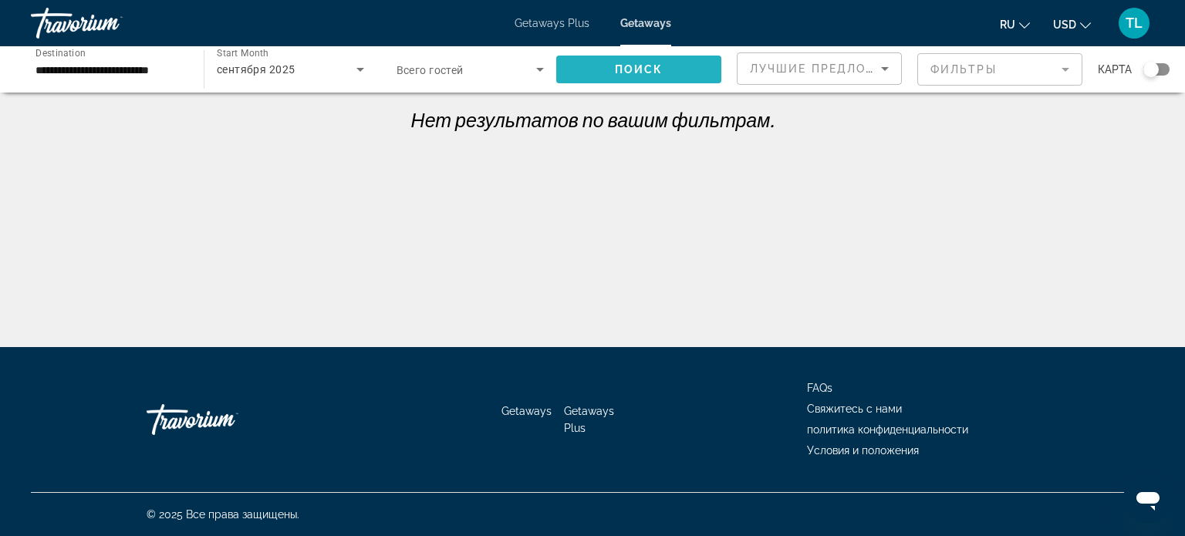
click at [632, 59] on span "Search widget" at bounding box center [638, 69] width 165 height 37
click at [1068, 70] on mat-form-field "Фильтры" at bounding box center [999, 69] width 165 height 32
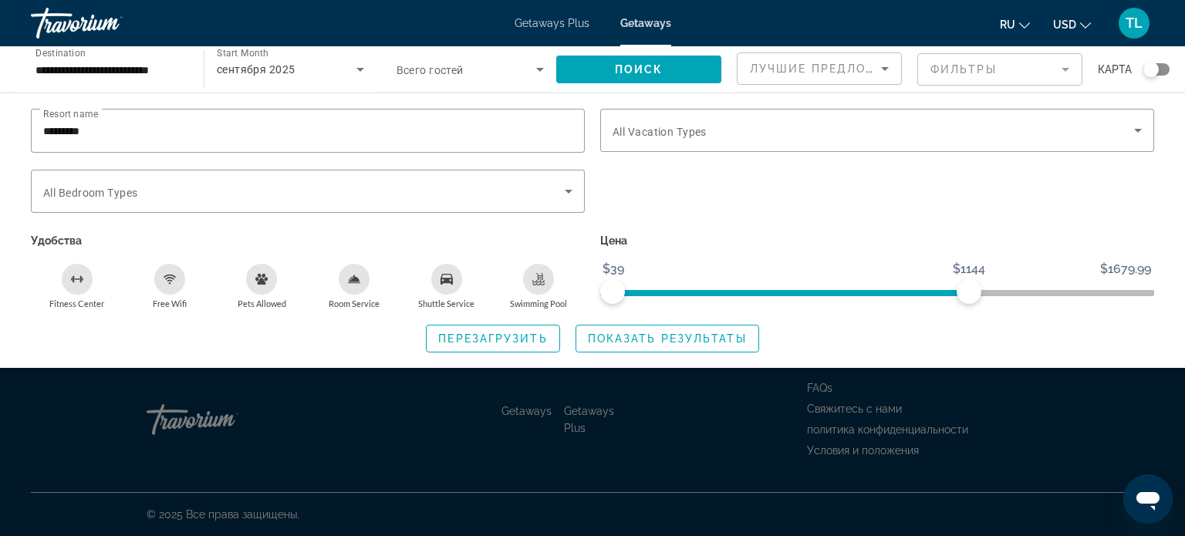
click at [1090, 27] on ul "ru English Español Français Italiano Português русский USD USD ($) MXN (Mex$) C…" at bounding box center [1056, 23] width 114 height 25
click at [1074, 27] on span "USD" at bounding box center [1064, 25] width 23 height 12
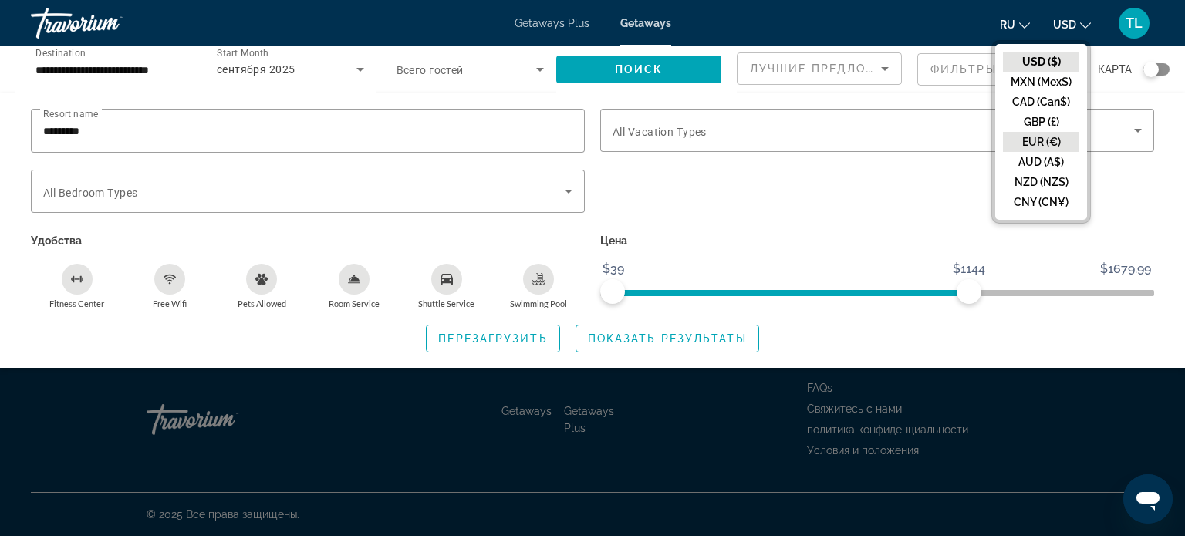
click at [1025, 140] on button "EUR (€)" at bounding box center [1041, 142] width 76 height 20
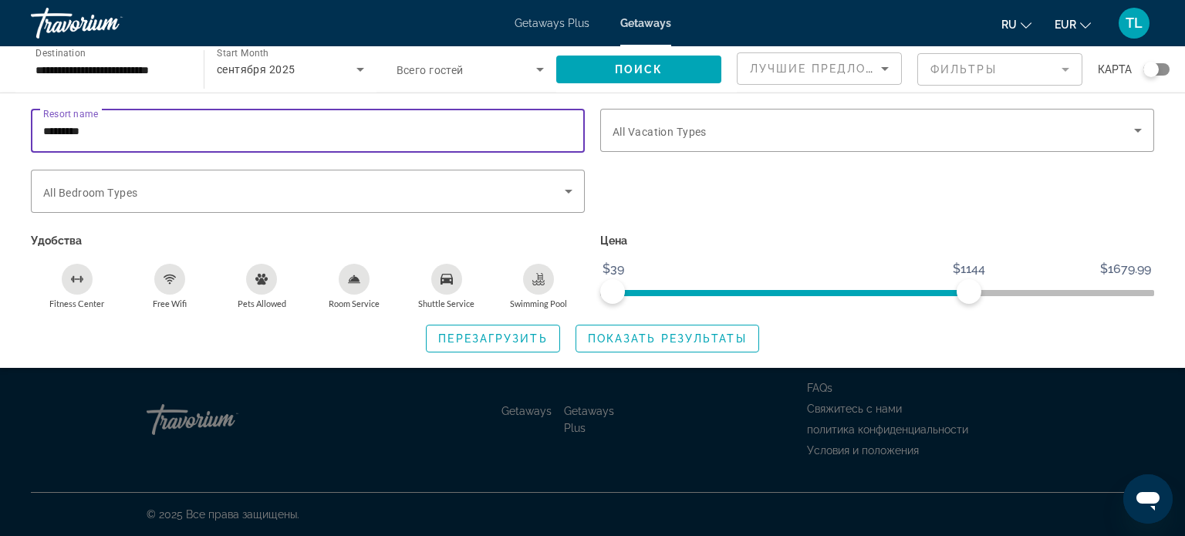
click at [99, 127] on input "*********" at bounding box center [307, 131] width 529 height 19
type input "*"
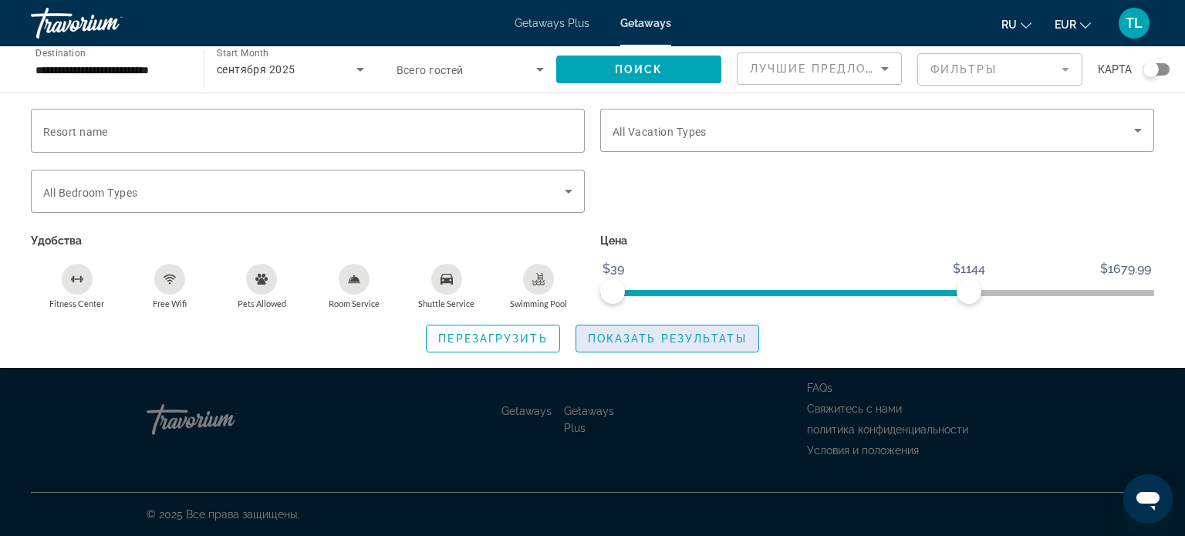
click at [604, 339] on span "Показать результаты" at bounding box center [667, 338] width 159 height 12
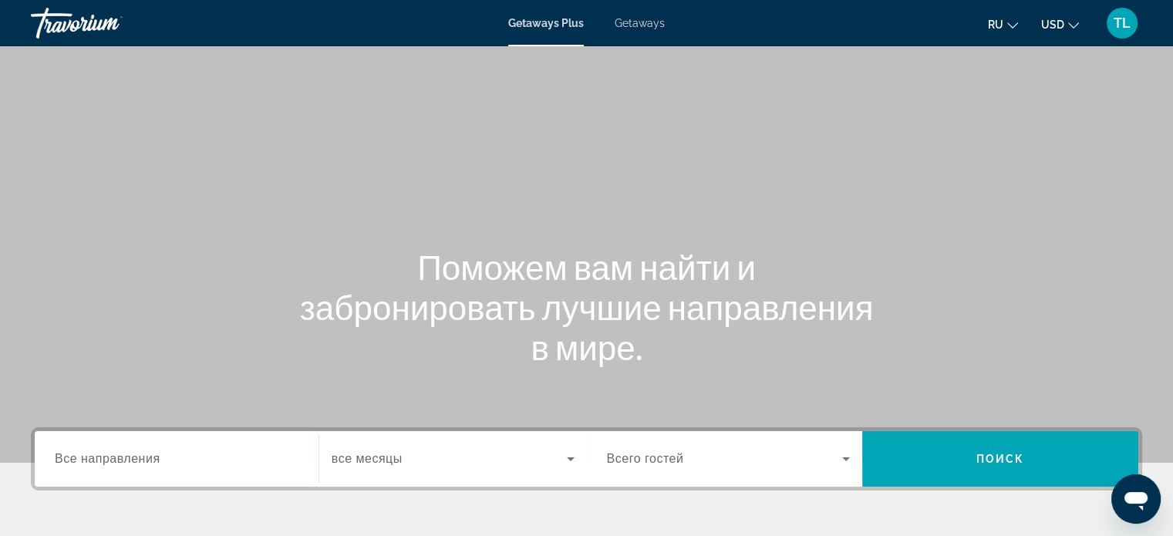
click at [642, 24] on span "Getaways" at bounding box center [640, 23] width 50 height 12
click at [49, 447] on div "Destination Все направления" at bounding box center [176, 459] width 268 height 44
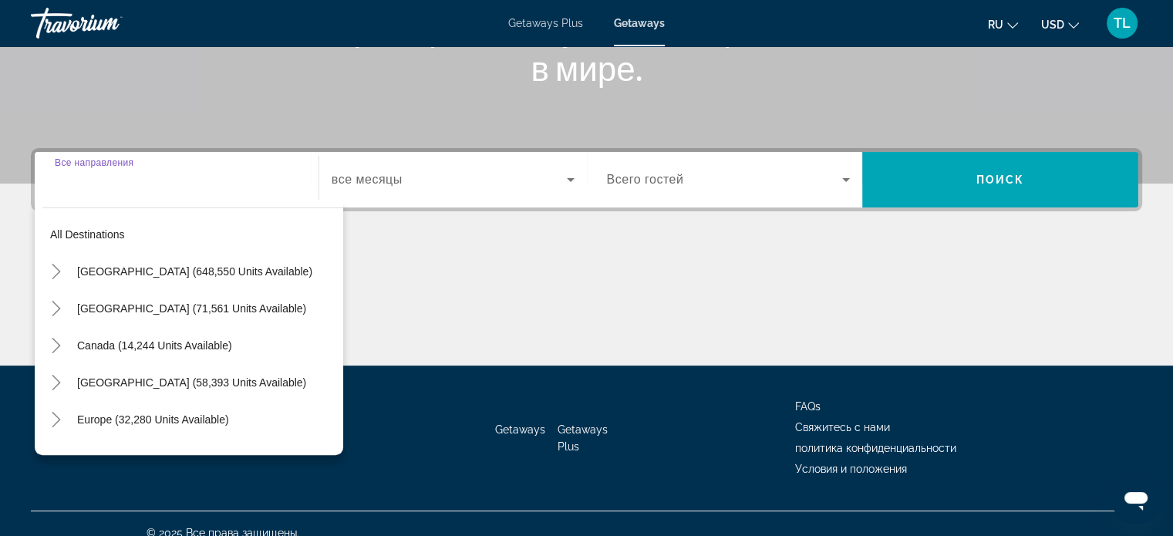
scroll to position [297, 0]
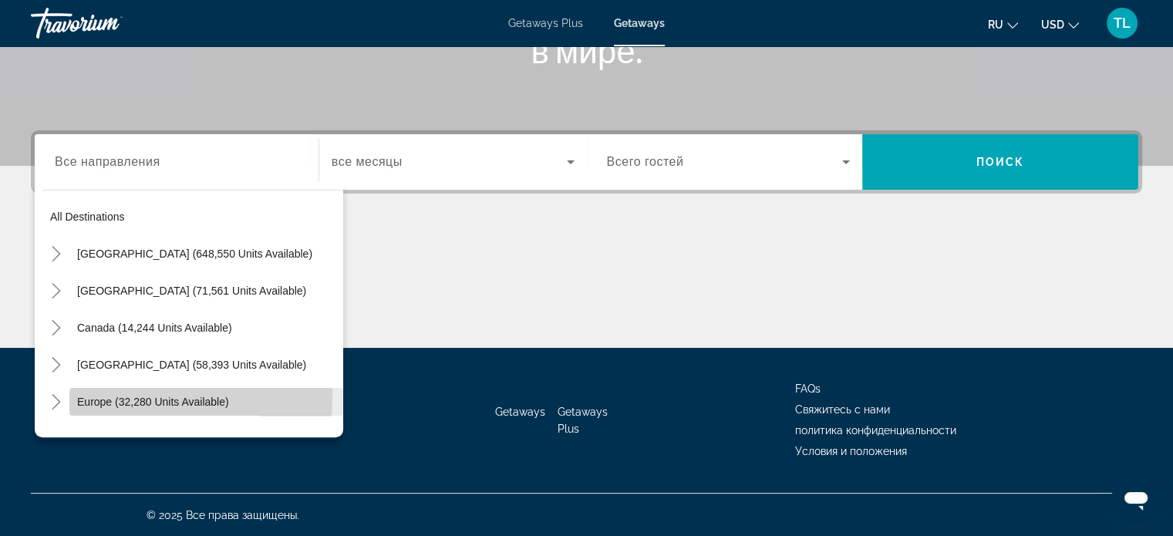
click at [100, 396] on span "Europe (32,280 units available)" at bounding box center [153, 402] width 152 height 12
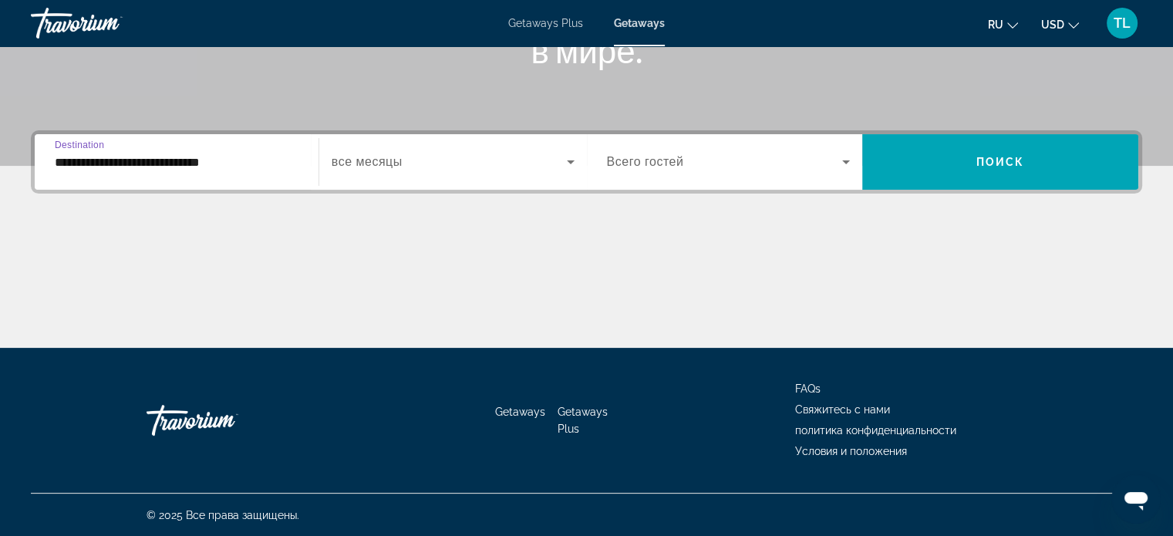
click at [239, 163] on input "**********" at bounding box center [177, 162] width 244 height 19
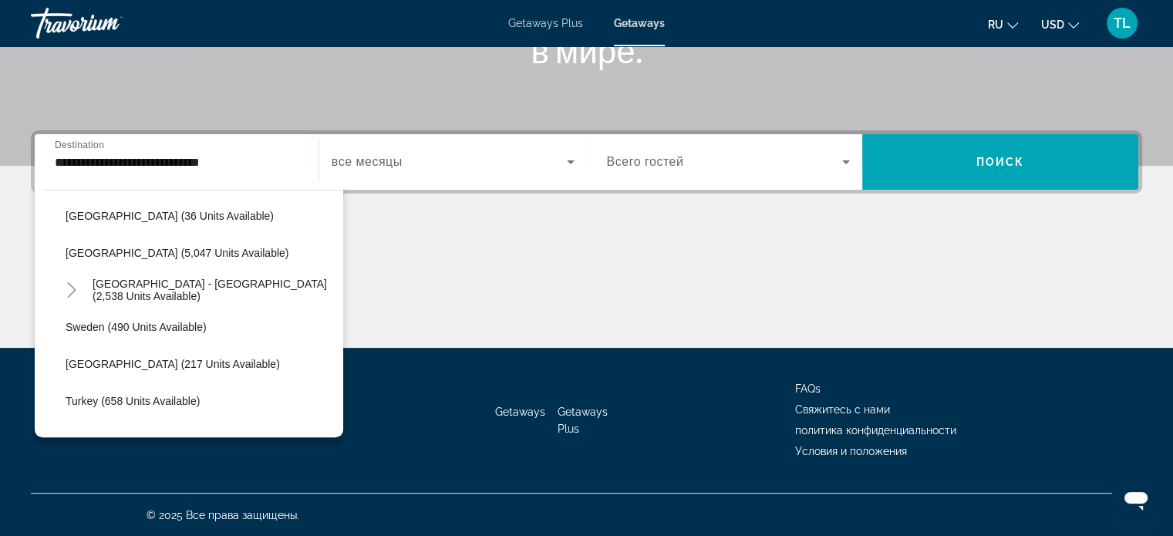
scroll to position [832, 0]
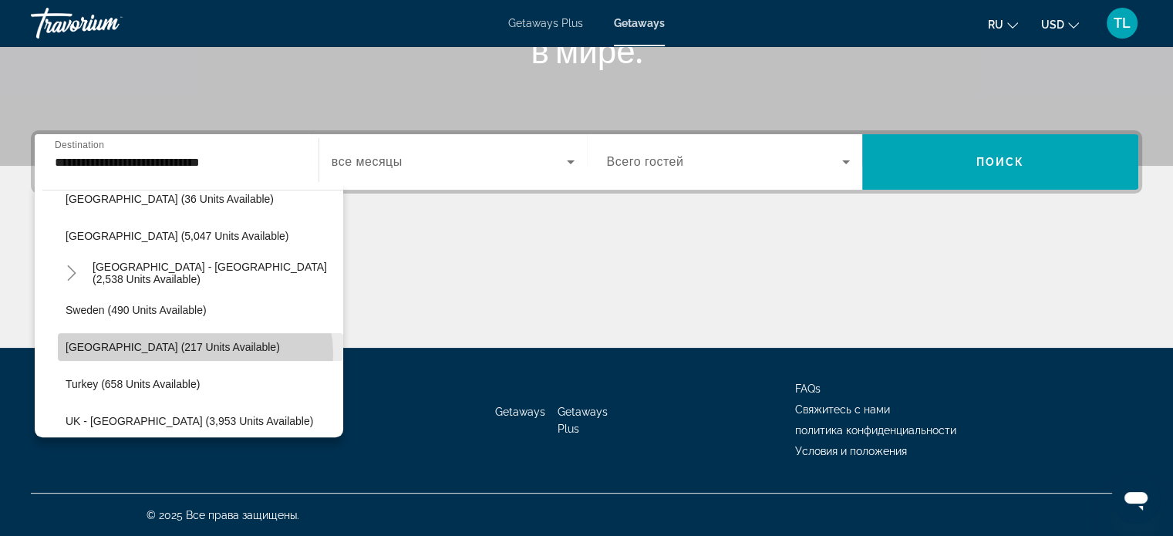
click at [191, 353] on span "Search widget" at bounding box center [200, 347] width 285 height 37
type input "**********"
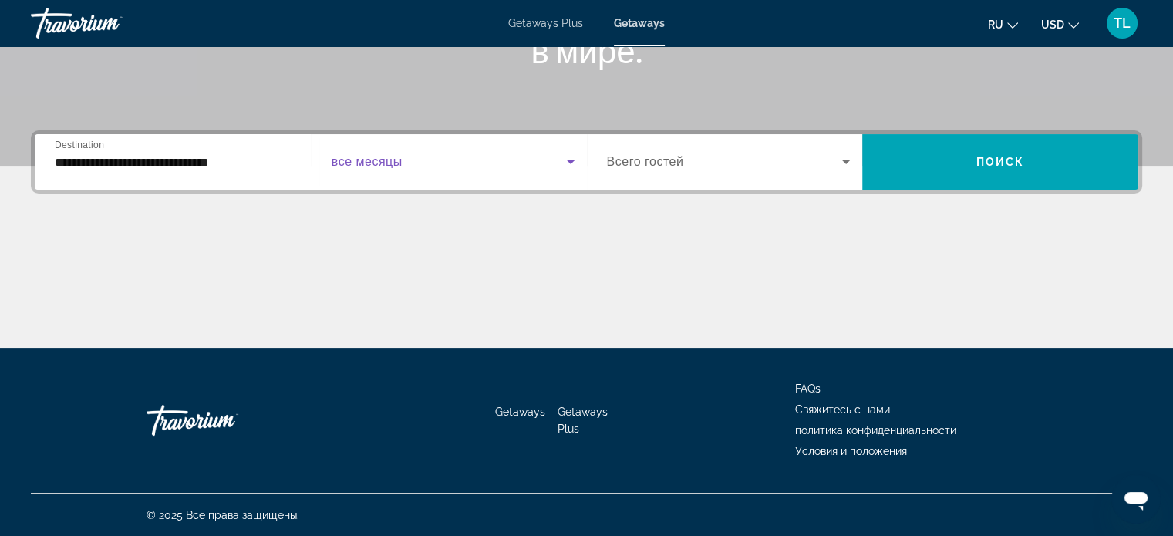
click at [564, 162] on icon "Search widget" at bounding box center [570, 162] width 19 height 19
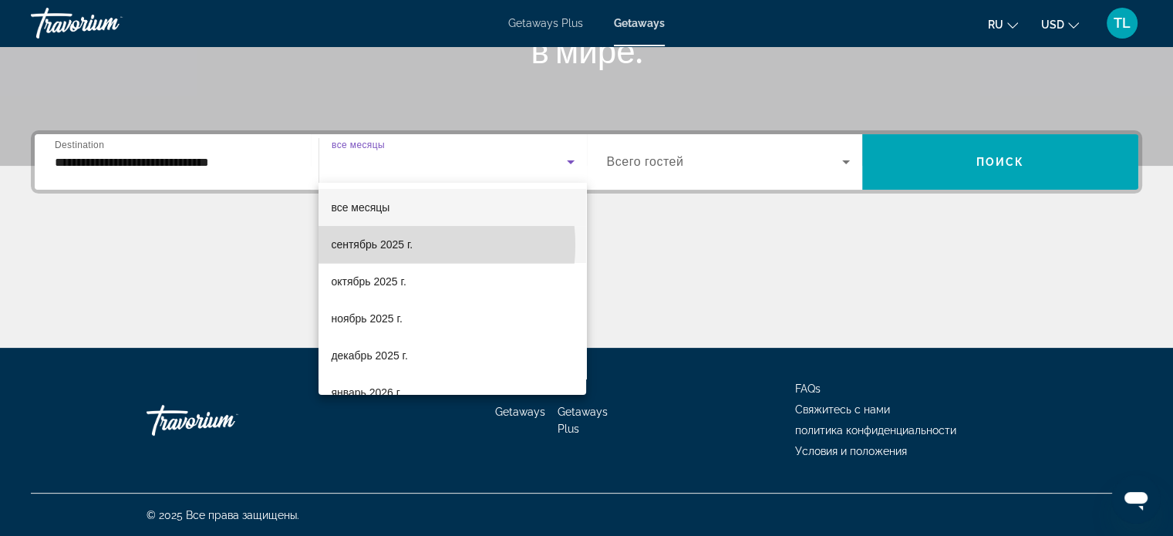
click at [392, 245] on span "сентябрь 2025 г." at bounding box center [372, 244] width 82 height 19
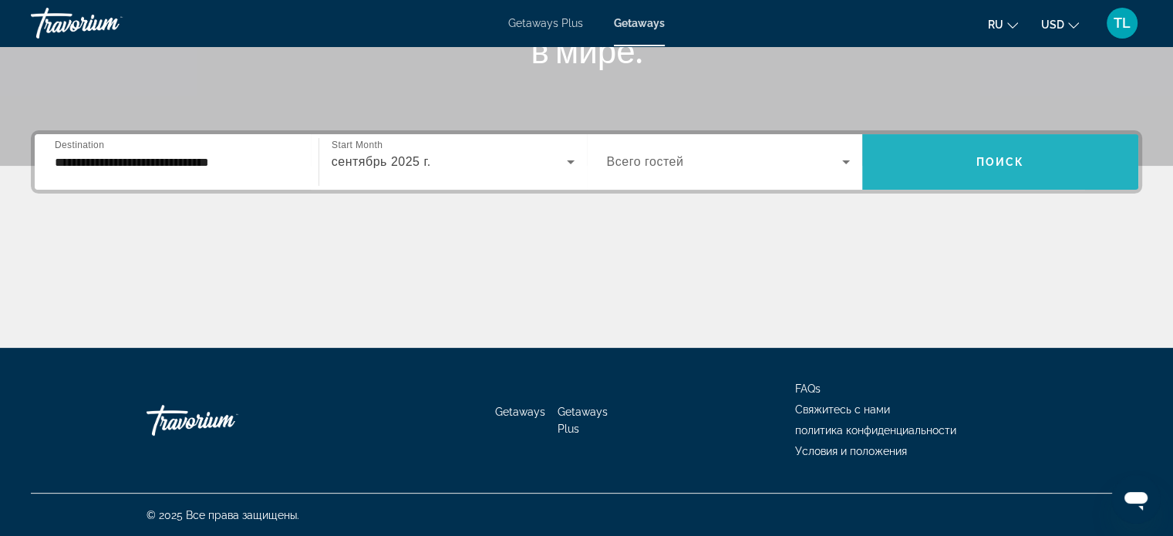
click at [916, 162] on span "Search widget" at bounding box center [1000, 161] width 276 height 37
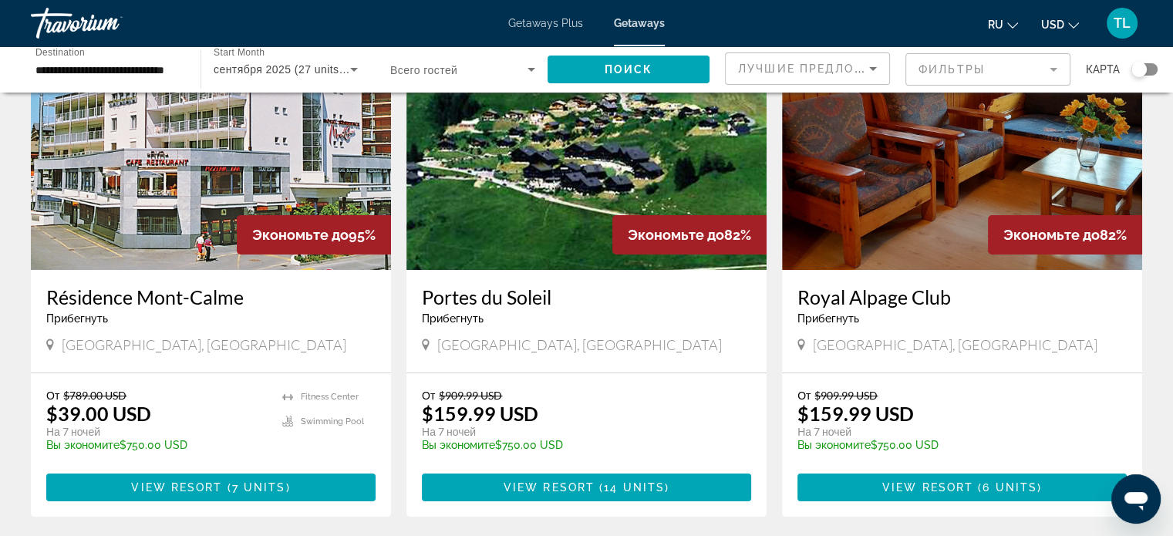
scroll to position [126, 0]
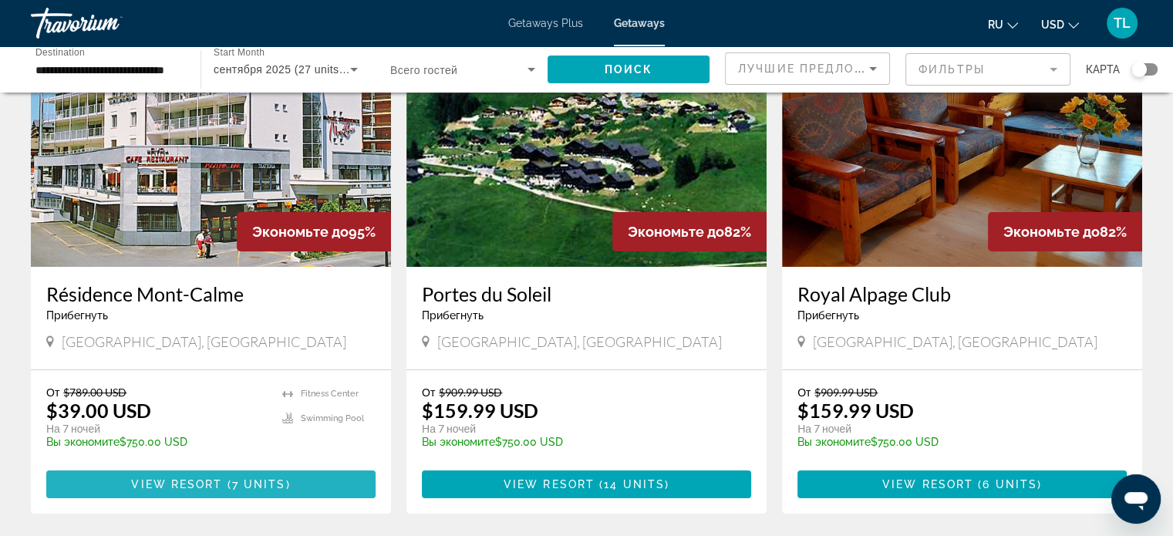
click at [180, 487] on span "View Resort" at bounding box center [176, 484] width 91 height 12
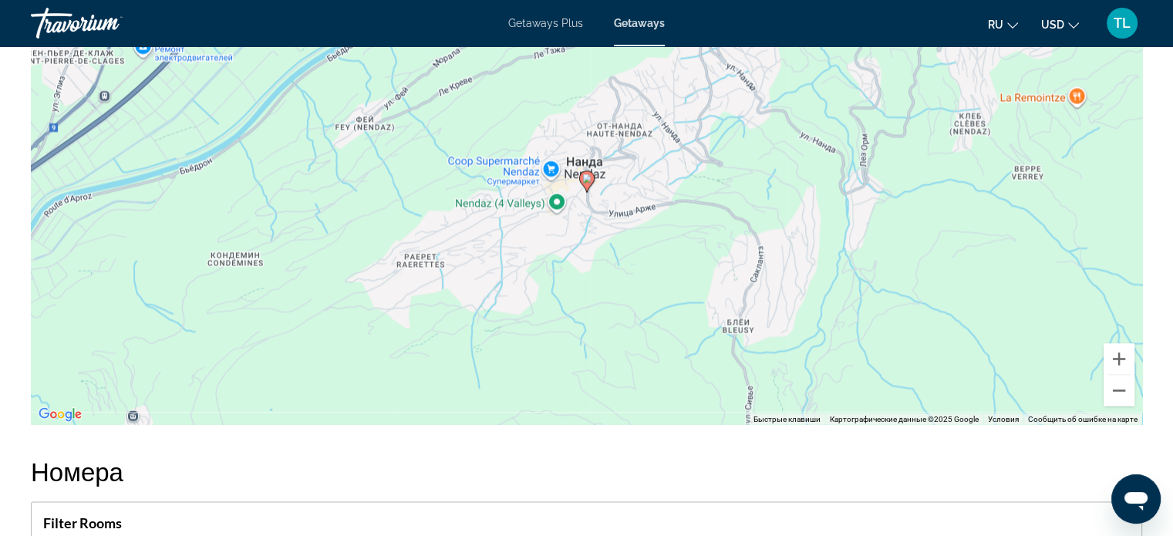
scroll to position [2557, 0]
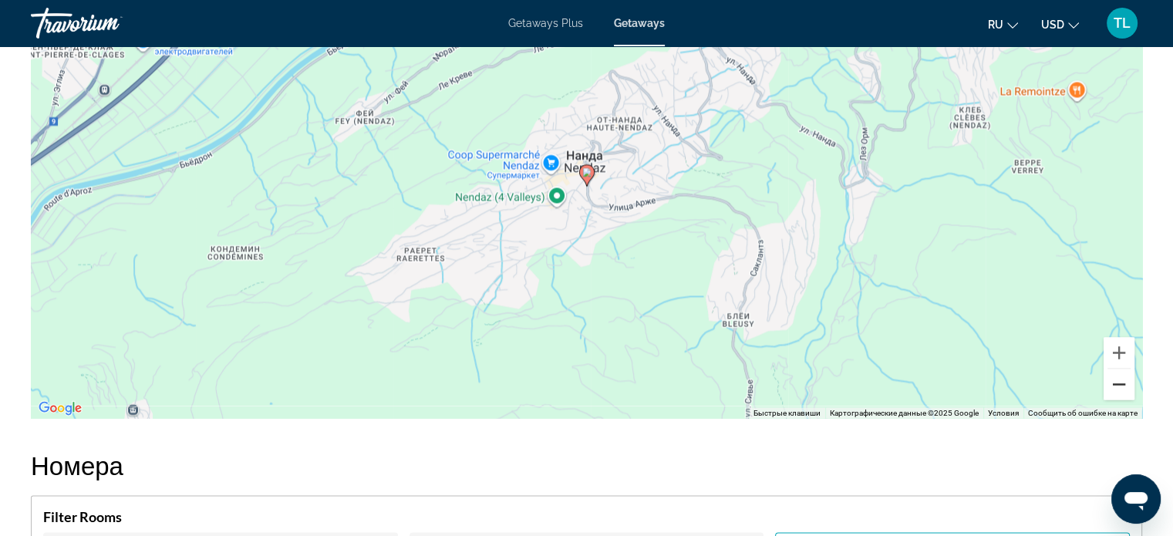
click at [1117, 376] on button "Уменьшить" at bounding box center [1119, 384] width 31 height 31
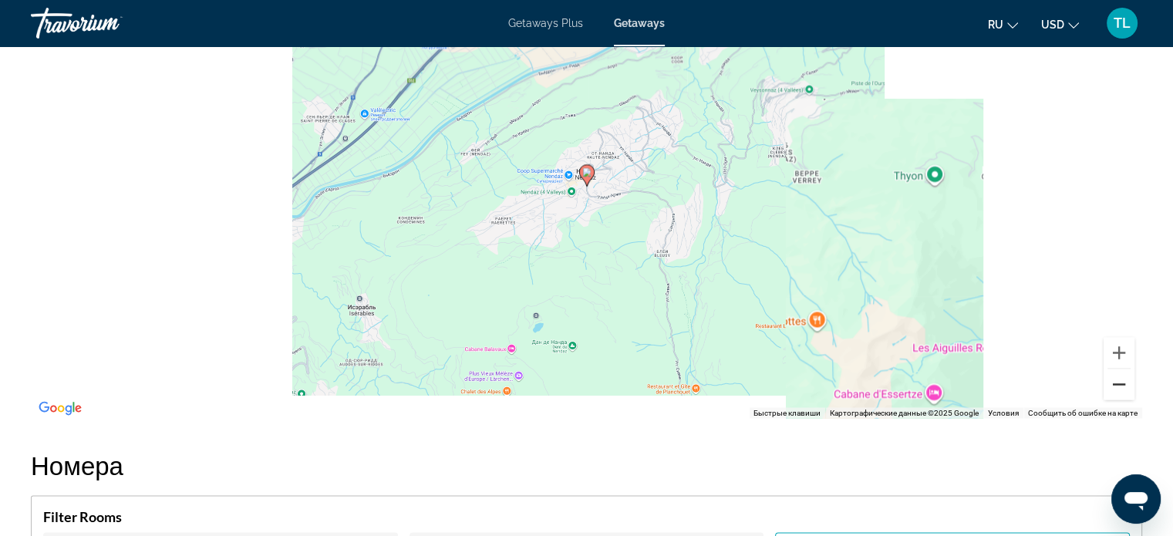
click at [1117, 376] on button "Уменьшить" at bounding box center [1119, 384] width 31 height 31
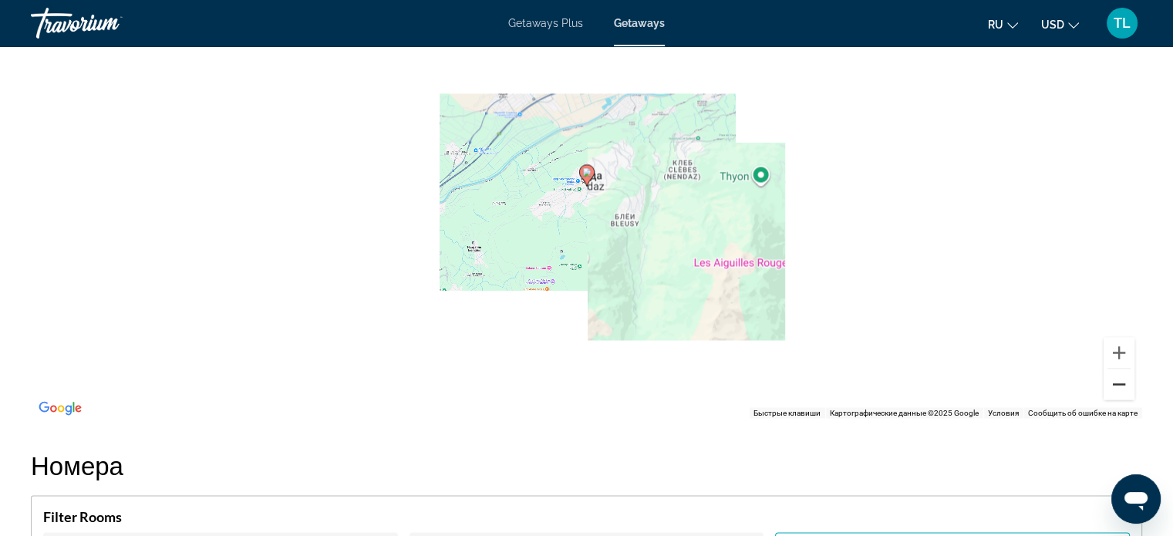
click at [1117, 376] on button "Уменьшить" at bounding box center [1119, 384] width 31 height 31
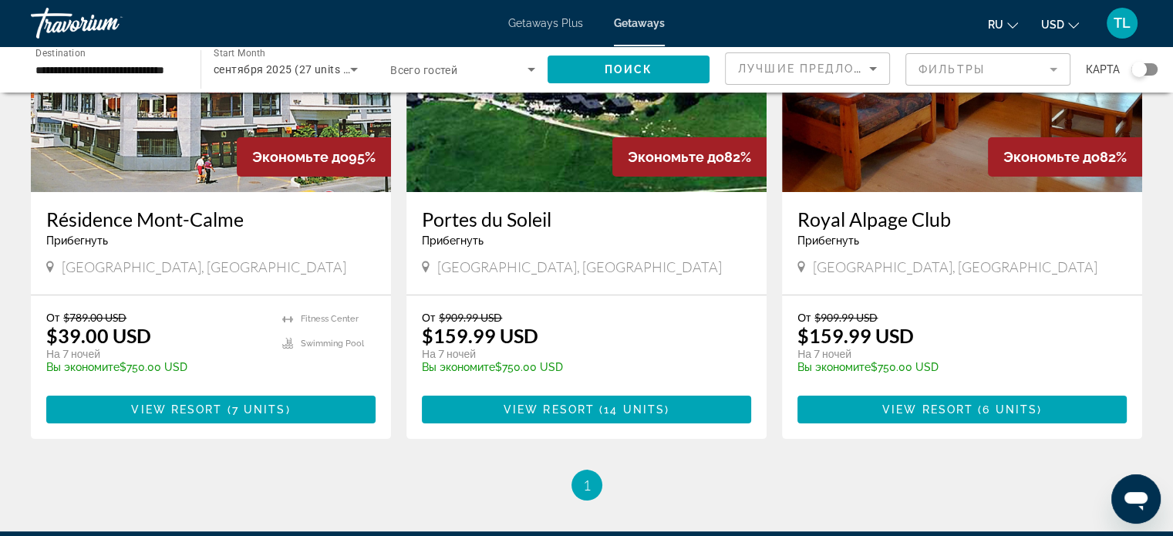
scroll to position [196, 0]
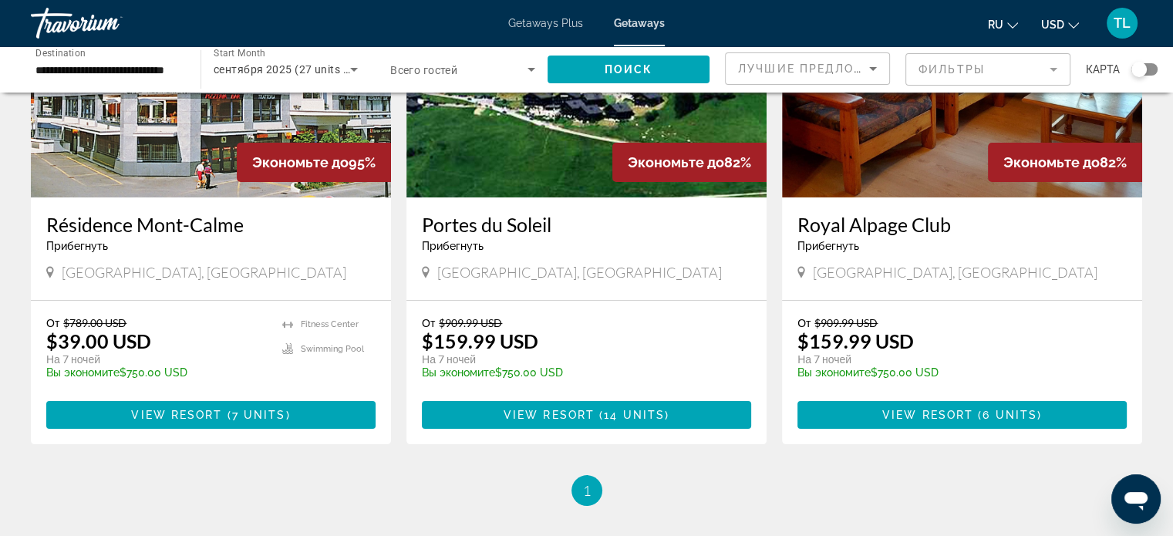
click at [876, 225] on h3 "Royal Alpage Club" at bounding box center [961, 224] width 329 height 23
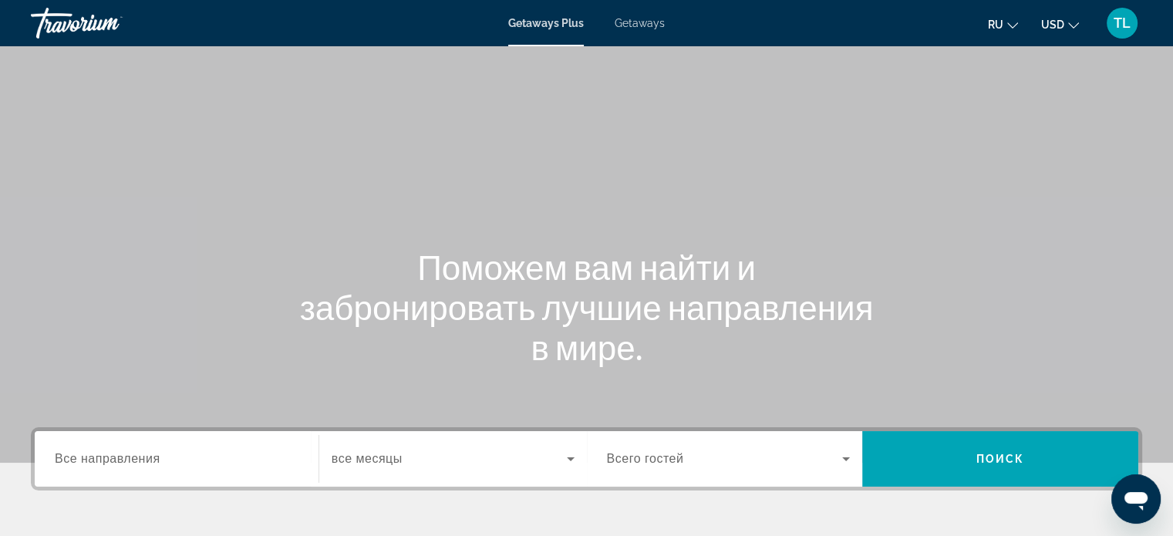
click at [55, 459] on span "Все направления" at bounding box center [108, 458] width 106 height 13
click at [55, 459] on input "Destination Все направления" at bounding box center [177, 459] width 244 height 19
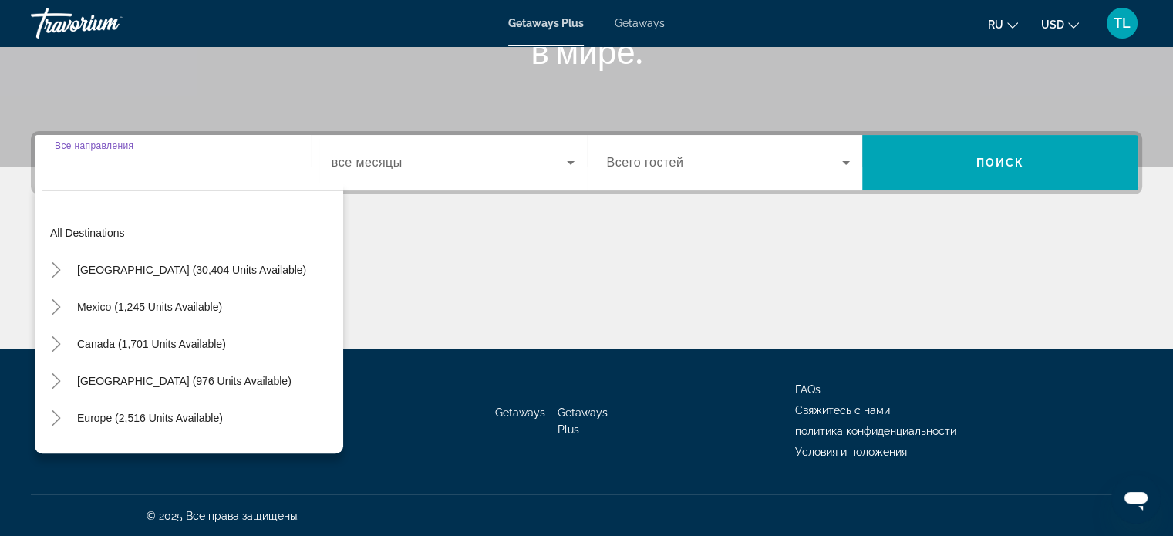
scroll to position [297, 0]
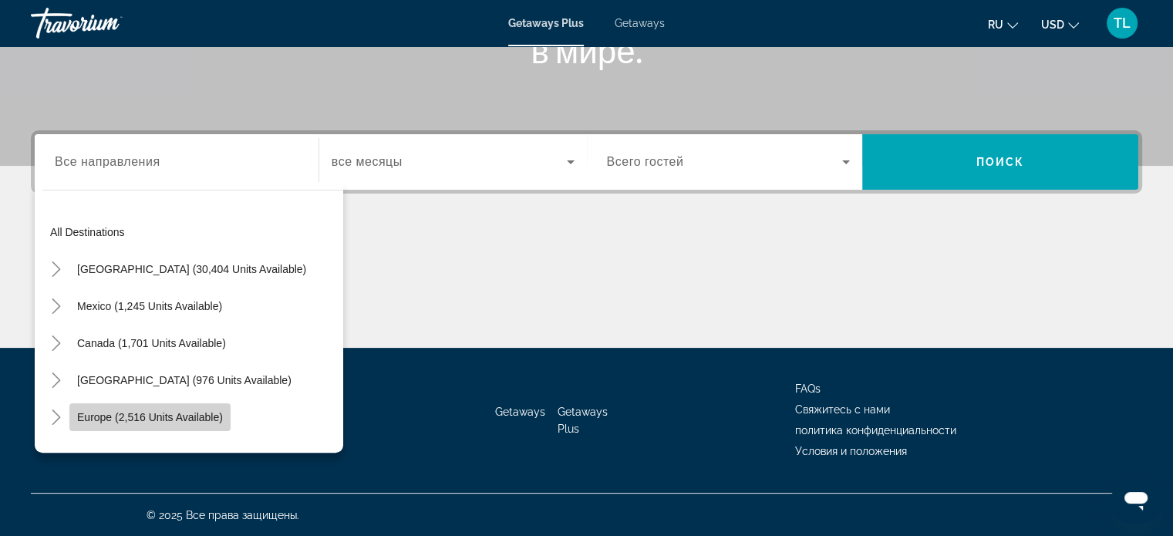
click at [91, 413] on span "Europe (2,516 units available)" at bounding box center [150, 417] width 146 height 12
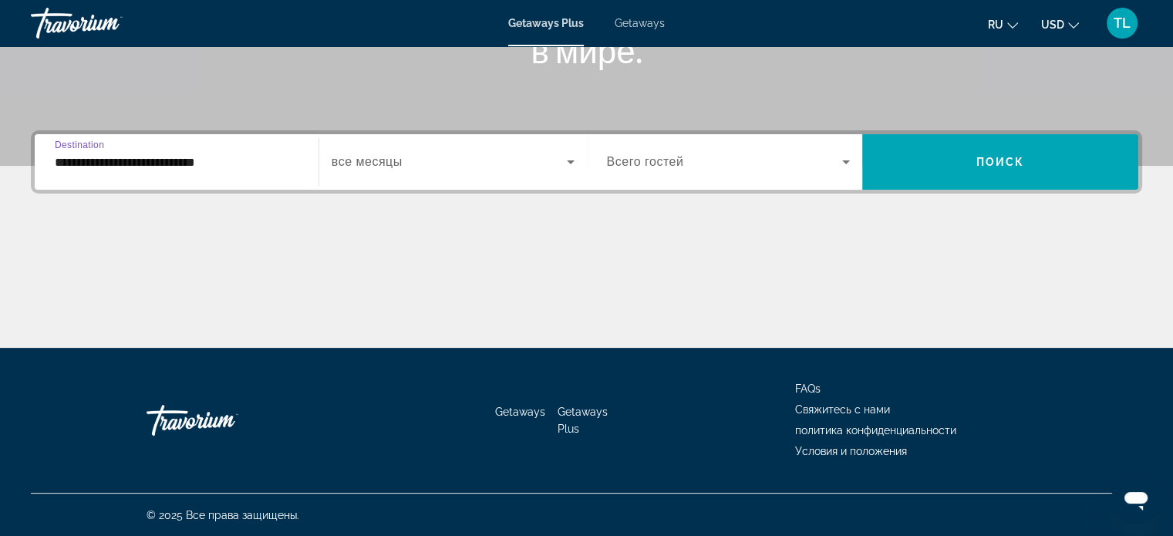
click at [225, 169] on input "**********" at bounding box center [177, 162] width 244 height 19
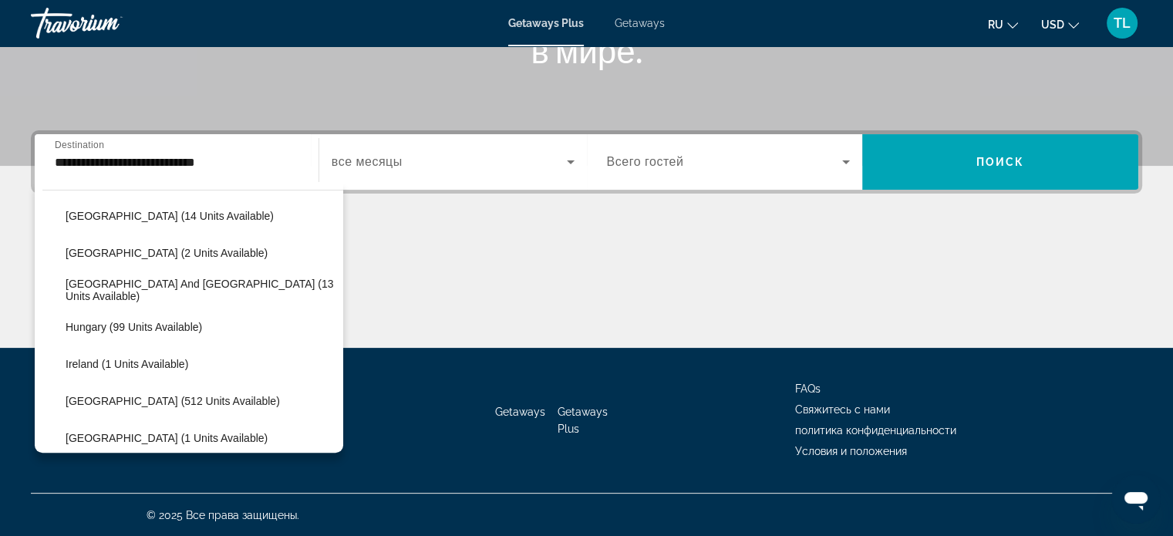
scroll to position [442, 0]
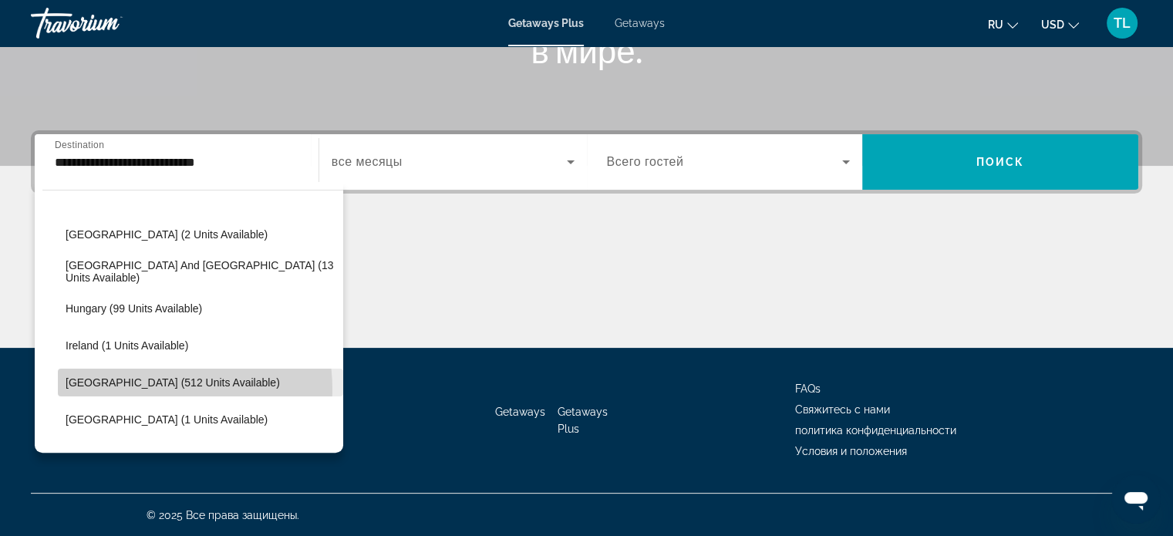
click at [136, 388] on span "Search widget" at bounding box center [200, 382] width 285 height 37
type input "**********"
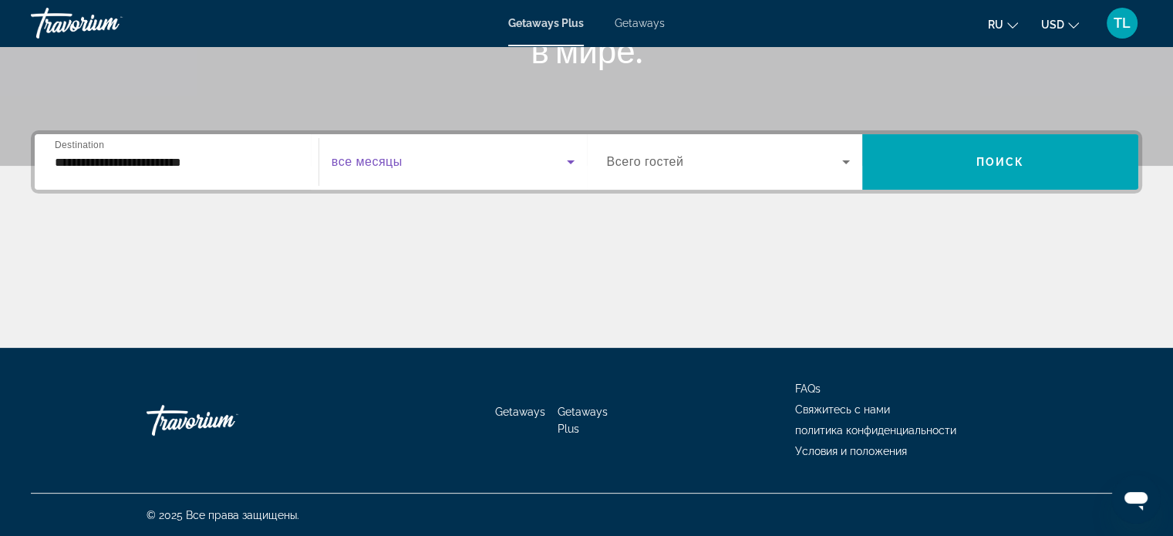
click at [566, 165] on icon "Search widget" at bounding box center [570, 162] width 19 height 19
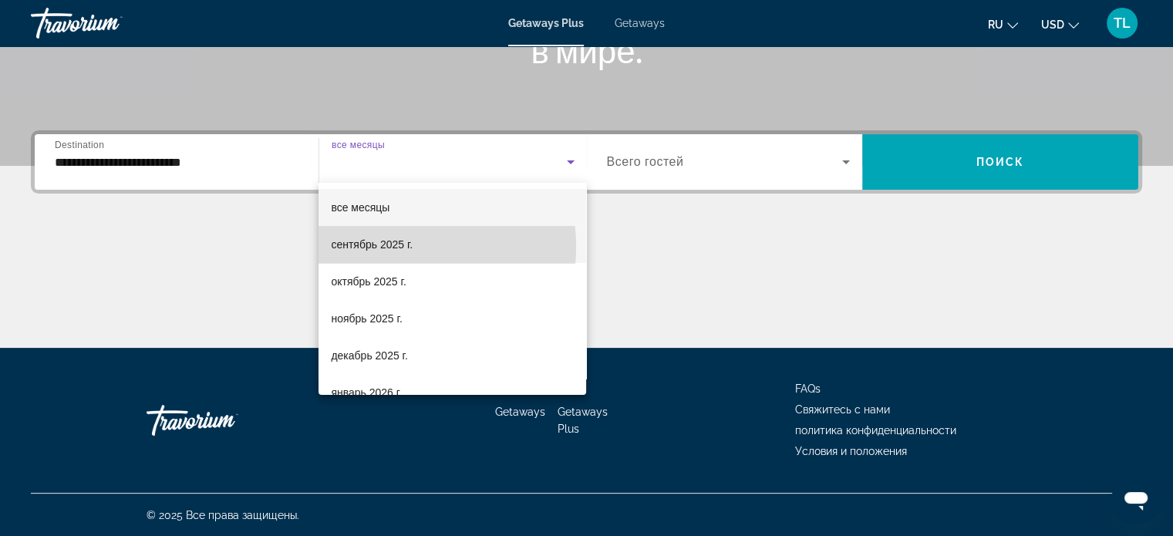
click at [386, 247] on span "сентябрь 2025 г." at bounding box center [372, 244] width 82 height 19
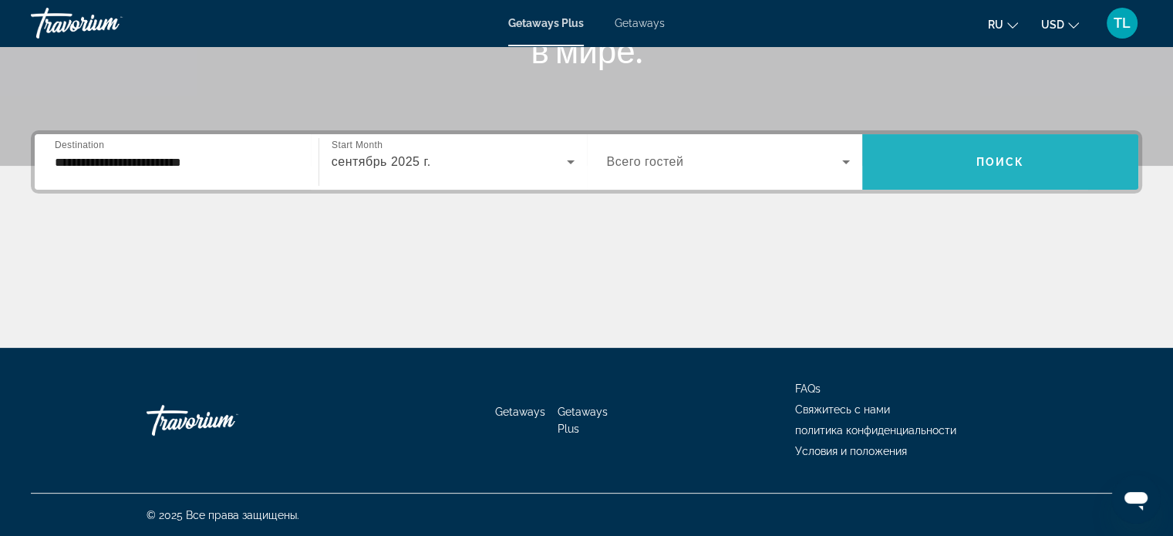
click at [919, 170] on span "Search widget" at bounding box center [1000, 161] width 276 height 37
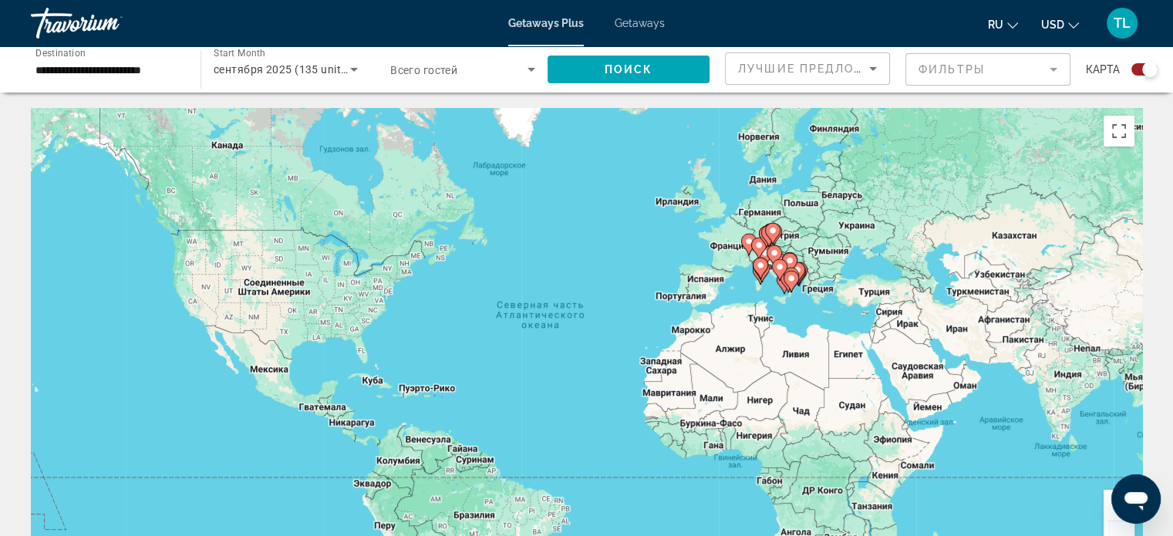
click at [796, 278] on icon "Main content" at bounding box center [791, 281] width 14 height 20
type input "**********"
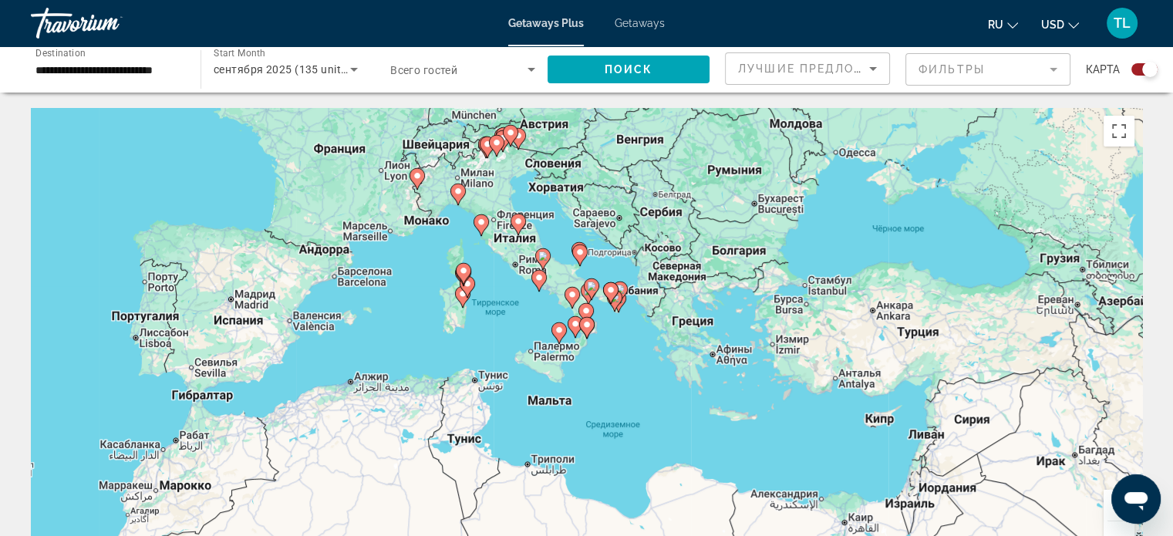
click at [656, 32] on div "Getaways Plus Getaways ru English Español Français Italiano Português русский U…" at bounding box center [586, 23] width 1173 height 40
click at [641, 21] on span "Getaways" at bounding box center [640, 23] width 50 height 12
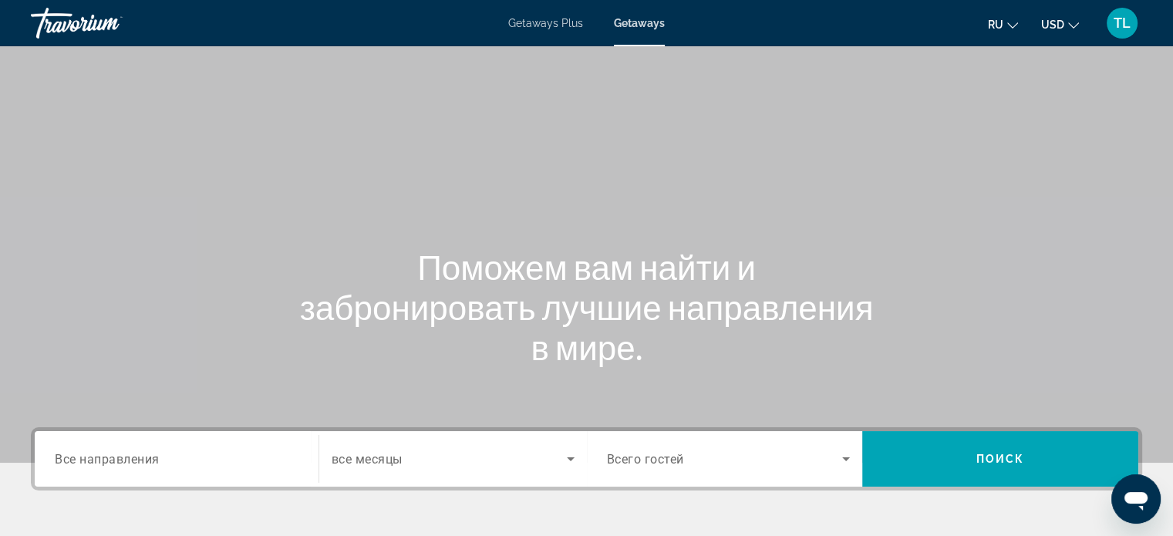
click at [53, 468] on div "Destination Все направления" at bounding box center [176, 459] width 268 height 44
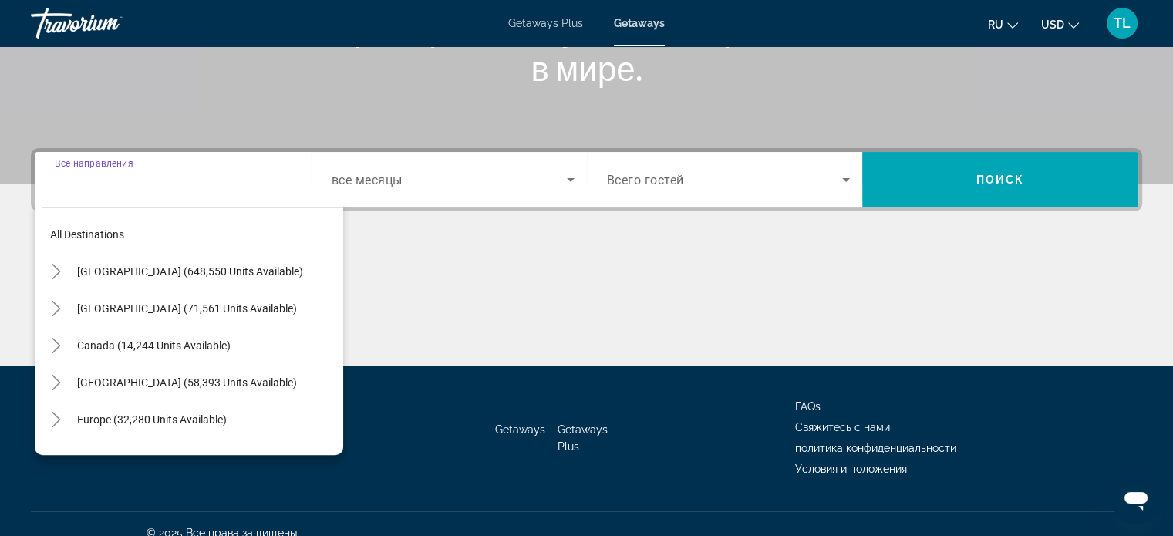
scroll to position [297, 0]
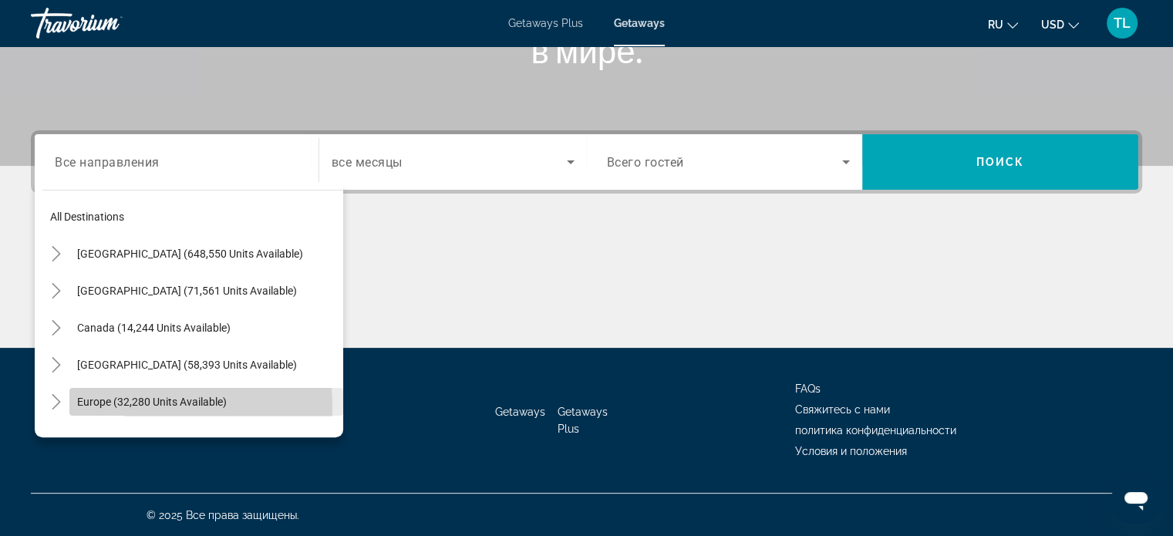
click at [130, 406] on span "Europe (32,280 units available)" at bounding box center [152, 402] width 150 height 12
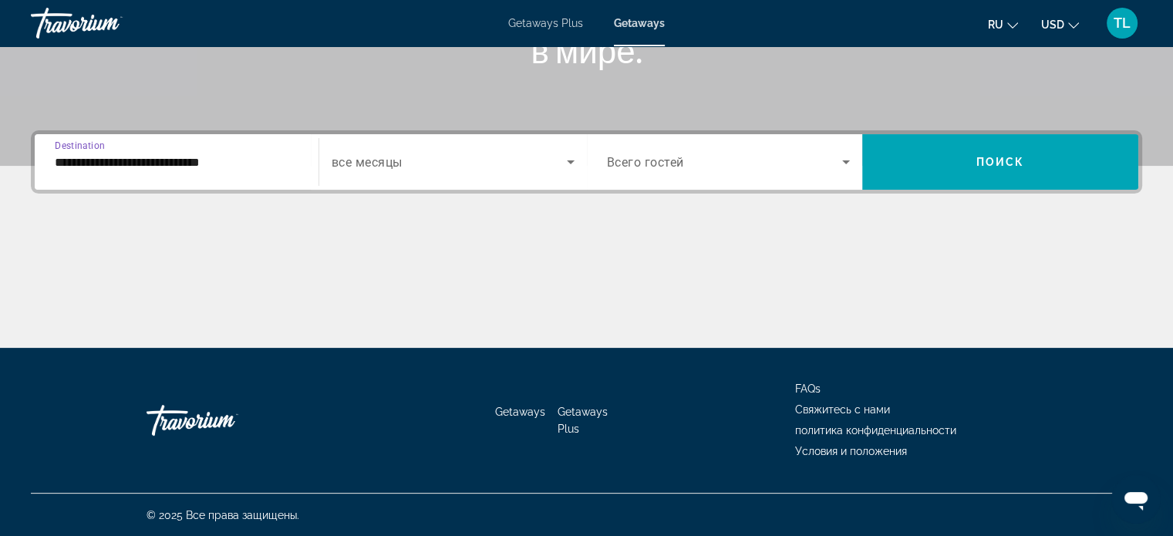
click at [261, 163] on input "**********" at bounding box center [177, 162] width 244 height 19
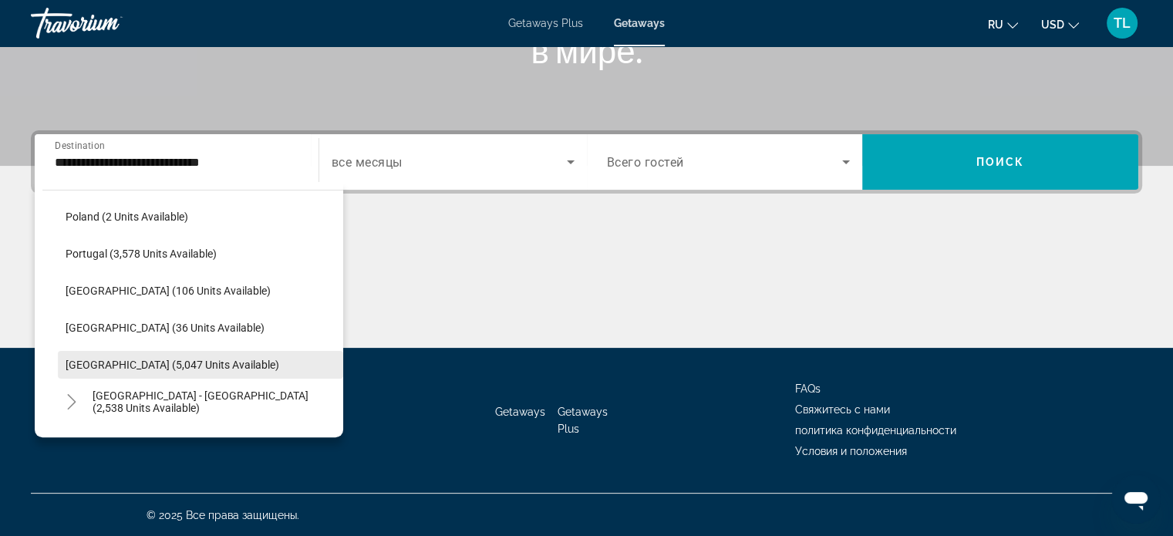
scroll to position [720, 0]
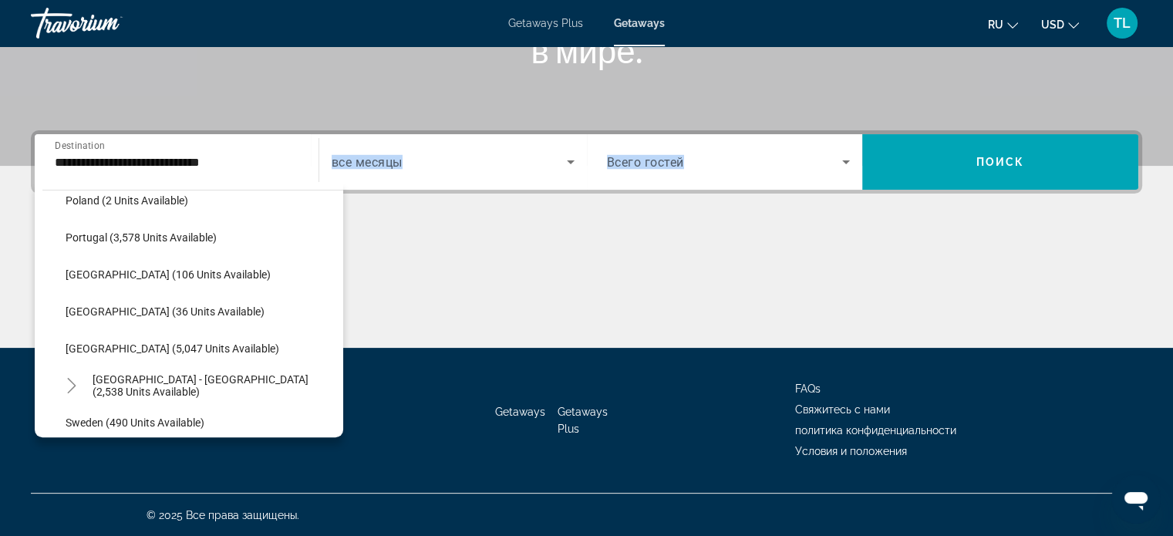
click at [336, 331] on div "**********" at bounding box center [586, 238] width 1173 height 217
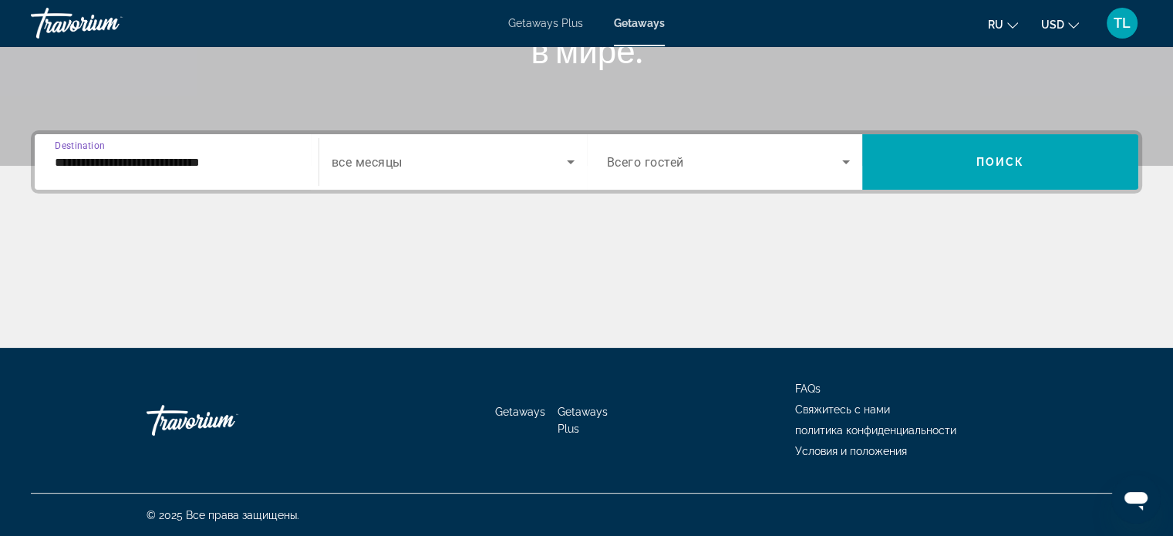
click at [250, 153] on input "**********" at bounding box center [177, 162] width 244 height 19
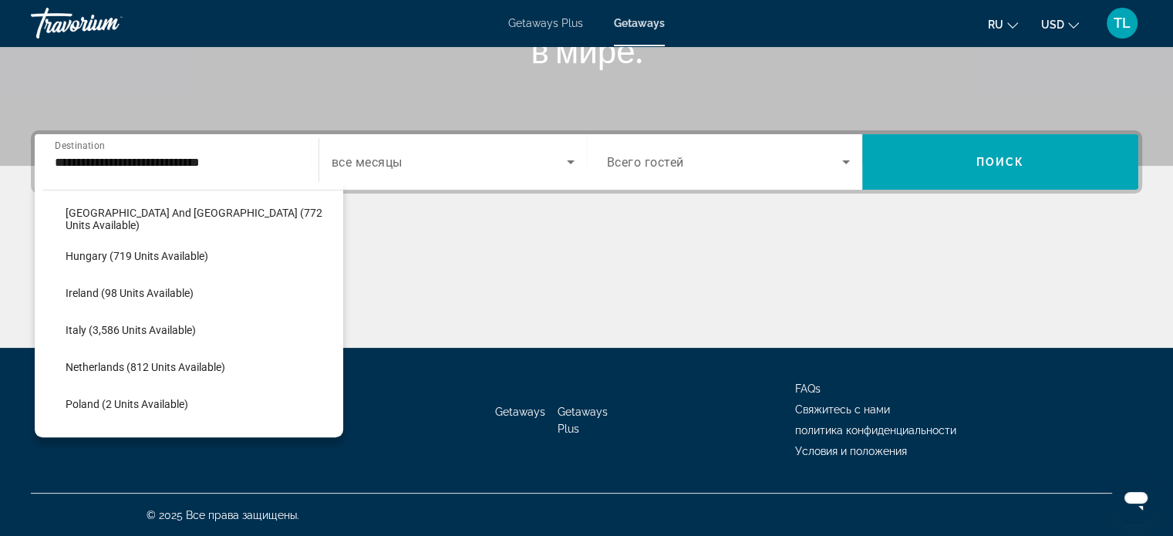
scroll to position [524, 0]
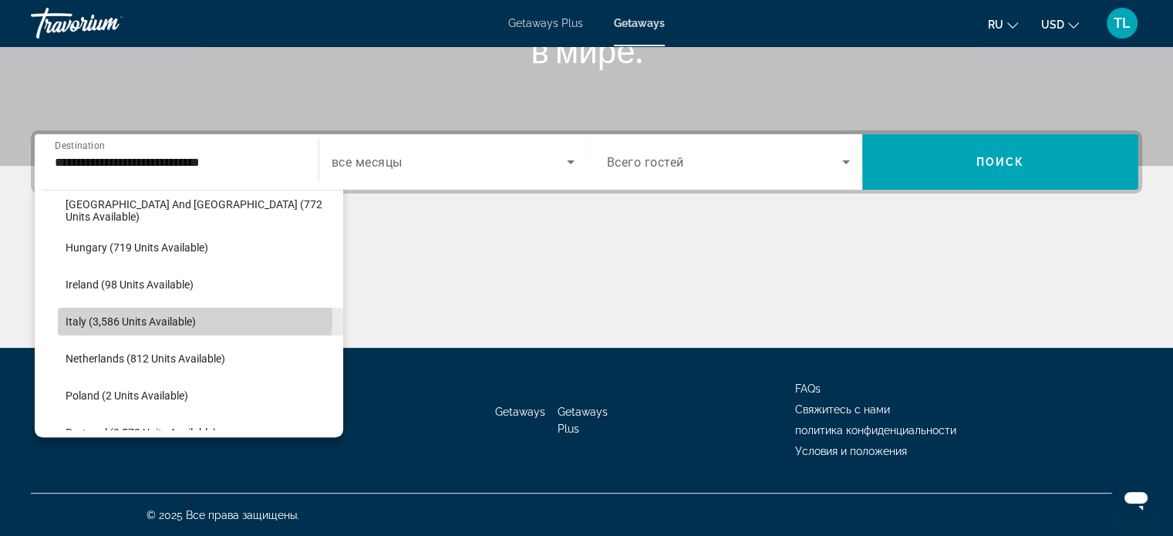
click at [159, 315] on span "Italy (3,586 units available)" at bounding box center [131, 321] width 130 height 12
type input "**********"
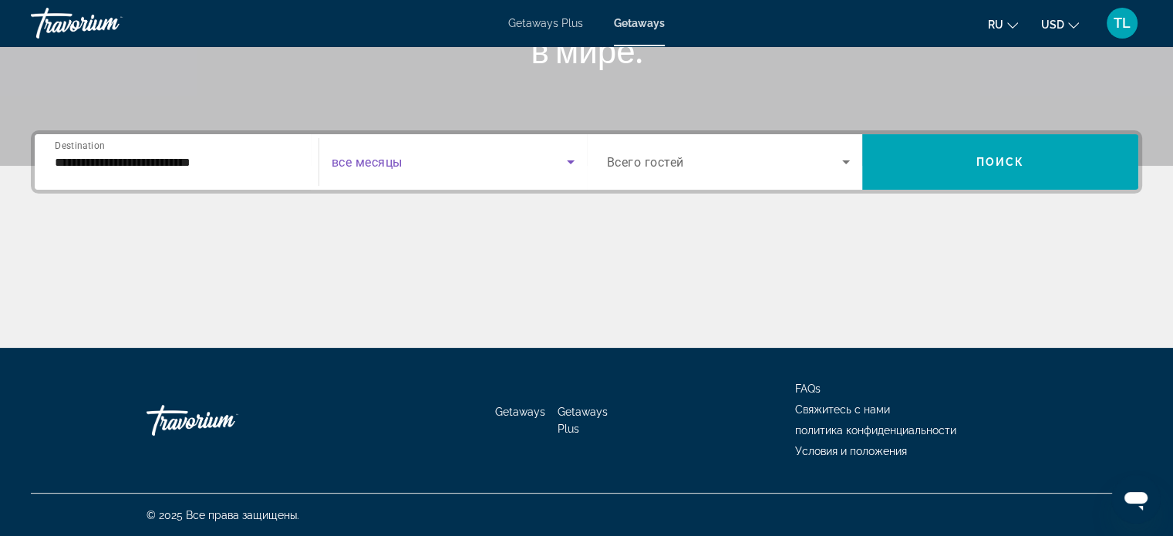
click at [571, 160] on icon "Search widget" at bounding box center [570, 162] width 19 height 19
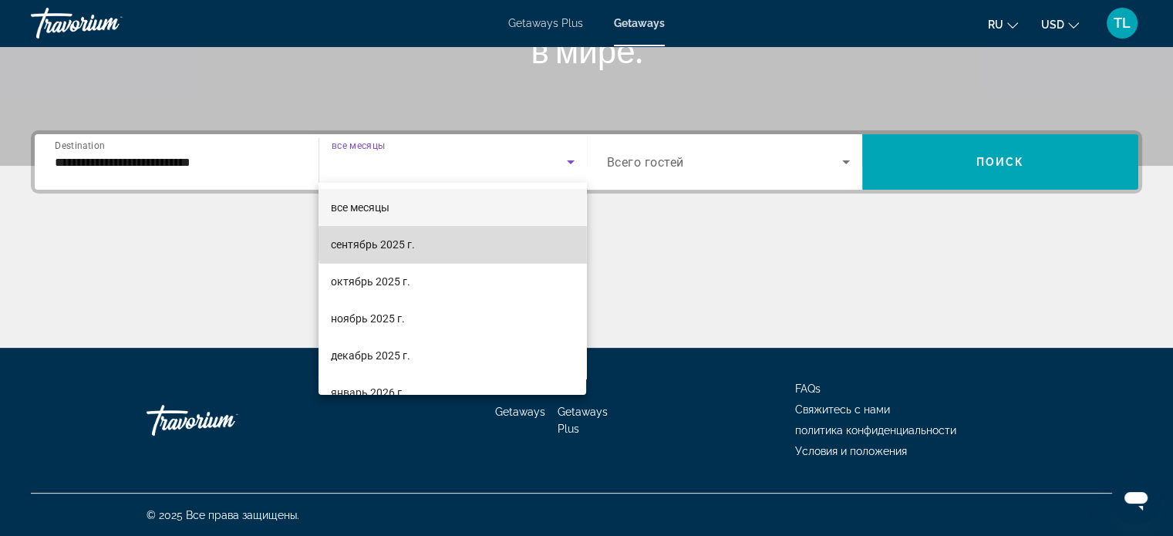
click at [467, 243] on mat-option "сентябрь 2025 г." at bounding box center [453, 244] width 268 height 37
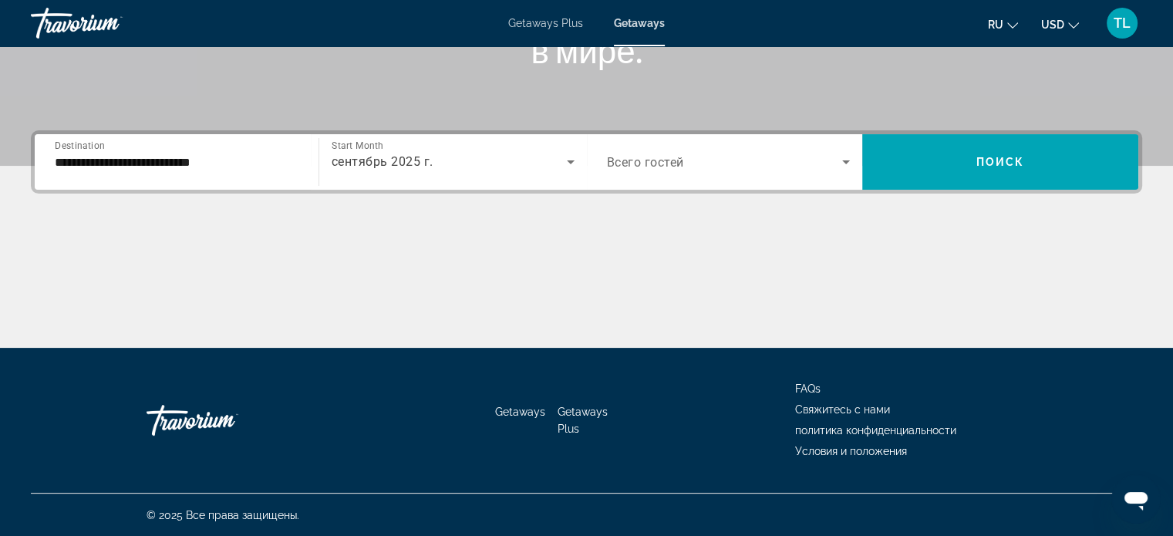
click at [1074, 20] on icon "Change currency" at bounding box center [1073, 25] width 11 height 11
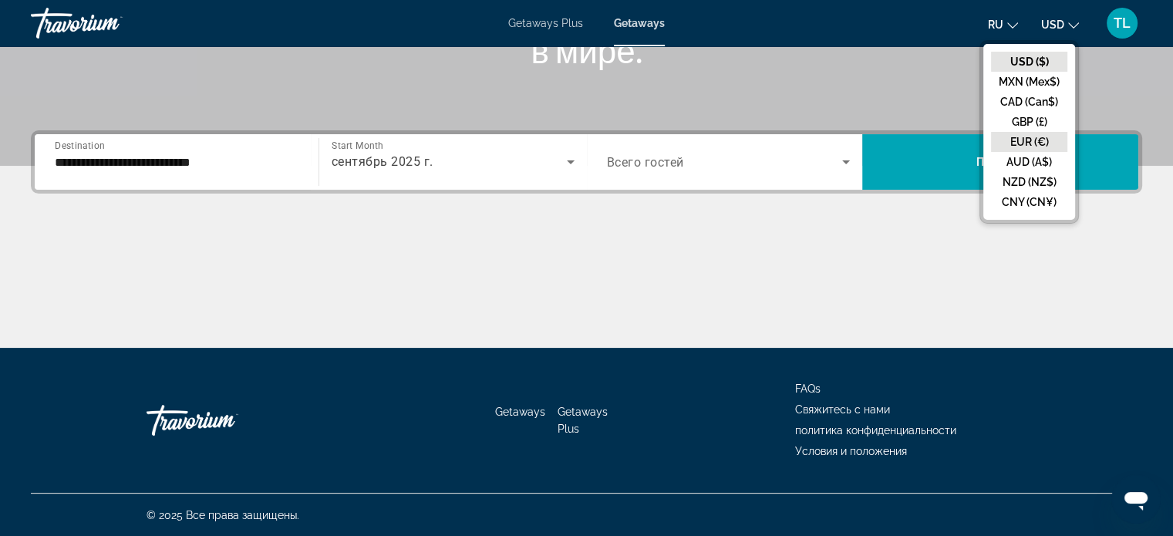
click at [1024, 142] on button "EUR (€)" at bounding box center [1029, 142] width 76 height 20
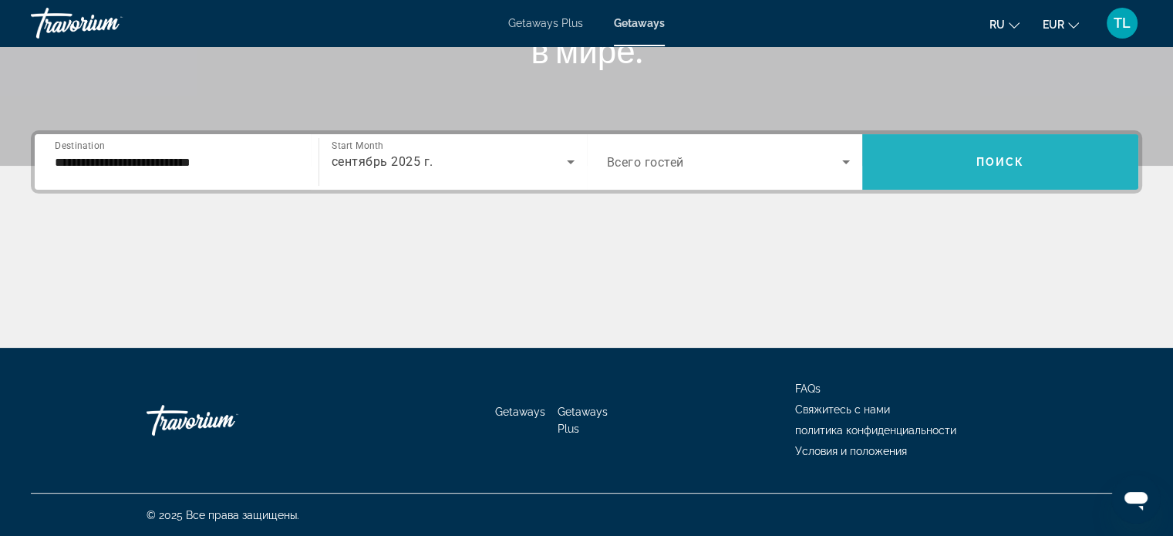
click at [969, 167] on span "Search widget" at bounding box center [1000, 161] width 276 height 37
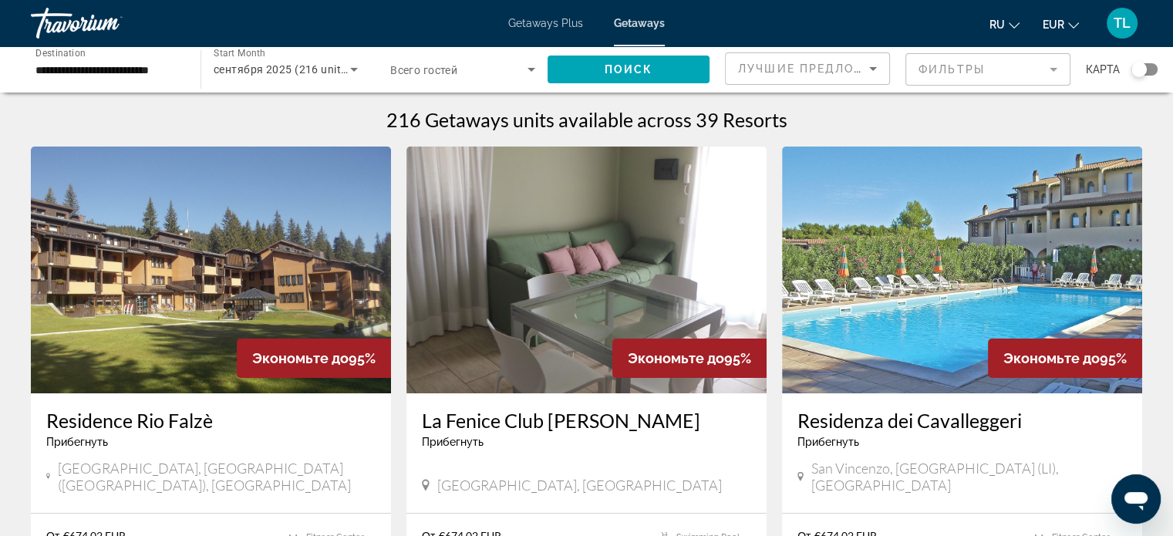
click at [1134, 76] on div "карта" at bounding box center [1122, 69] width 72 height 34
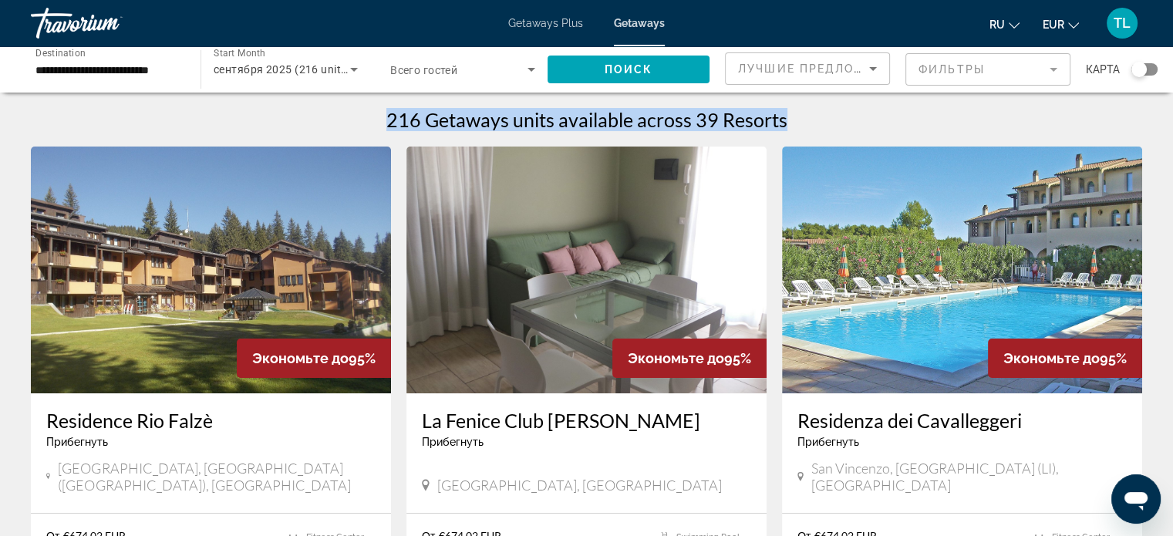
drag, startPoint x: 1134, startPoint y: 76, endPoint x: 1181, endPoint y: 64, distance: 47.7
click at [1173, 64] on html "**********" at bounding box center [586, 268] width 1173 height 536
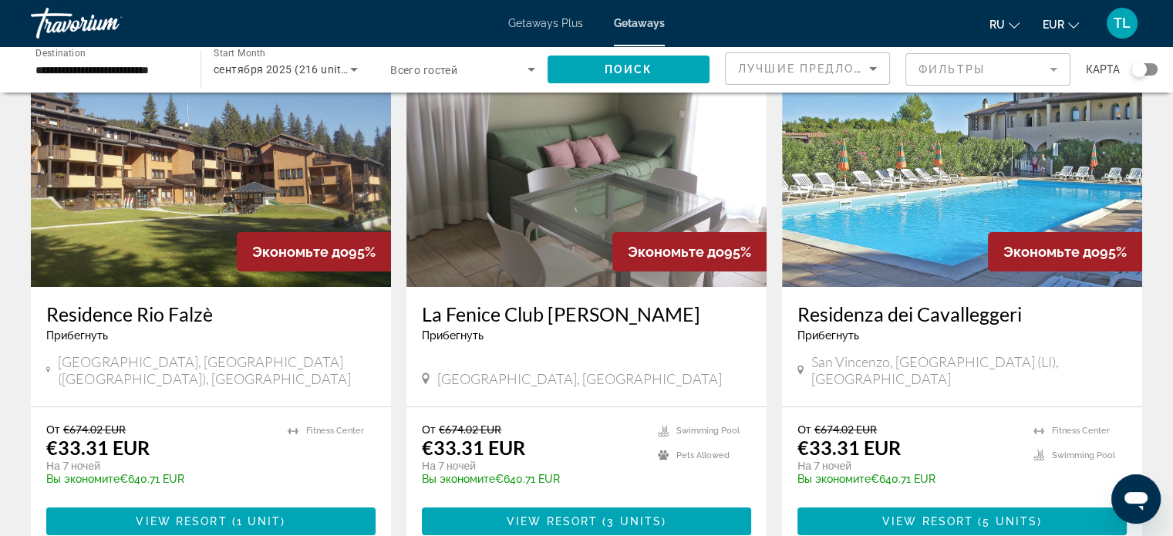
scroll to position [103, 0]
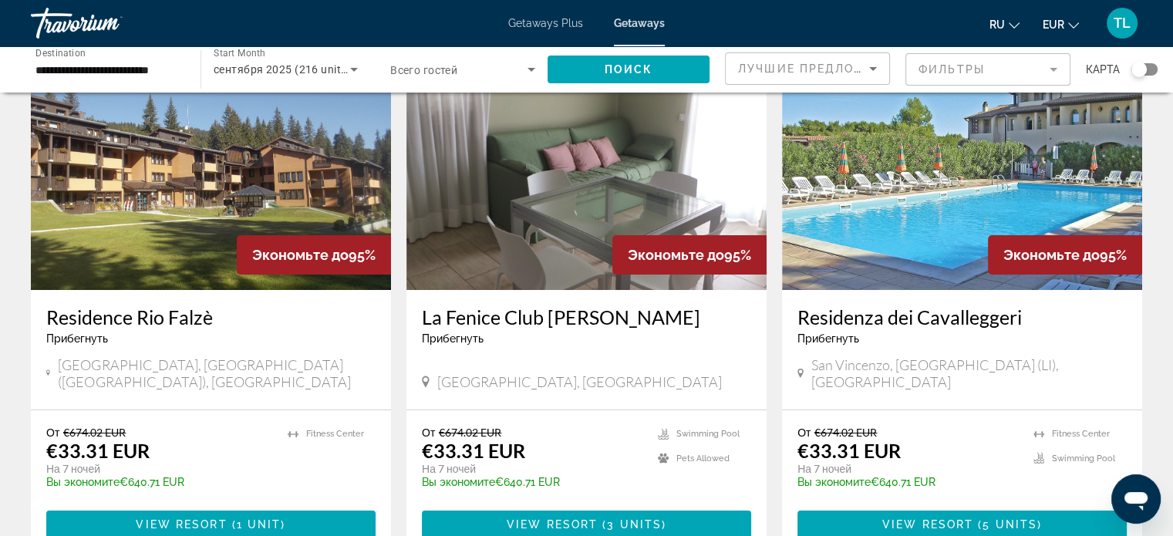
click at [1080, 328] on h3 "Residenza dei Cavalleggeri" at bounding box center [961, 316] width 329 height 23
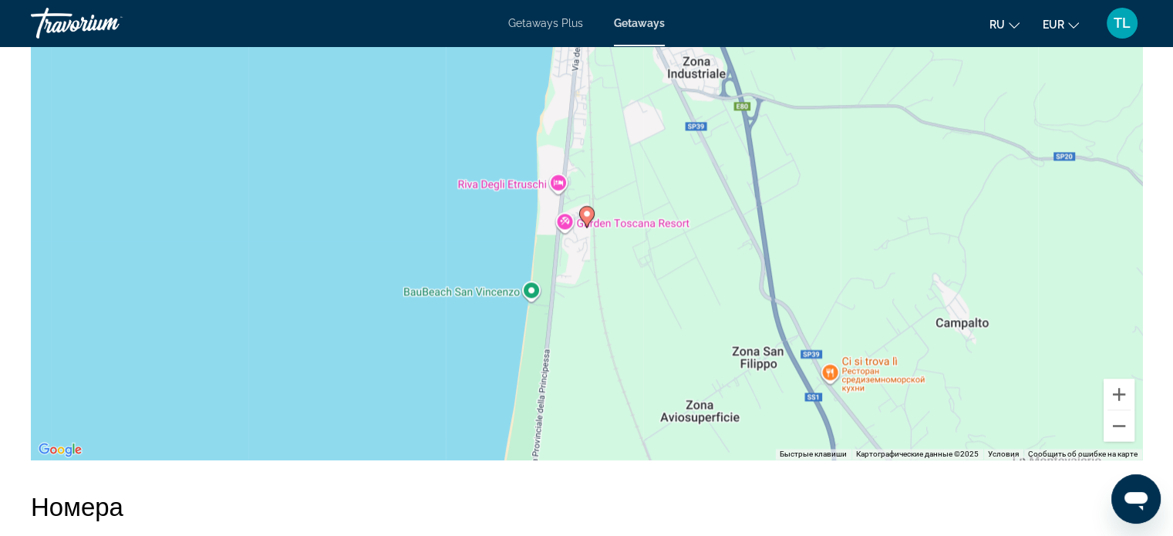
scroll to position [2303, 0]
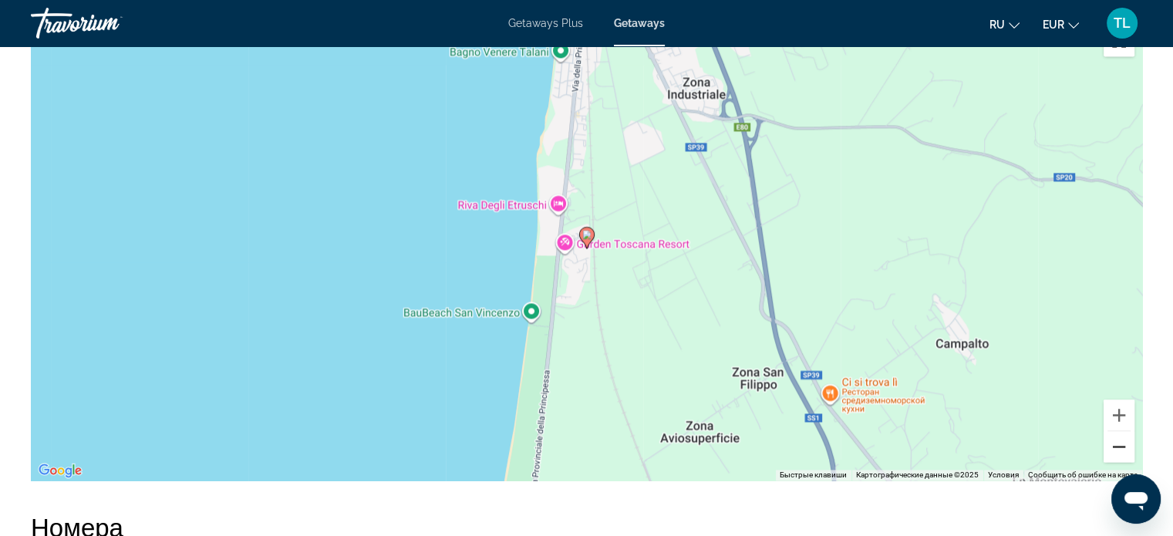
click at [1124, 446] on button "Уменьшить" at bounding box center [1119, 446] width 31 height 31
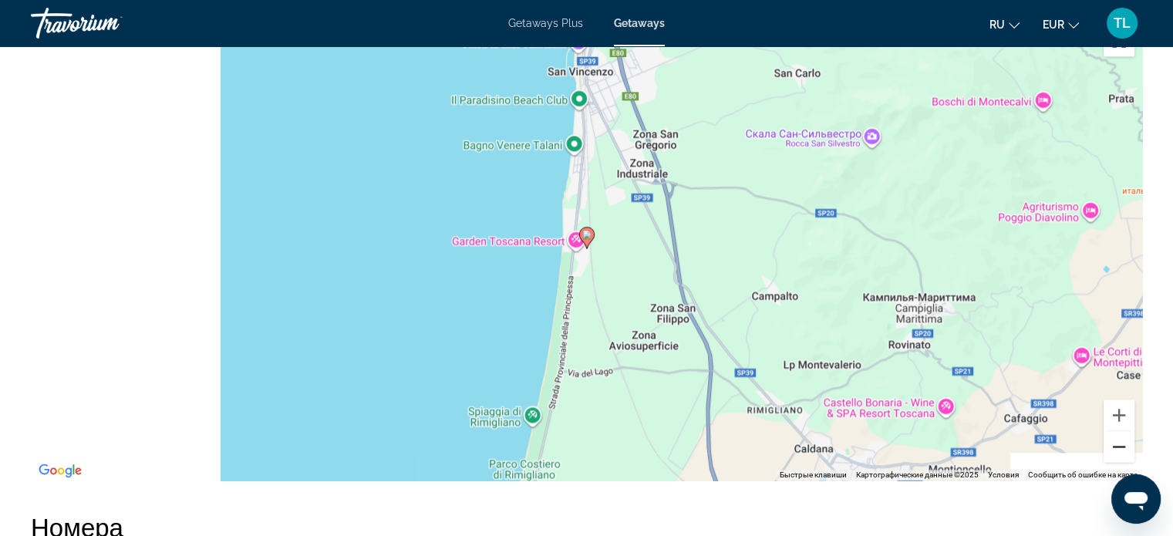
click at [1124, 446] on button "Уменьшить" at bounding box center [1119, 446] width 31 height 31
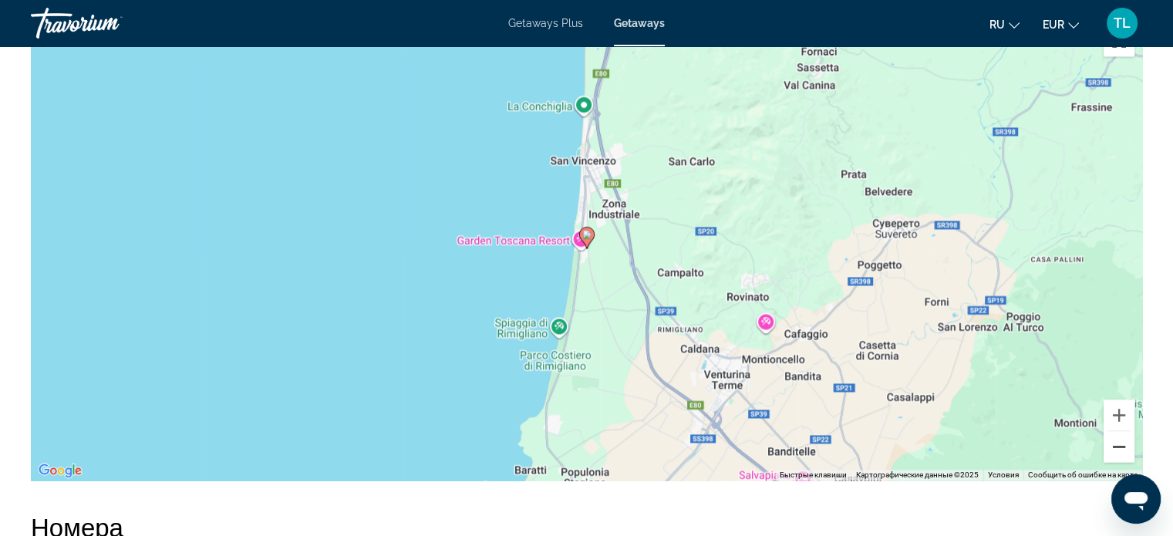
click at [1124, 446] on button "Уменьшить" at bounding box center [1119, 446] width 31 height 31
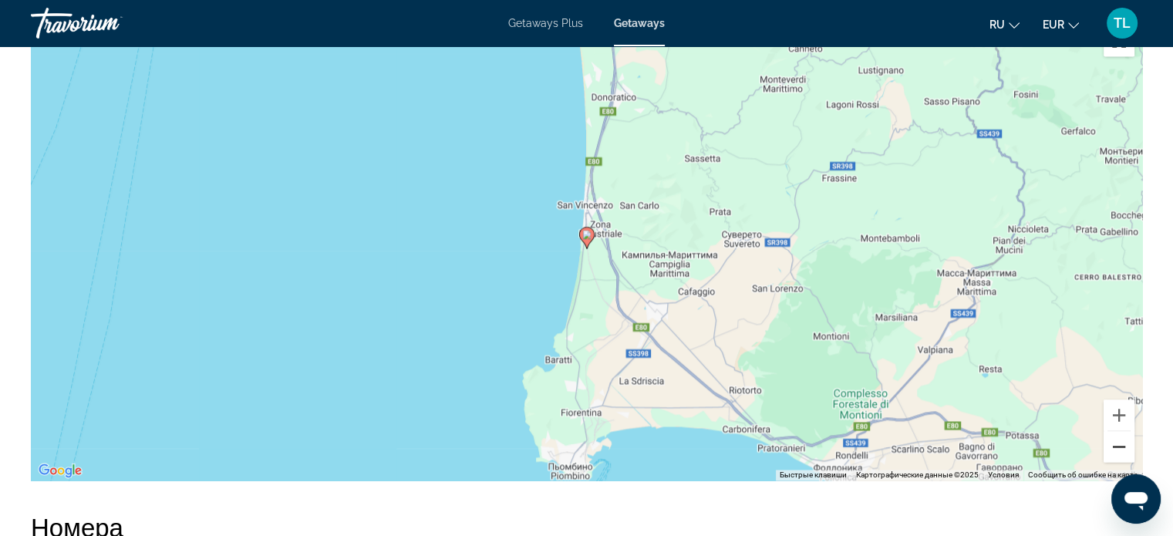
click at [1124, 446] on button "Уменьшить" at bounding box center [1119, 446] width 31 height 31
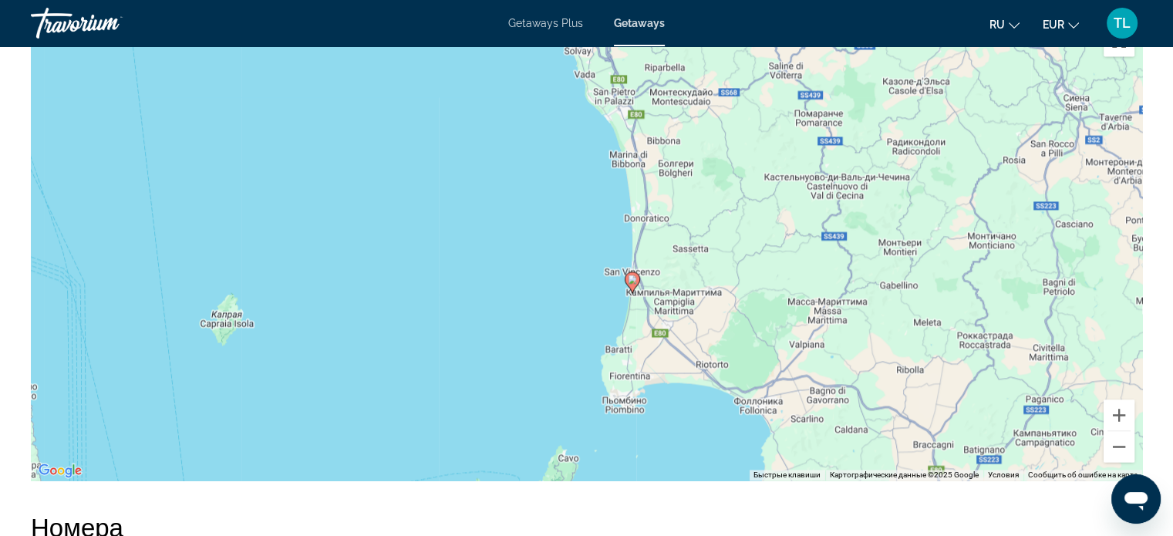
drag, startPoint x: 860, startPoint y: 151, endPoint x: 906, endPoint y: 198, distance: 66.0
click at [906, 198] on div "Чтобы активировать перетаскивание с помощью клавиатуры, нажмите Alt + Ввод. Пос…" at bounding box center [586, 249] width 1111 height 463
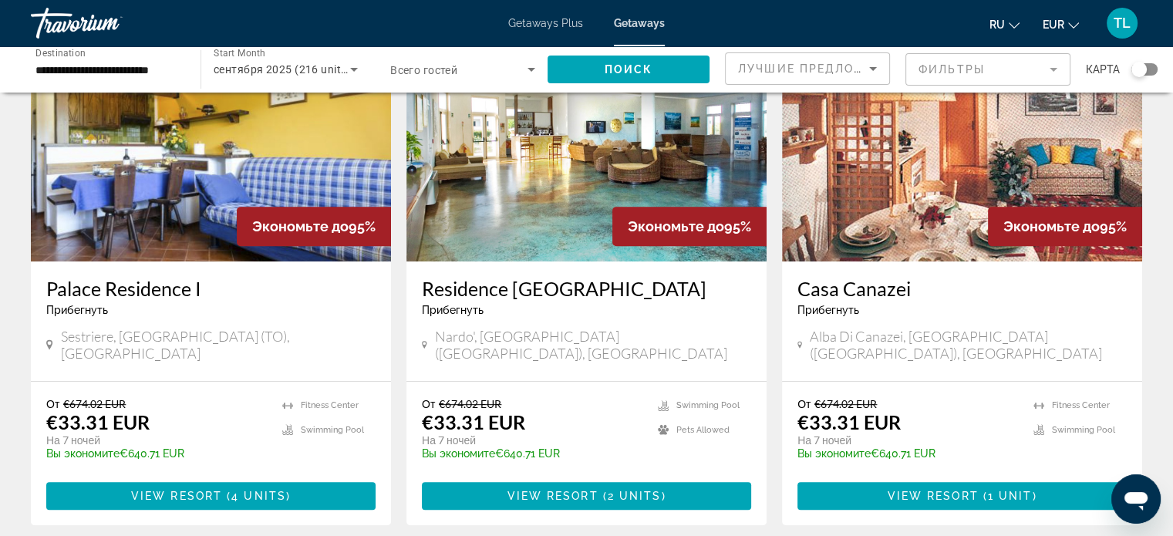
scroll to position [667, 0]
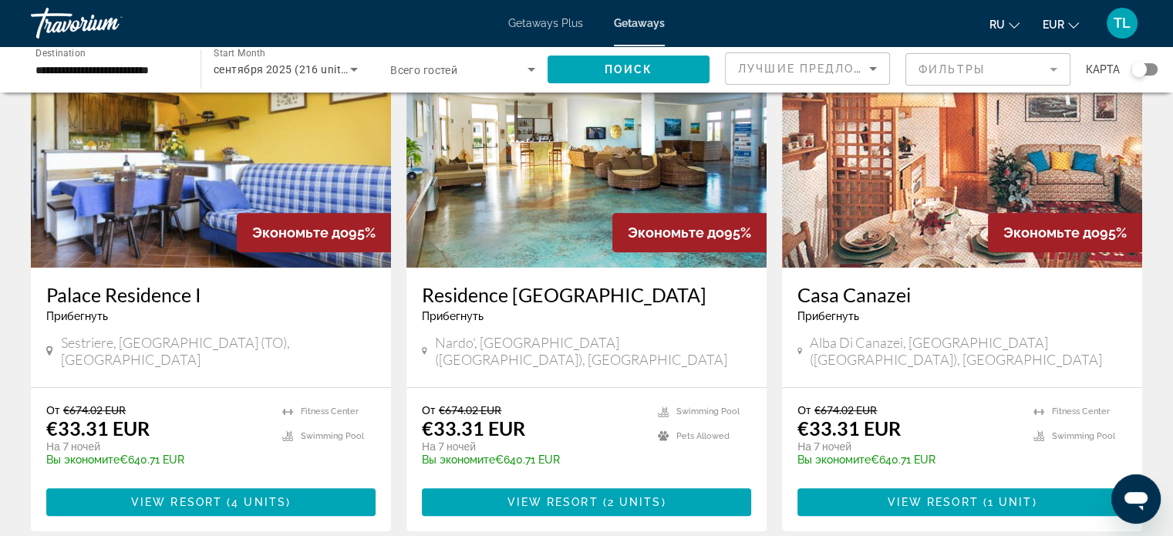
click at [328, 268] on div "Palace Residence I Прибегнуть - Это курорт только для взрослых Sestriere, [GEOG…" at bounding box center [211, 328] width 360 height 120
click at [213, 200] on img "Main content" at bounding box center [211, 144] width 360 height 247
